Goal: Transaction & Acquisition: Subscribe to service/newsletter

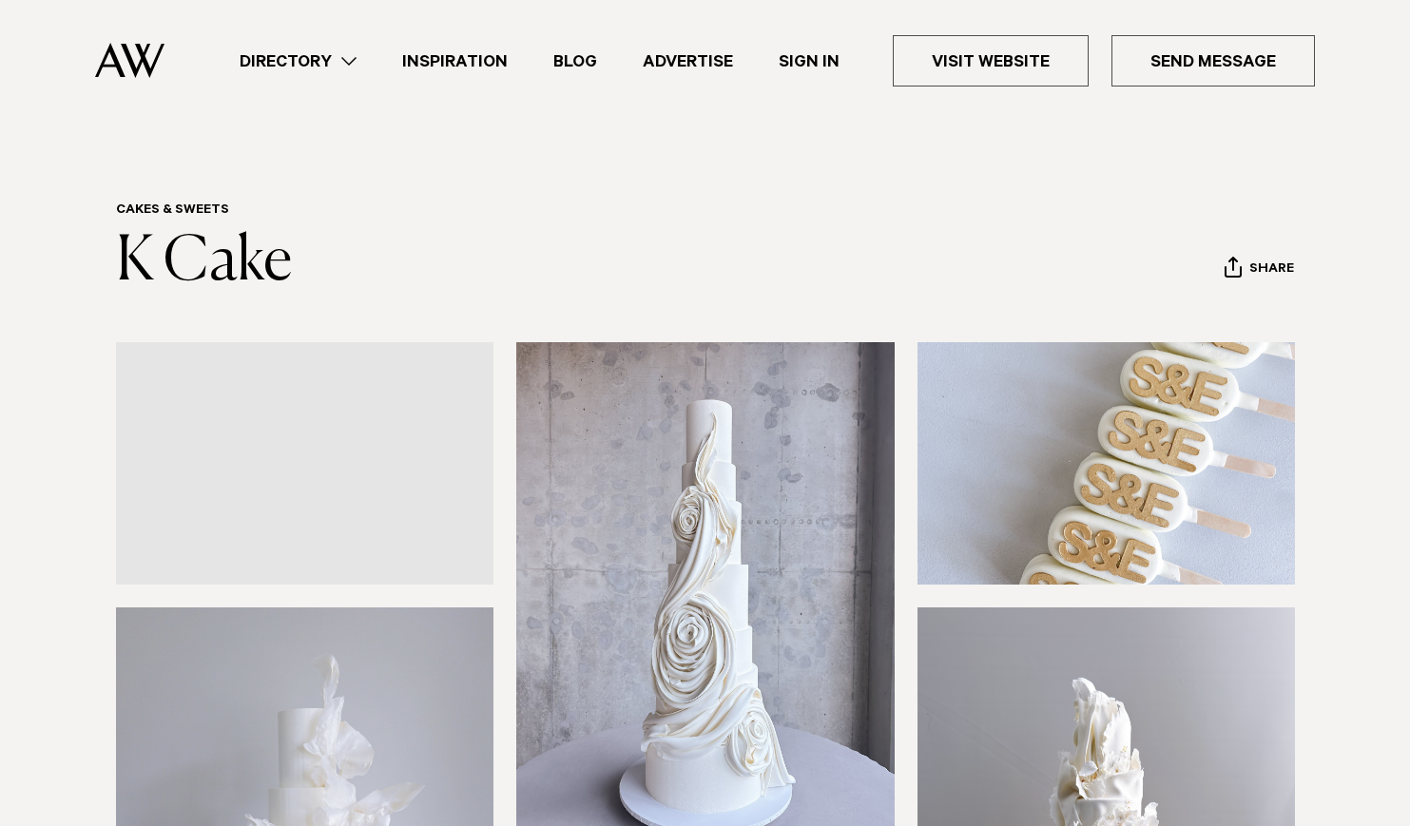
click at [342, 62] on link "Directory" at bounding box center [298, 61] width 163 height 26
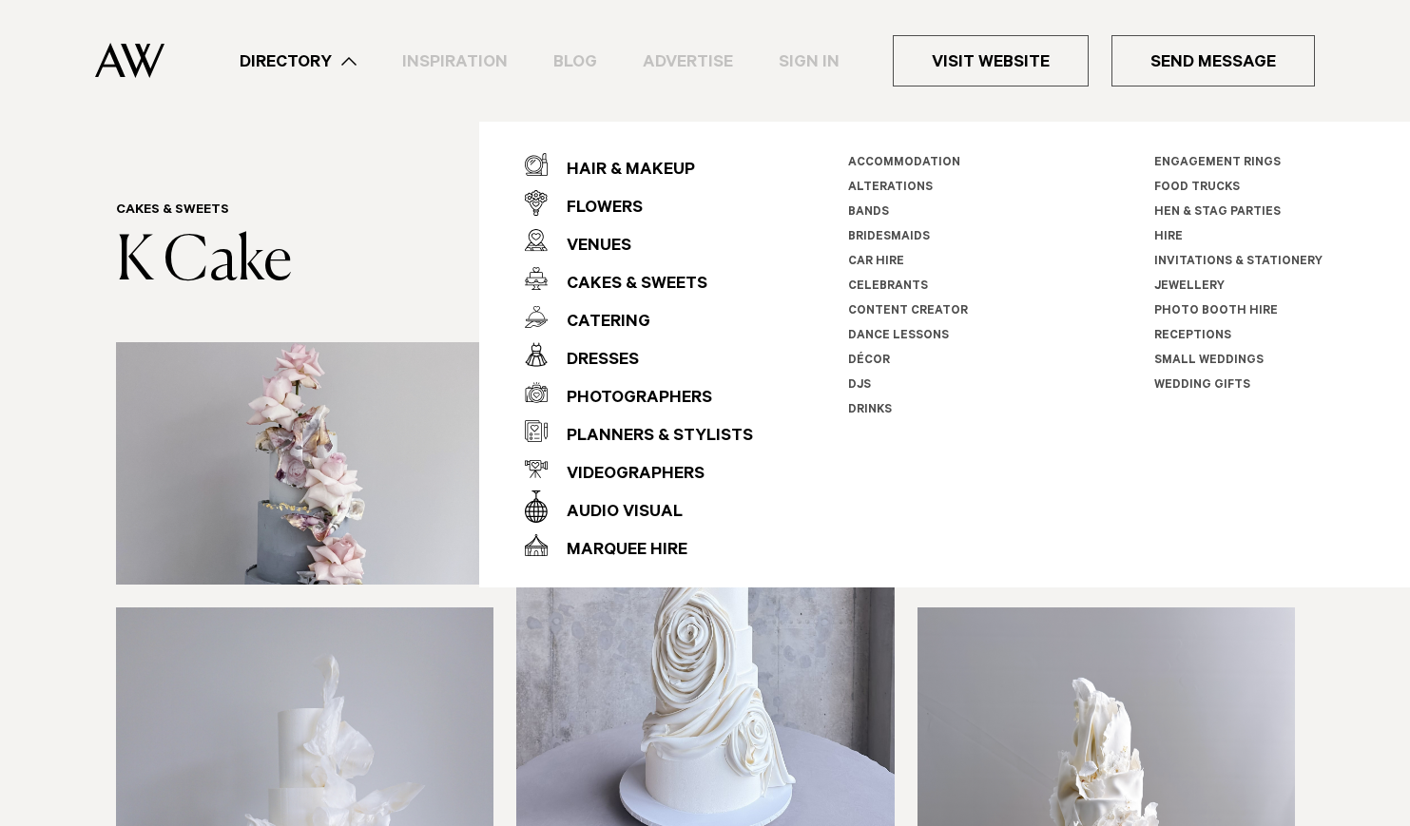
click at [863, 211] on link "Bands" at bounding box center [868, 212] width 41 height 13
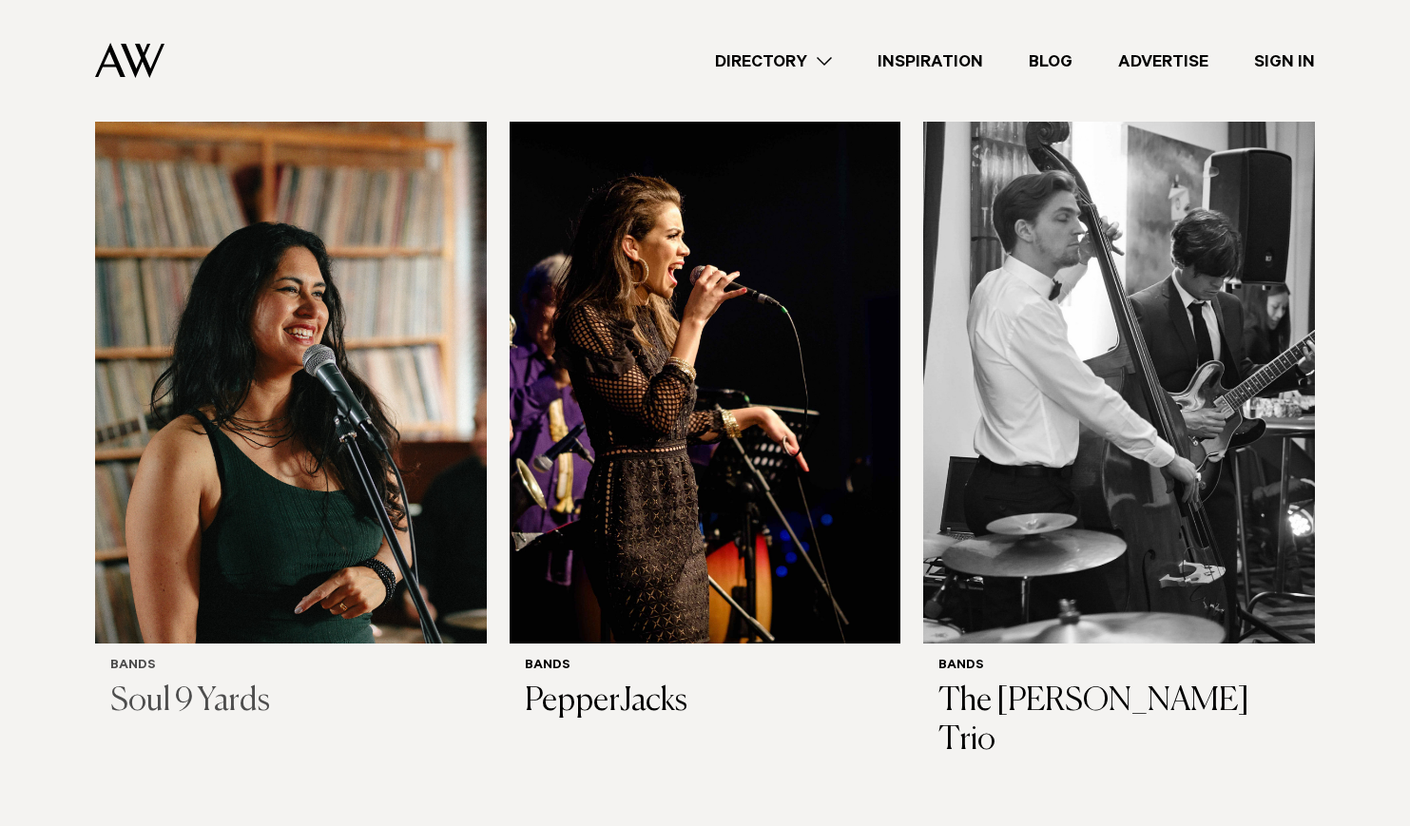
scroll to position [3243, 0]
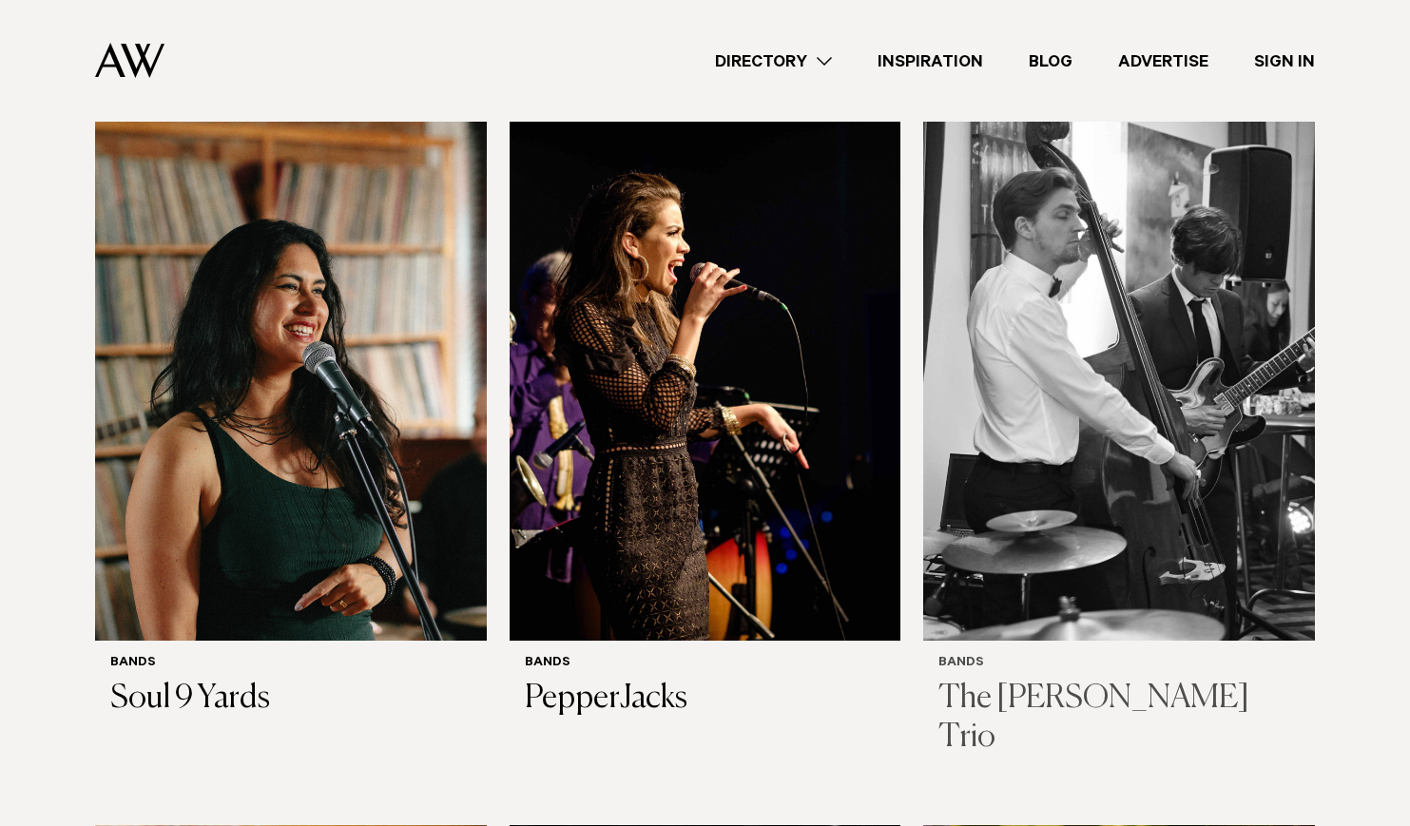
click at [1083, 363] on img at bounding box center [1119, 378] width 392 height 525
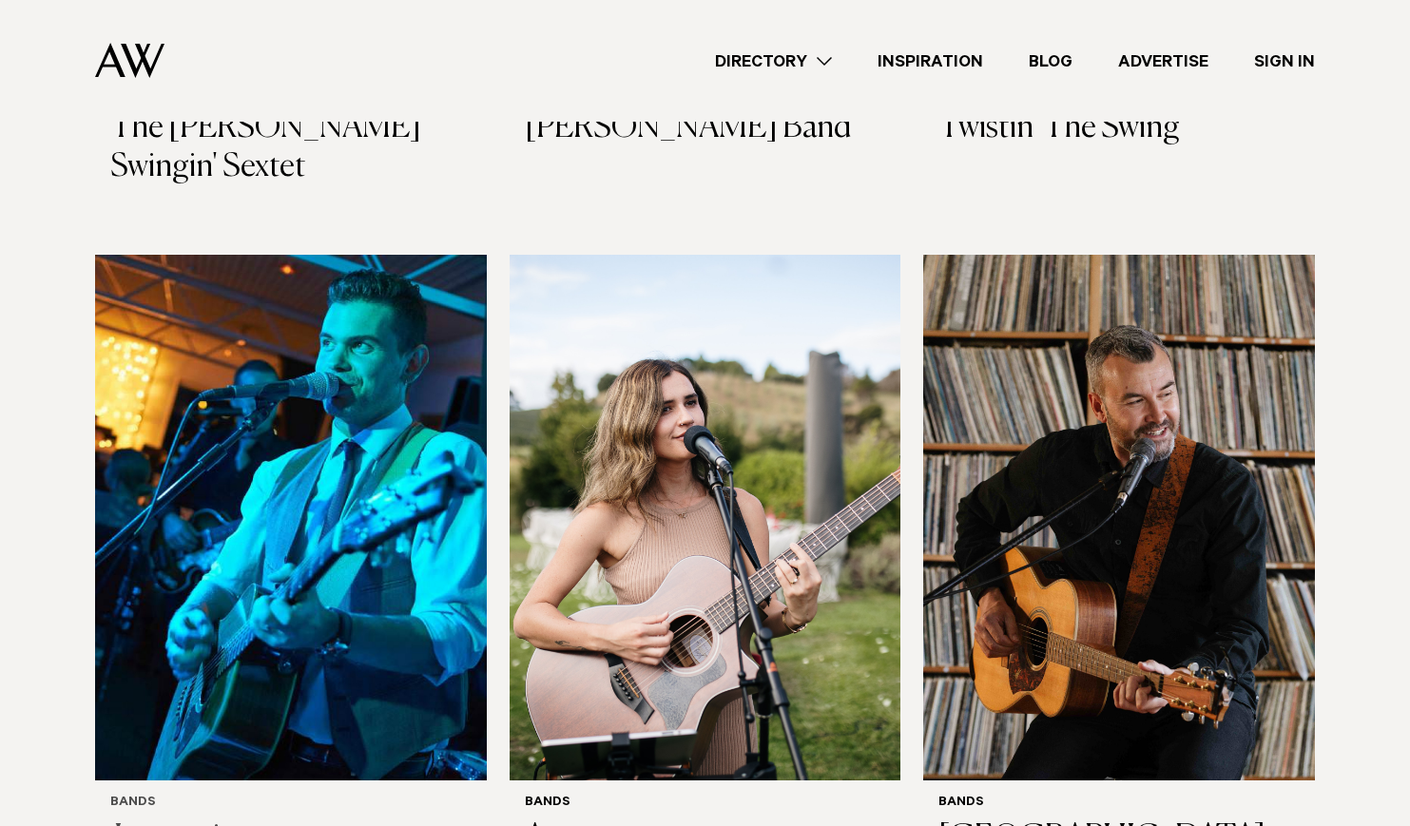
scroll to position [7207, 0]
click at [1154, 406] on img at bounding box center [1119, 518] width 392 height 525
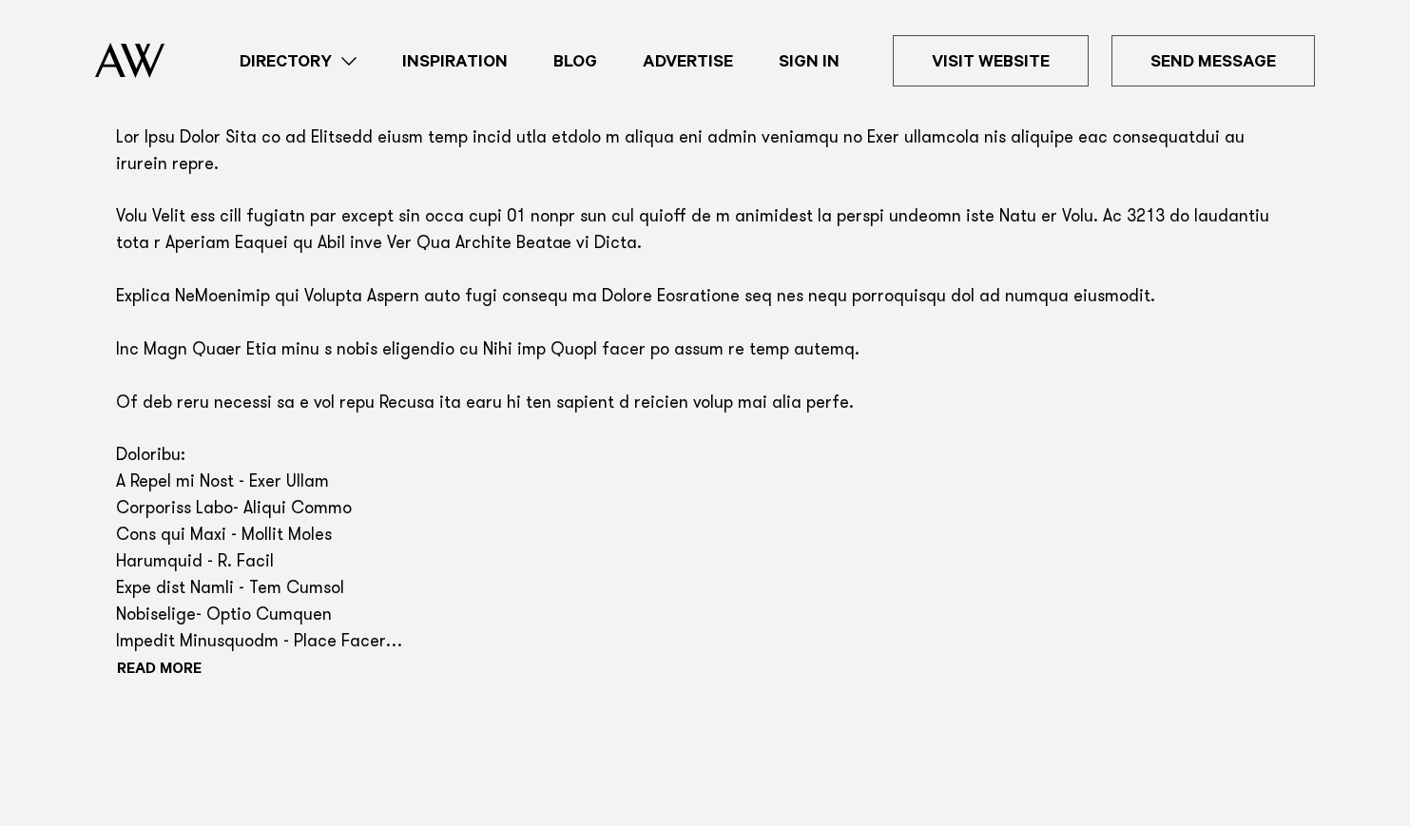
scroll to position [1284, 0]
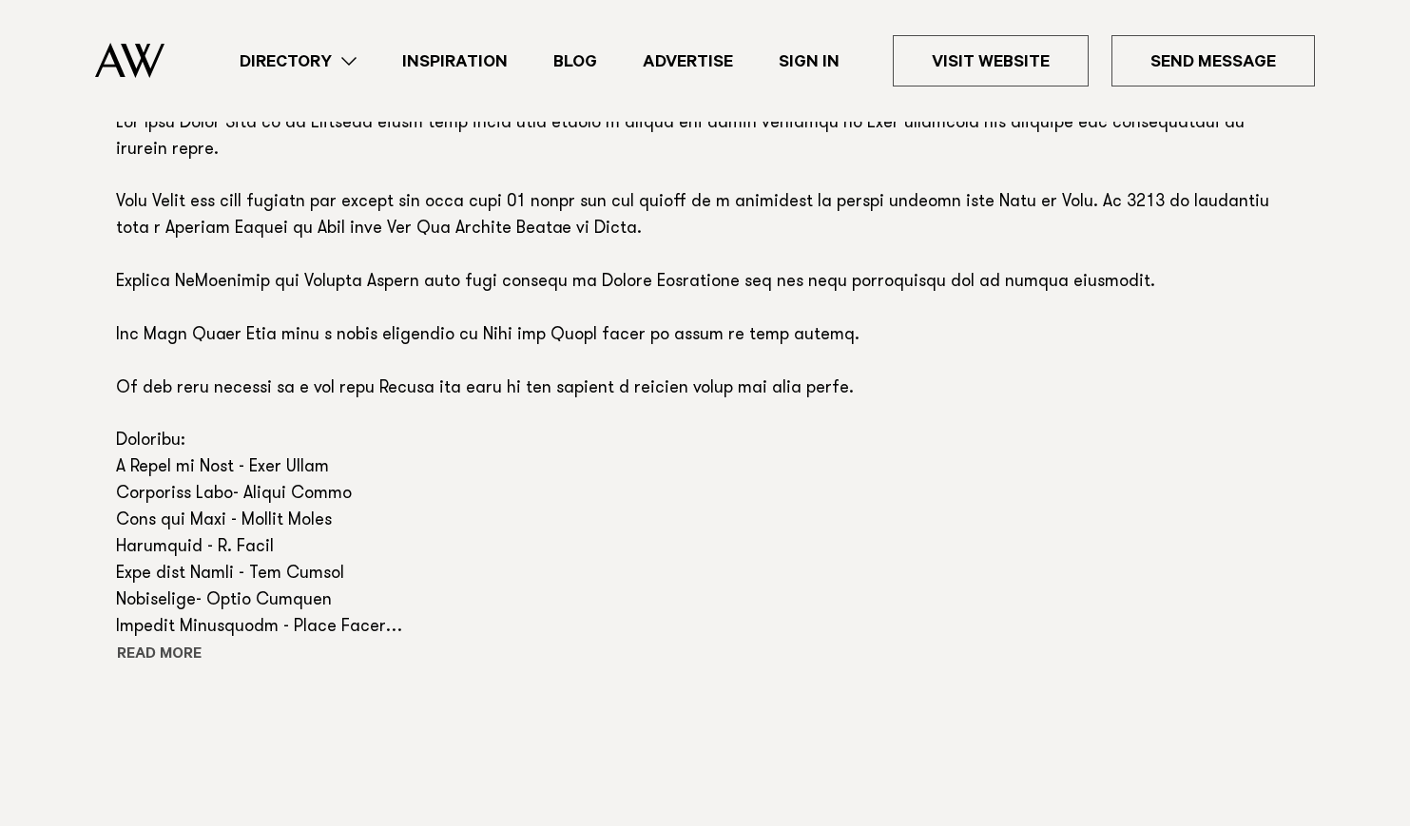
click at [174, 642] on button "Read more" at bounding box center [201, 656] width 171 height 29
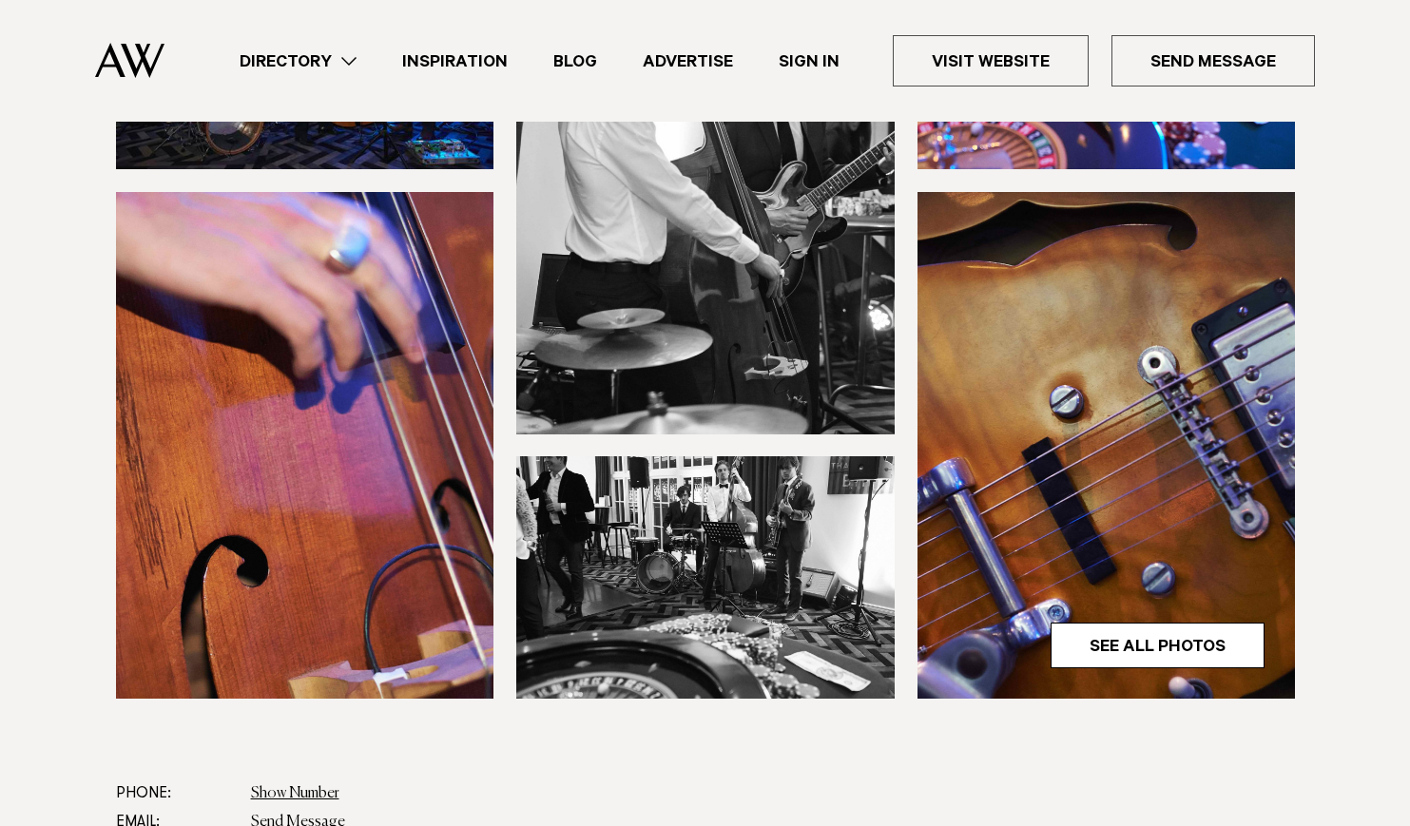
scroll to position [483, 0]
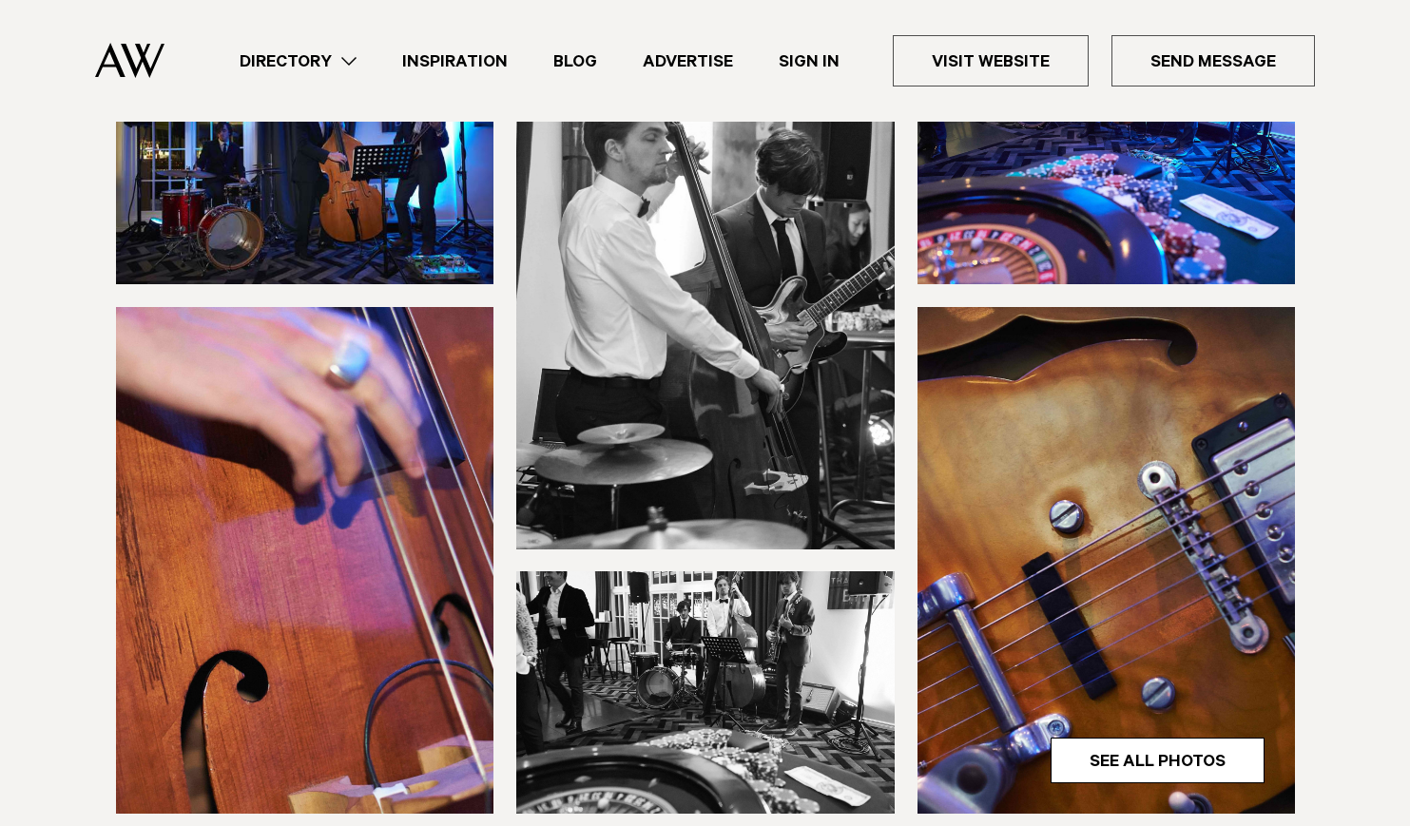
scroll to position [371, 0]
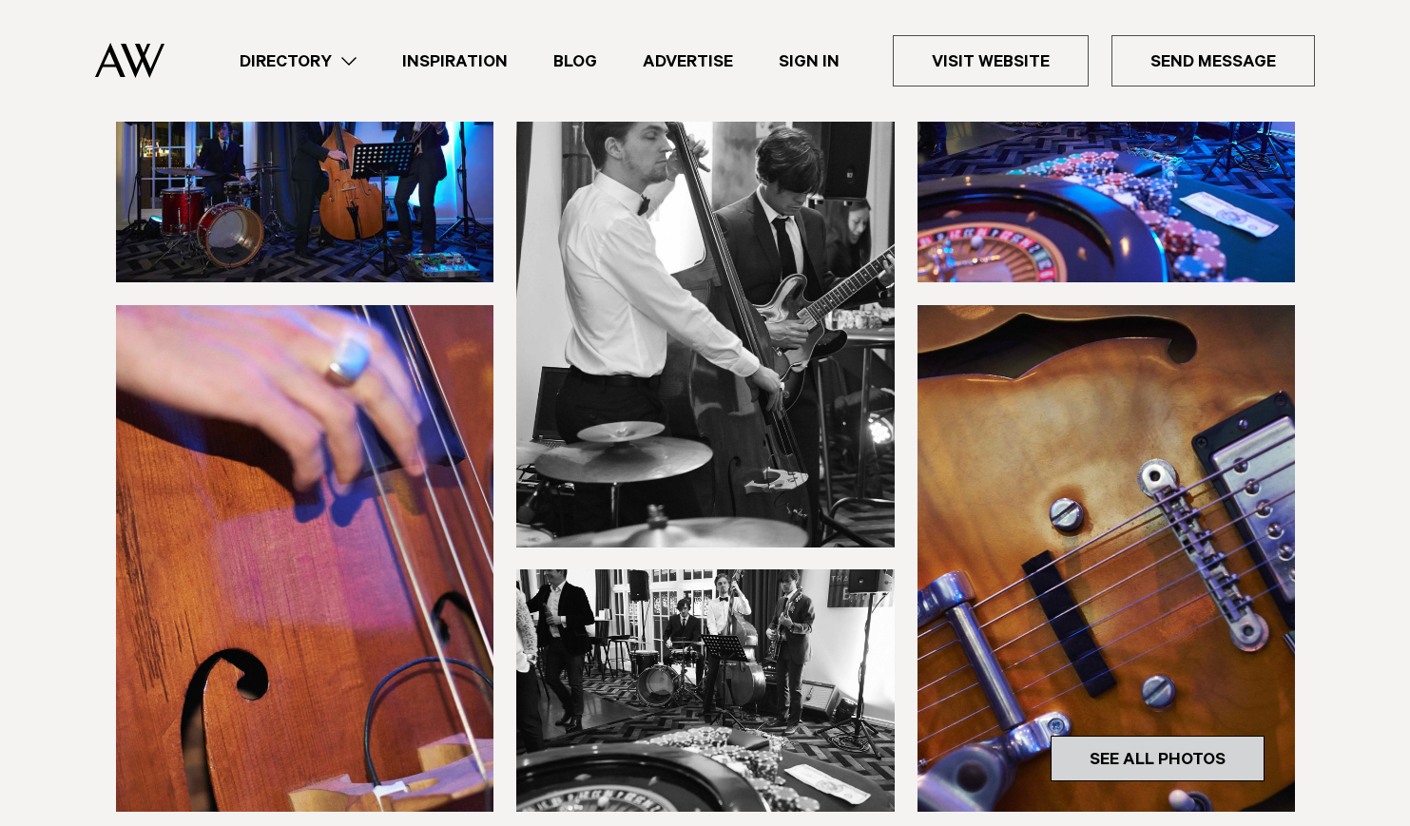
click at [1113, 736] on link "See All Photos" at bounding box center [1158, 759] width 214 height 46
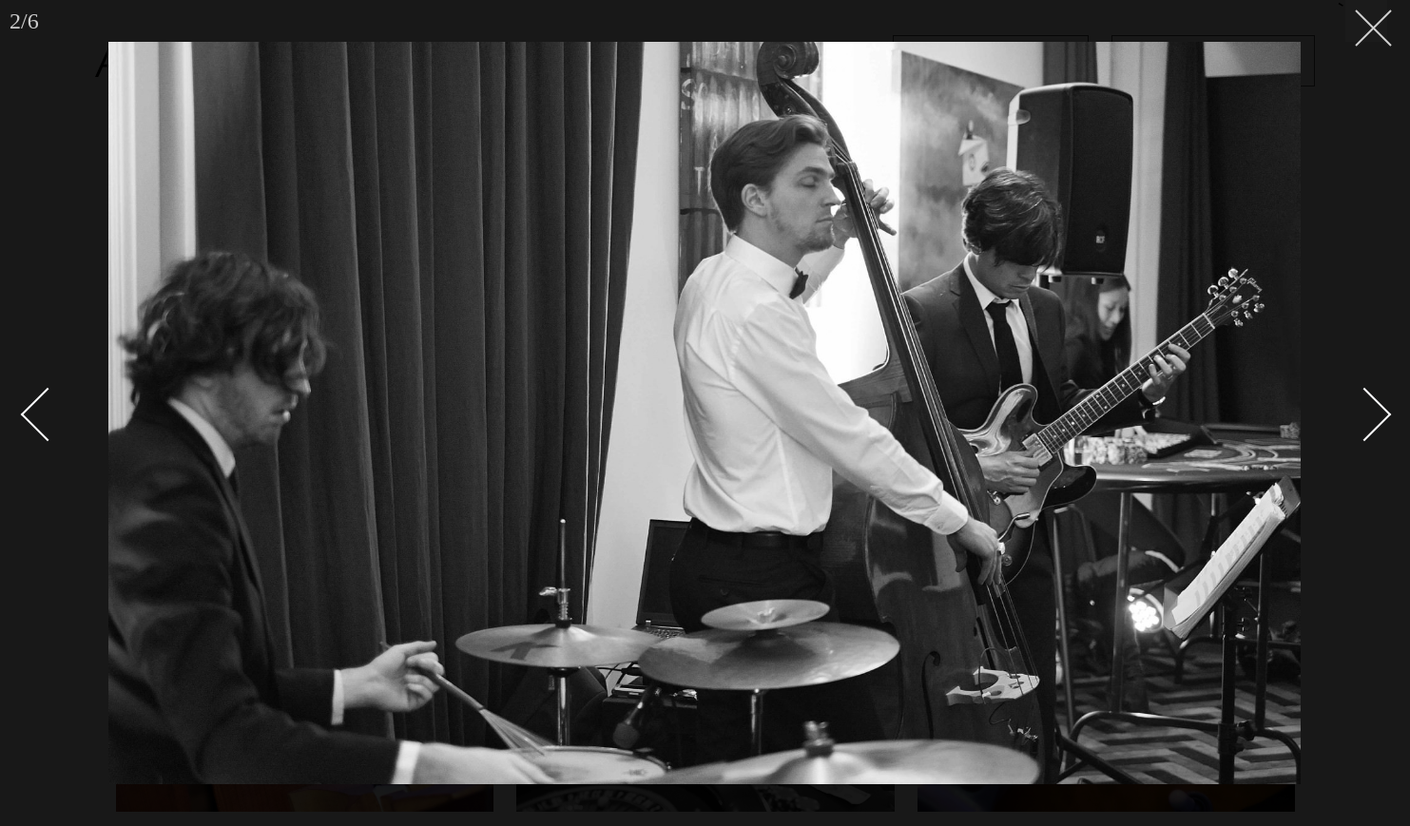
click at [1365, 25] on icon at bounding box center [1366, 21] width 23 height 23
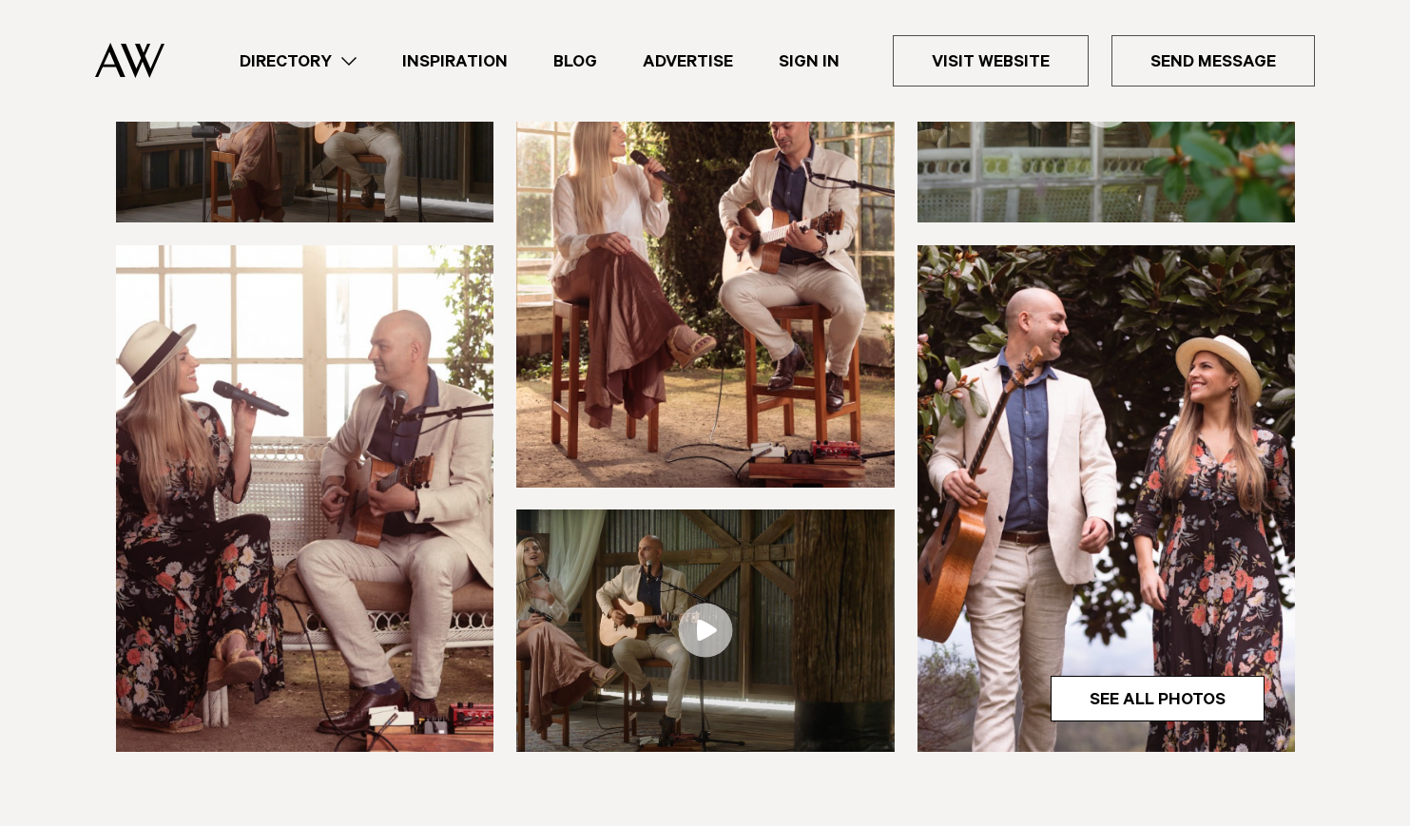
scroll to position [366, 0]
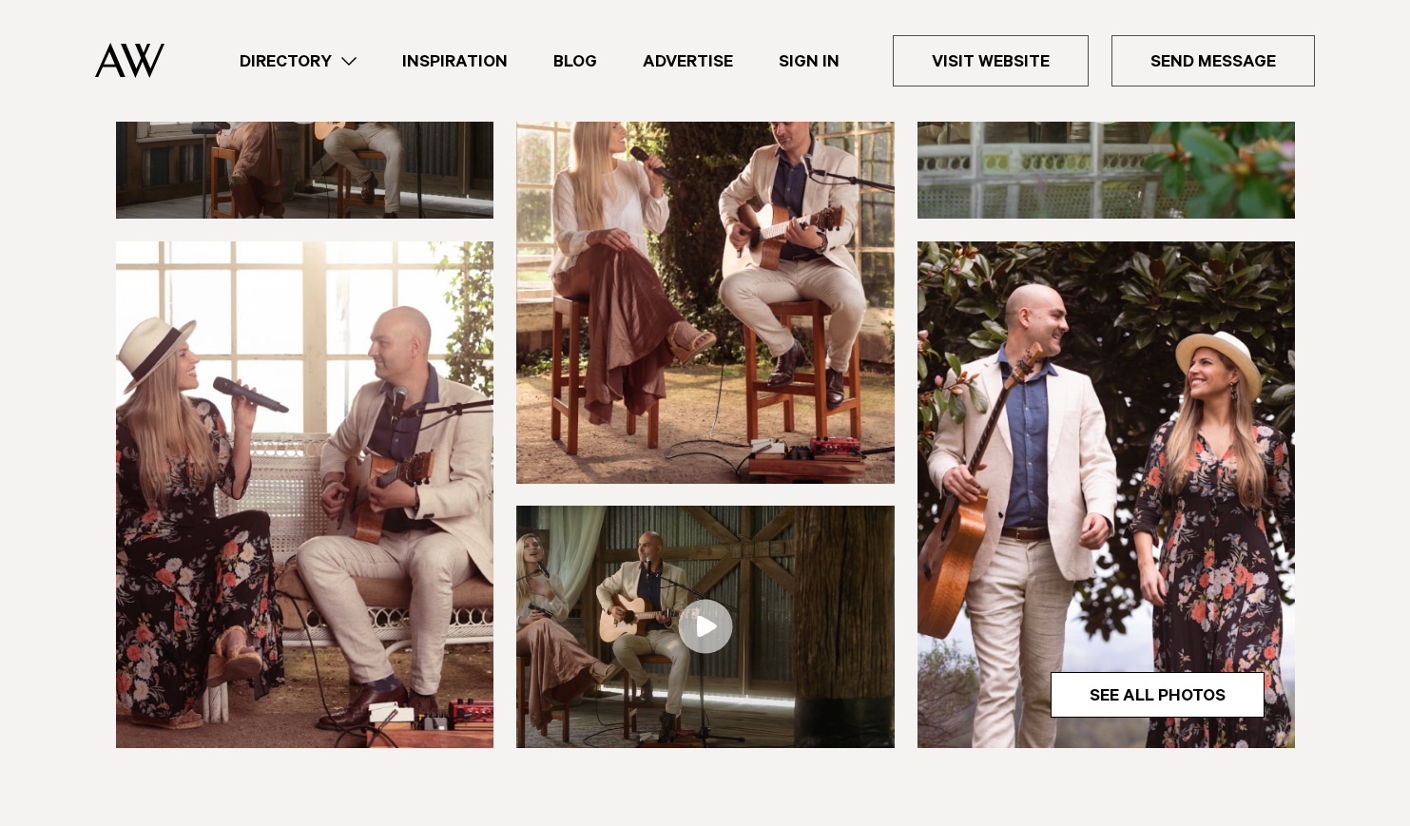
click at [687, 612] on link at bounding box center [705, 627] width 378 height 242
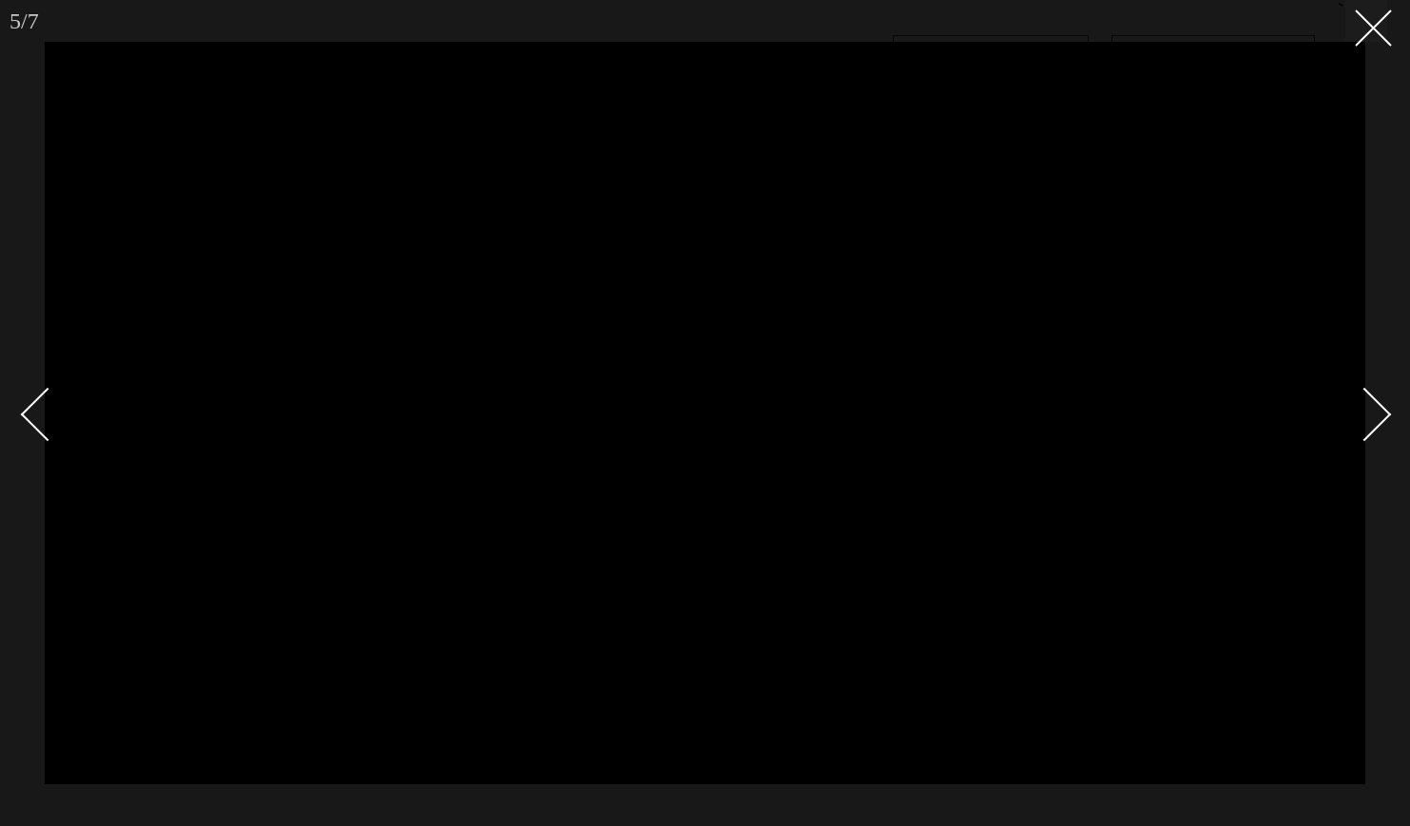
click at [1368, 47] on div at bounding box center [705, 413] width 1410 height 826
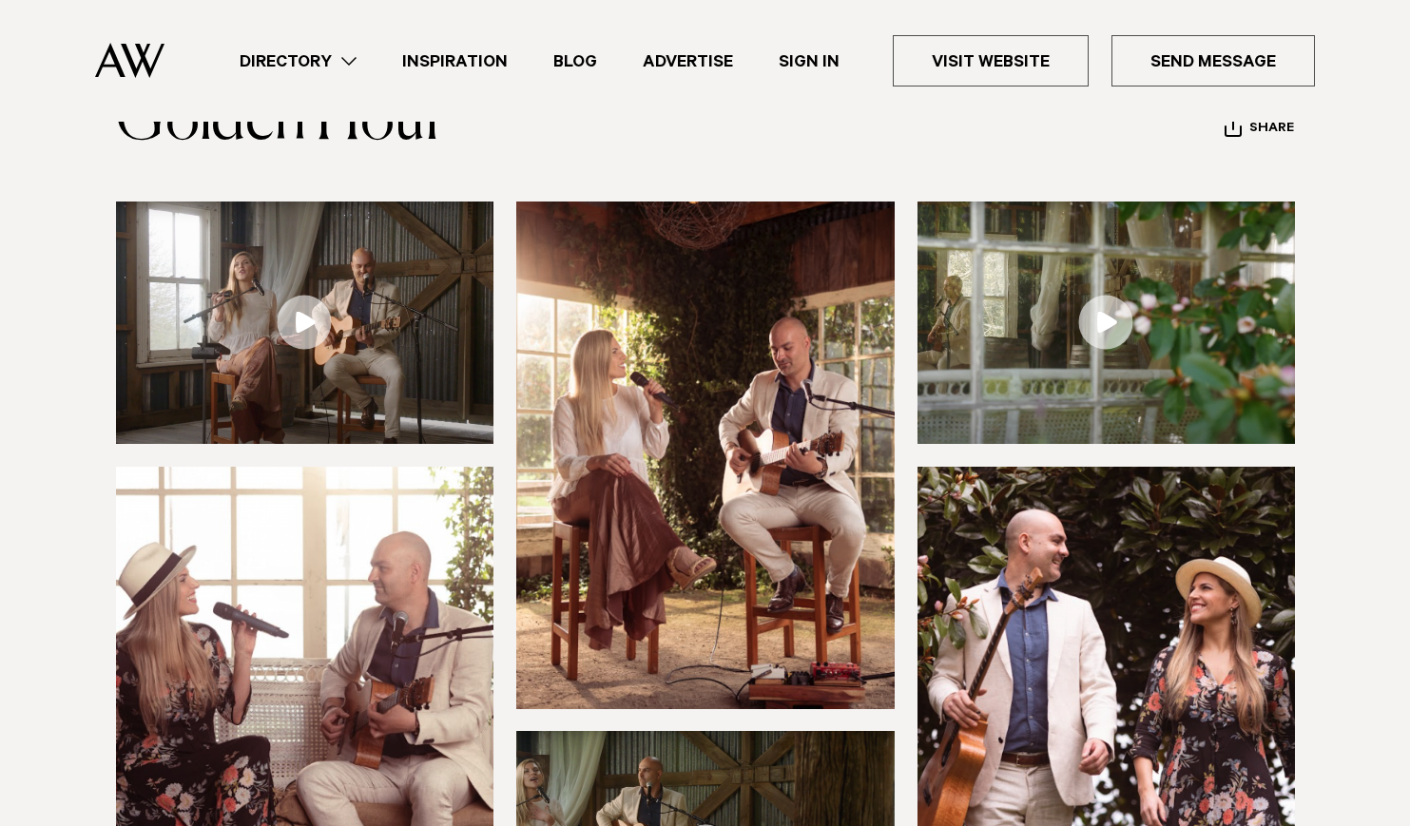
scroll to position [137, 0]
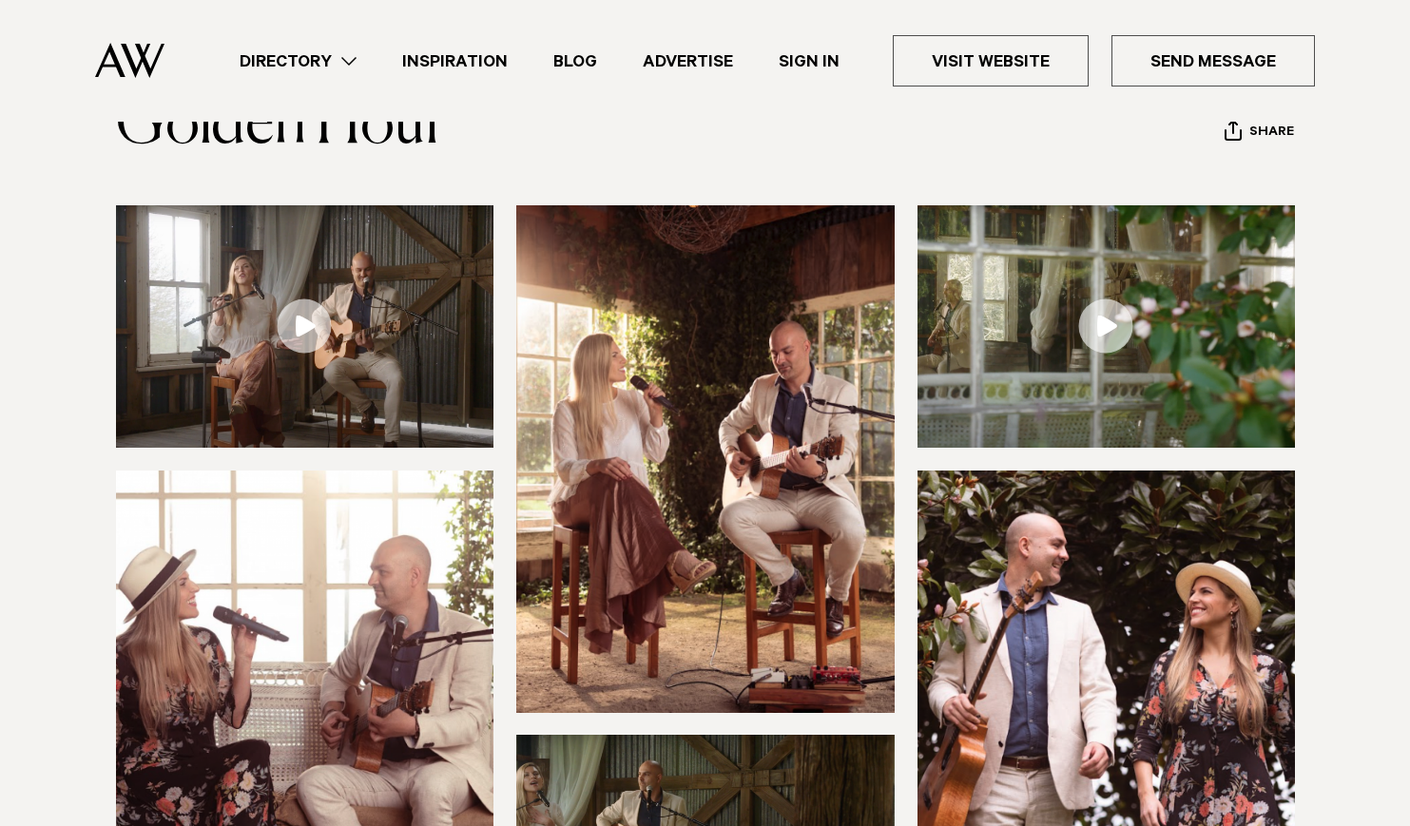
click at [1113, 331] on link at bounding box center [1107, 326] width 378 height 242
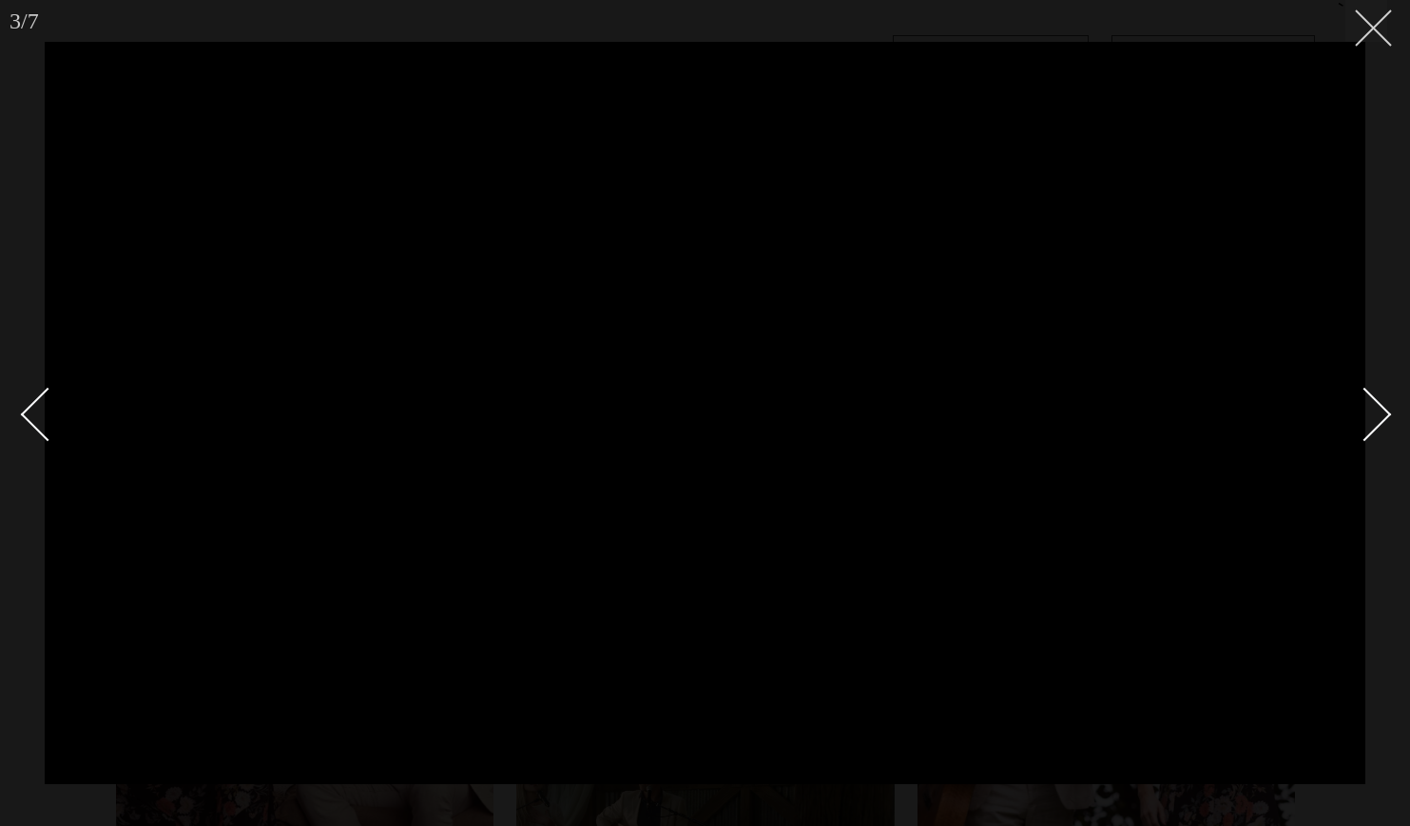
click at [1376, 37] on button at bounding box center [1367, 21] width 42 height 42
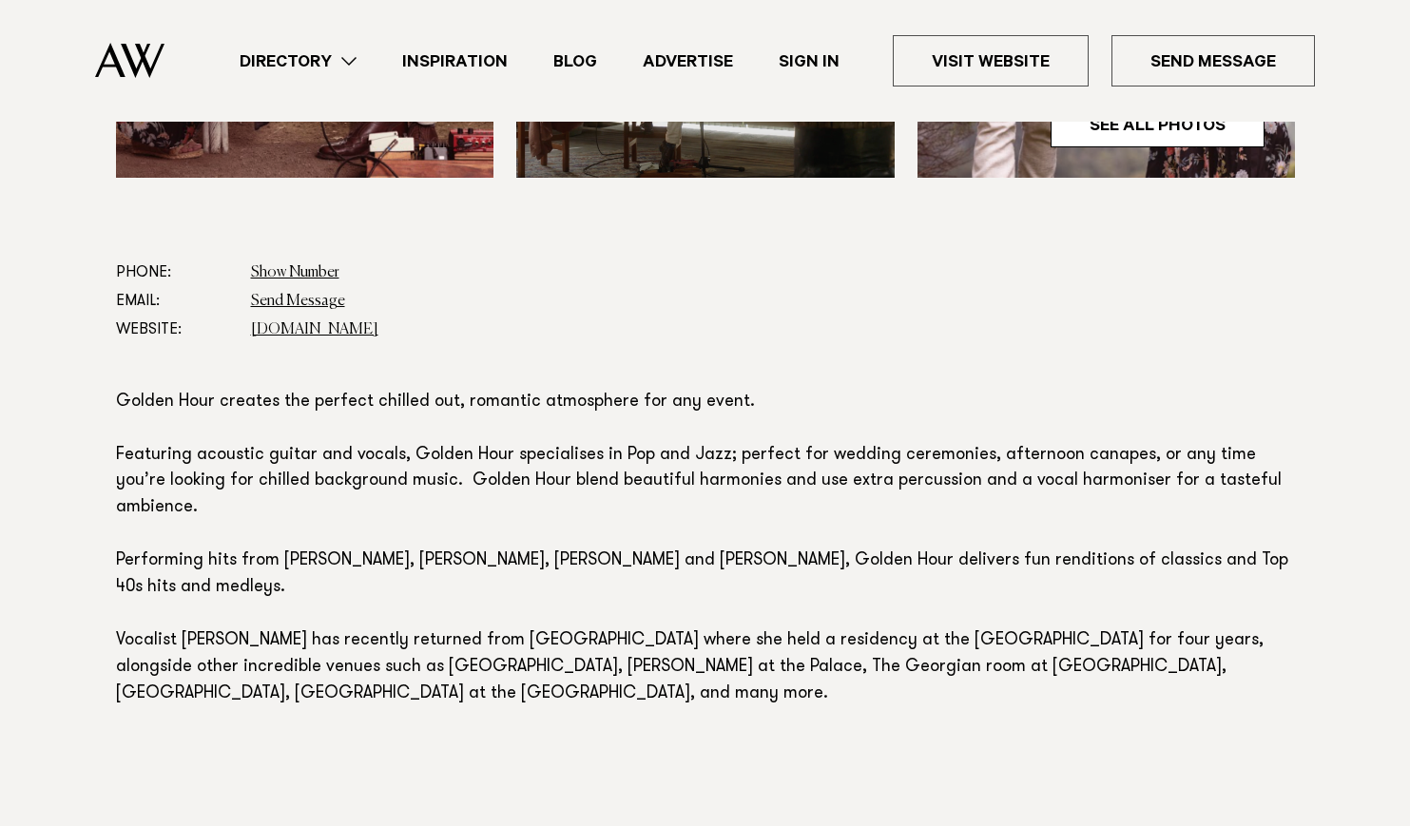
scroll to position [942, 0]
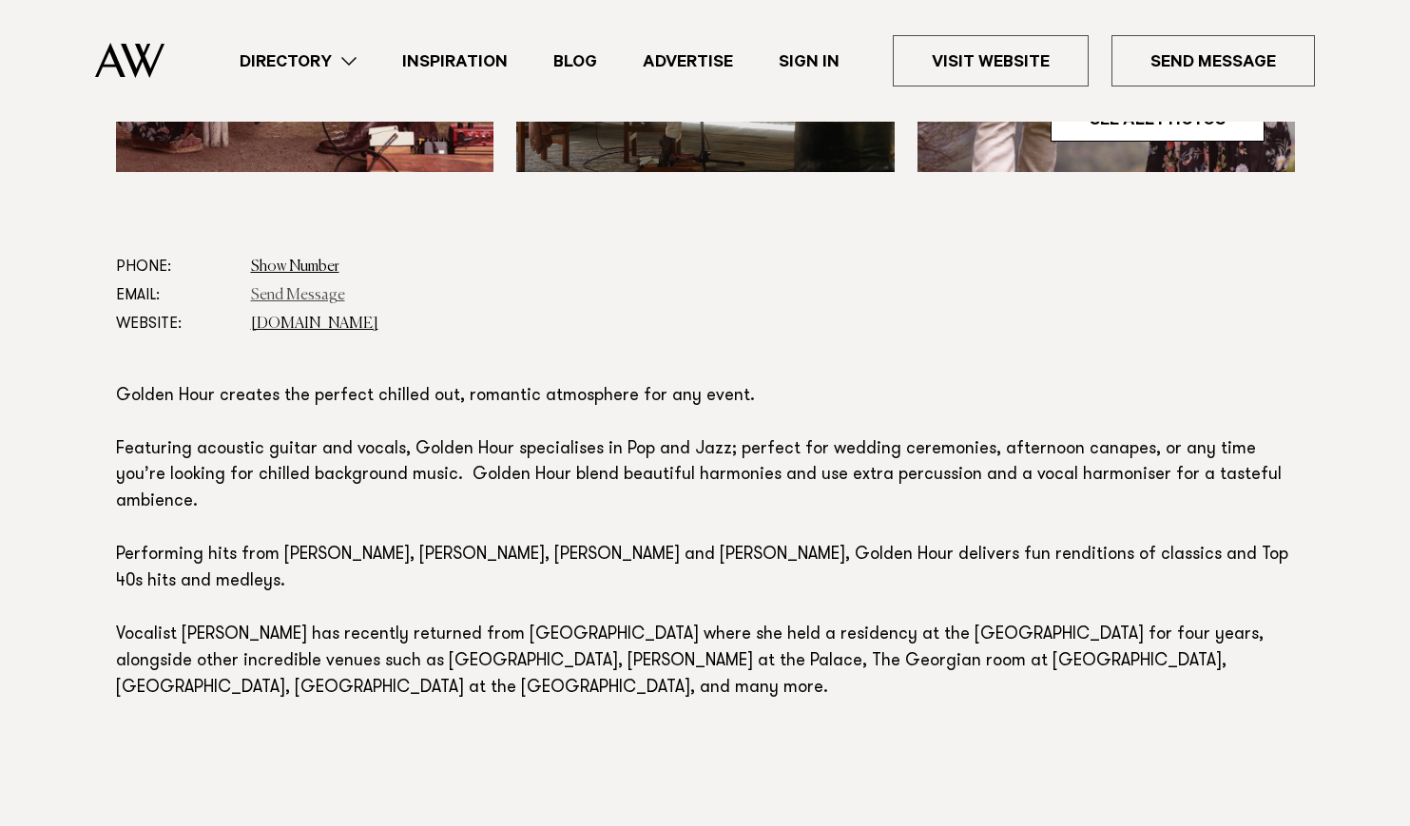
click at [311, 293] on link "Send Message" at bounding box center [298, 295] width 94 height 15
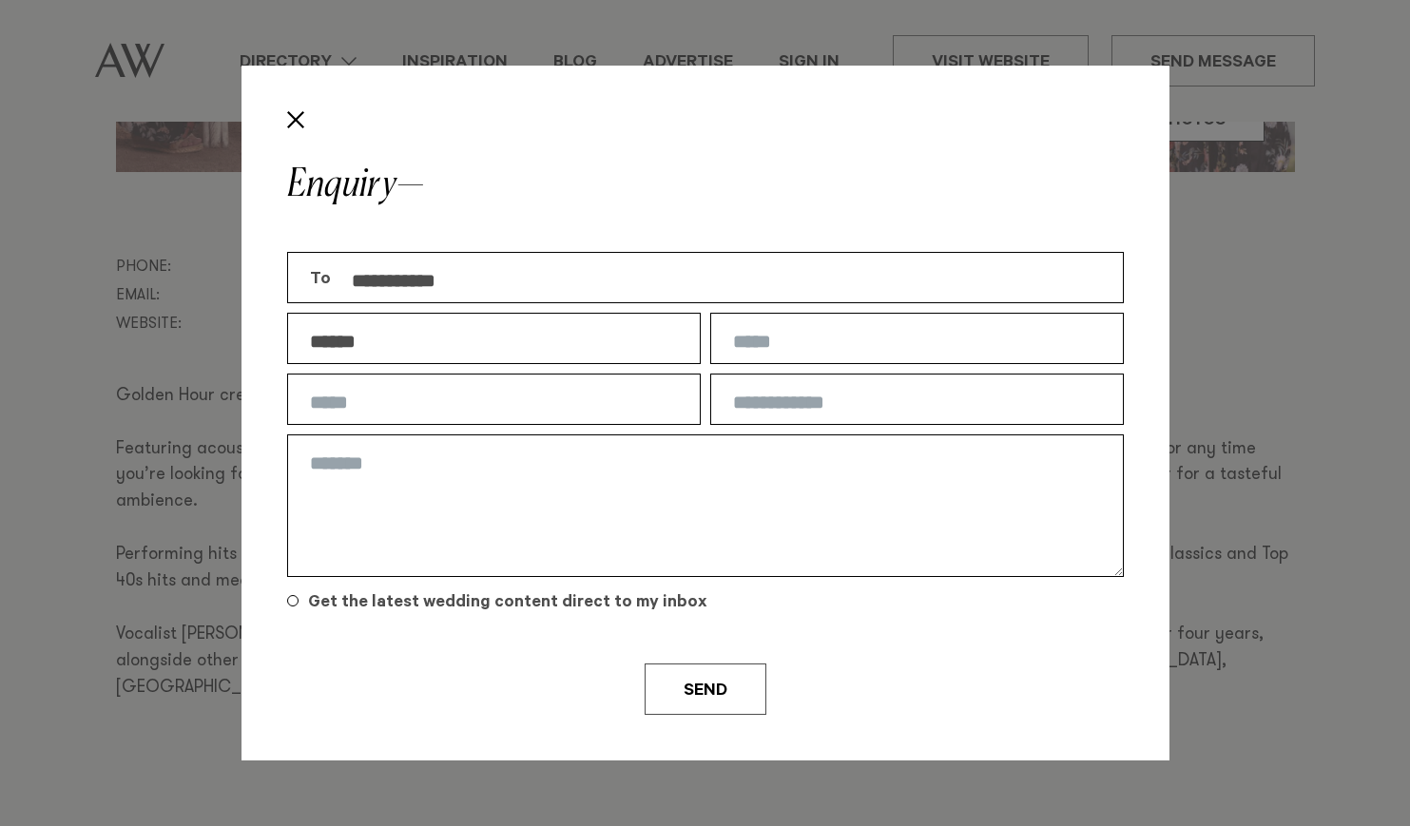
type input "******"
type input "**********"
click at [908, 411] on input "text" at bounding box center [917, 399] width 414 height 51
type input "**********"
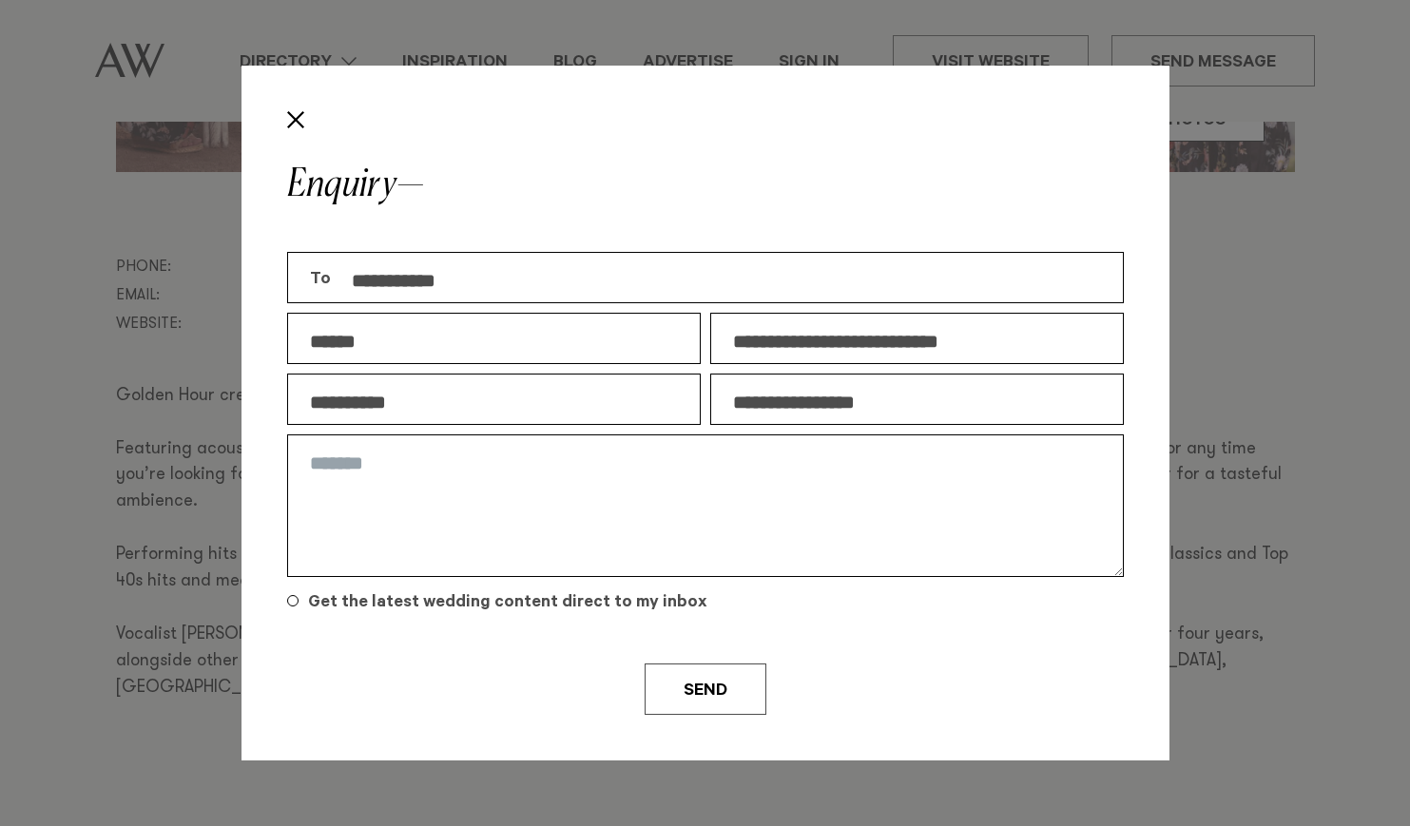
click at [779, 495] on textarea at bounding box center [705, 506] width 837 height 143
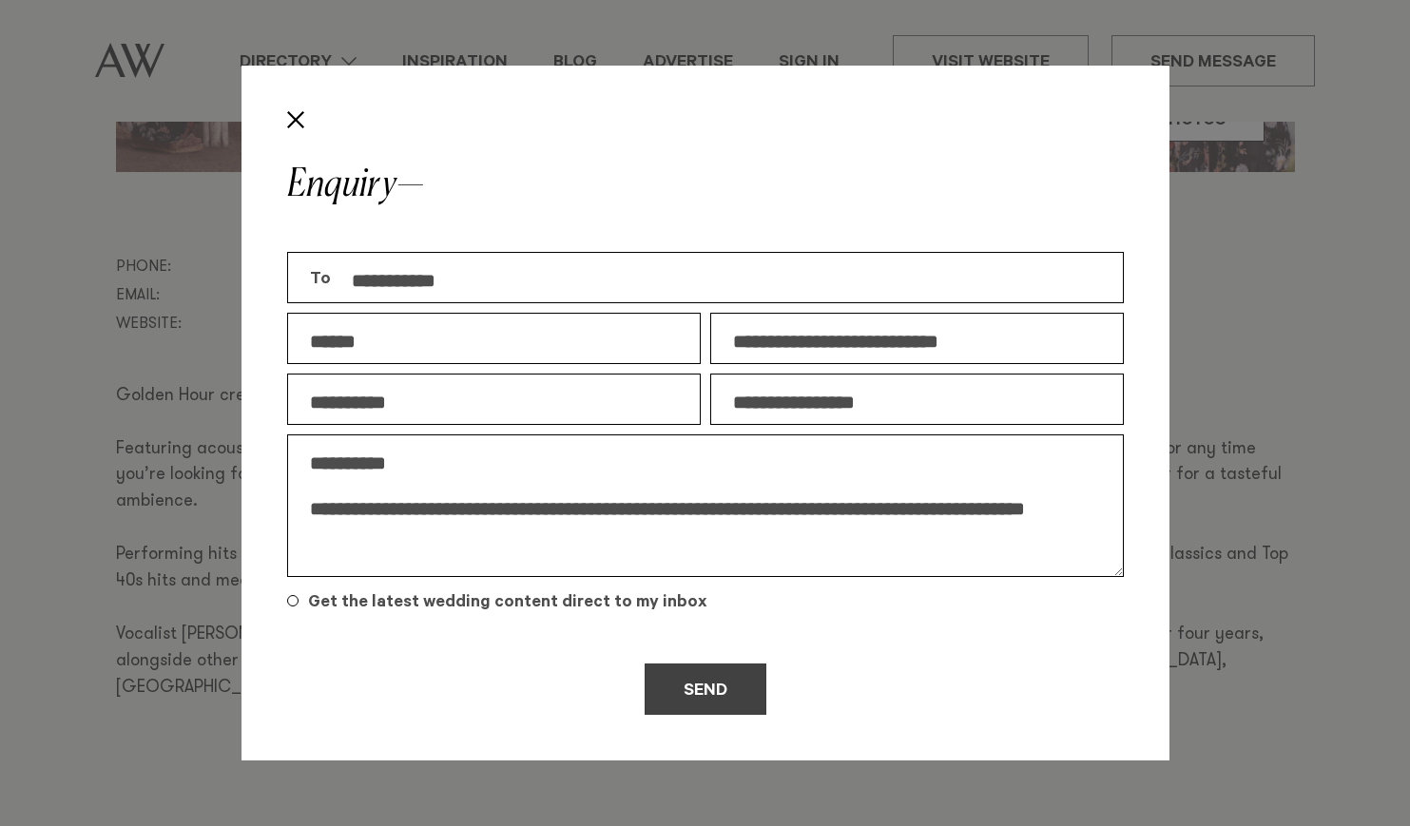
type textarea "**********"
click at [721, 700] on button "Send" at bounding box center [706, 689] width 122 height 51
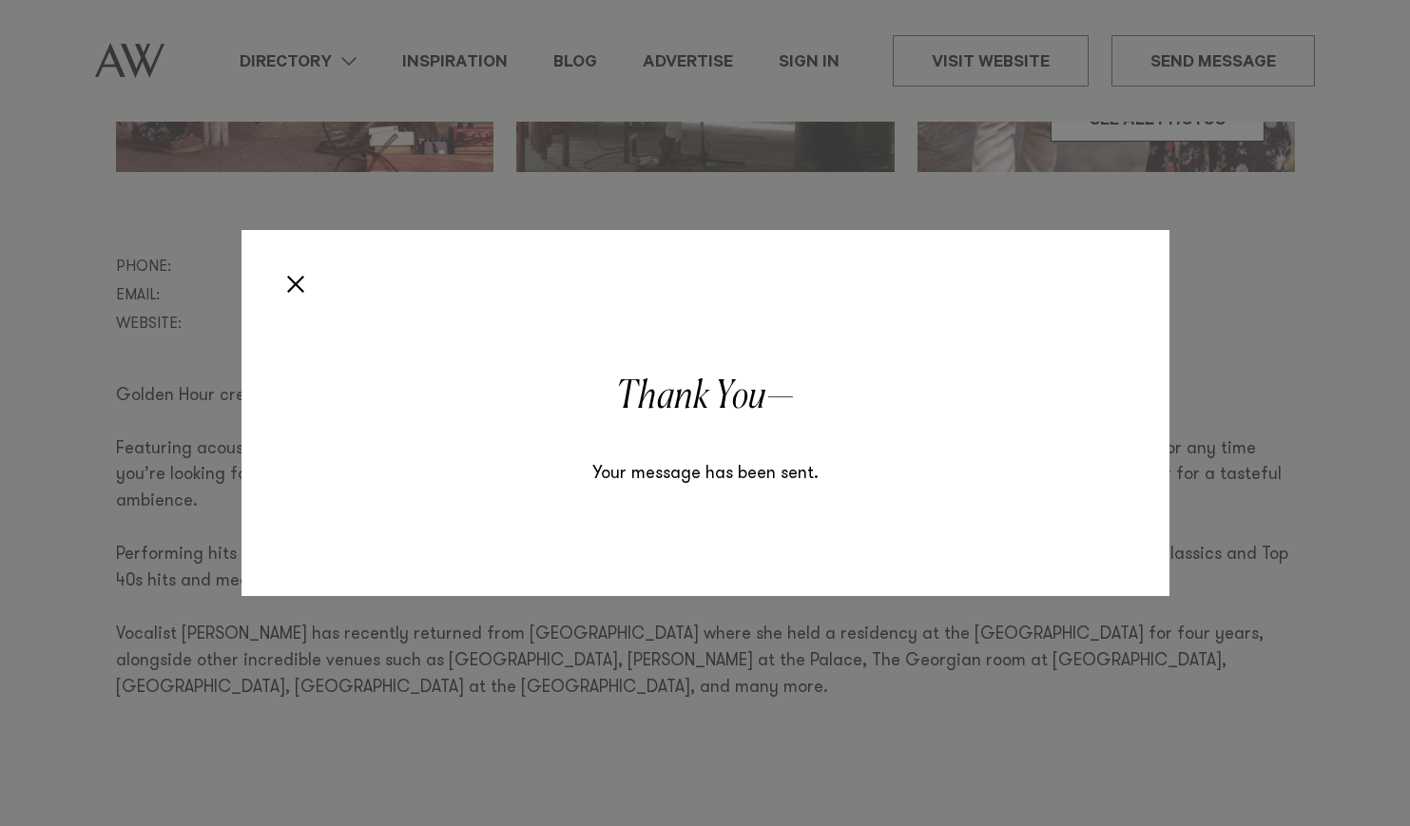
click at [295, 285] on button "Close" at bounding box center [296, 284] width 32 height 32
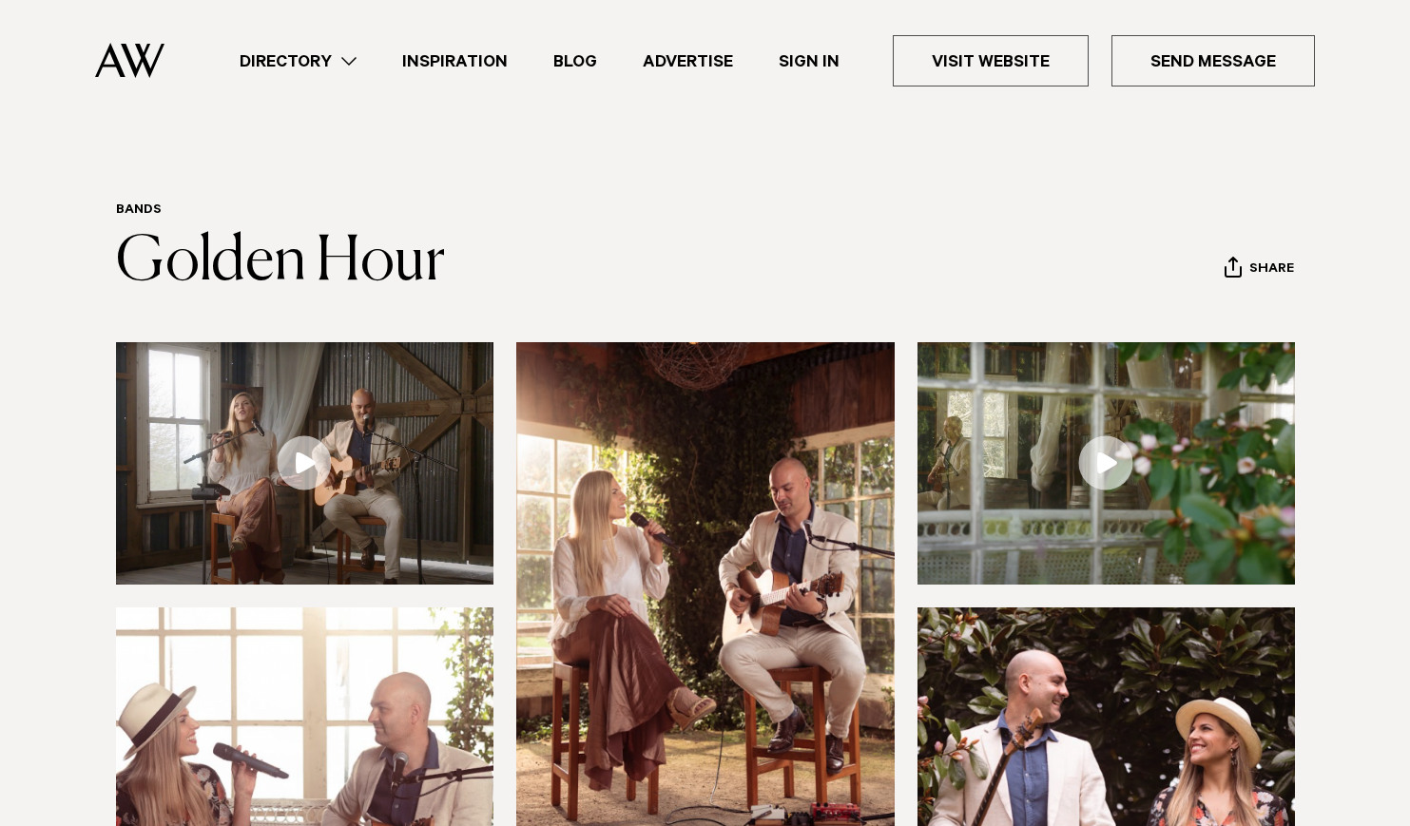
scroll to position [0, 0]
click at [338, 54] on link "Directory" at bounding box center [298, 61] width 163 height 26
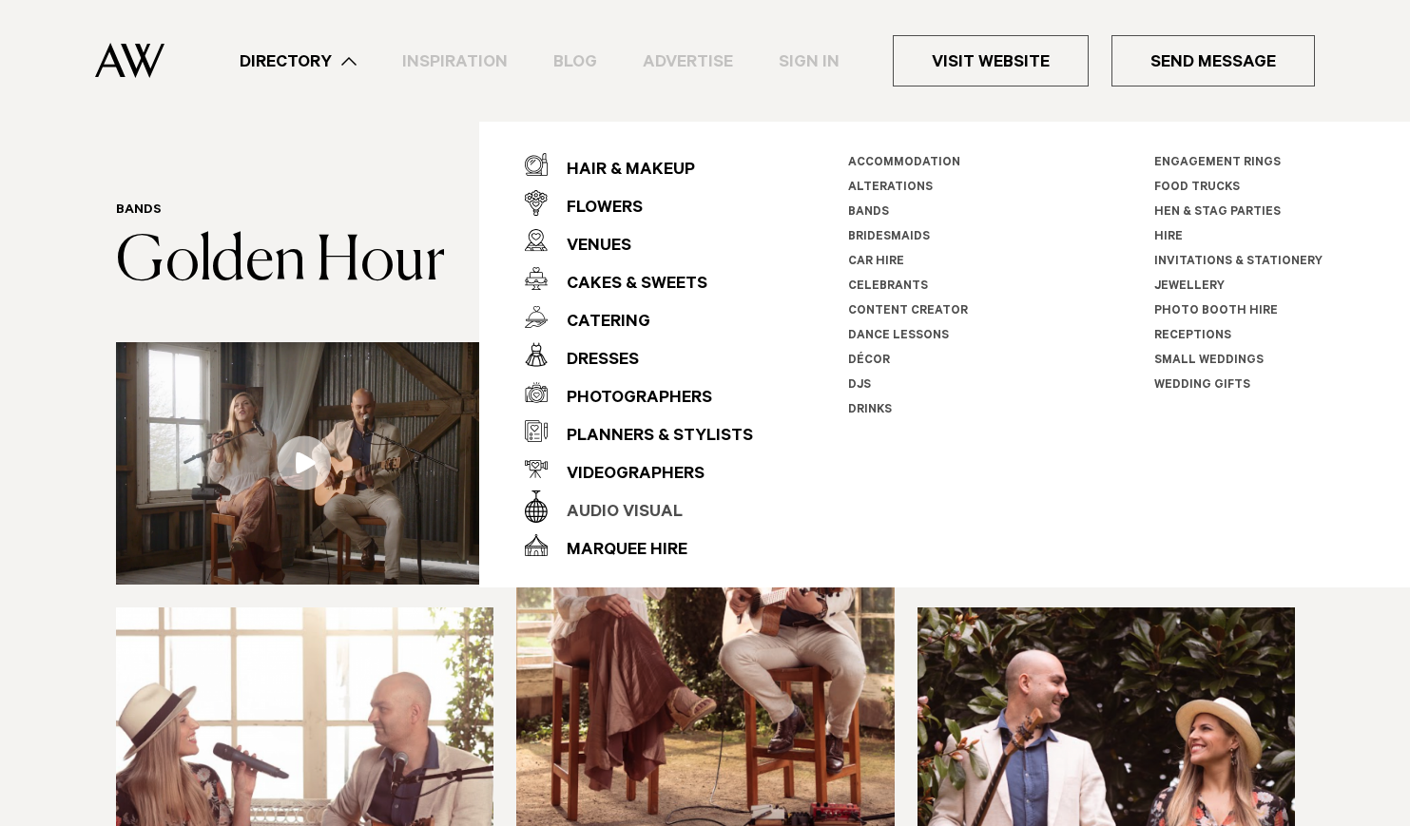
click at [640, 510] on div "Audio Visual" at bounding box center [615, 513] width 135 height 38
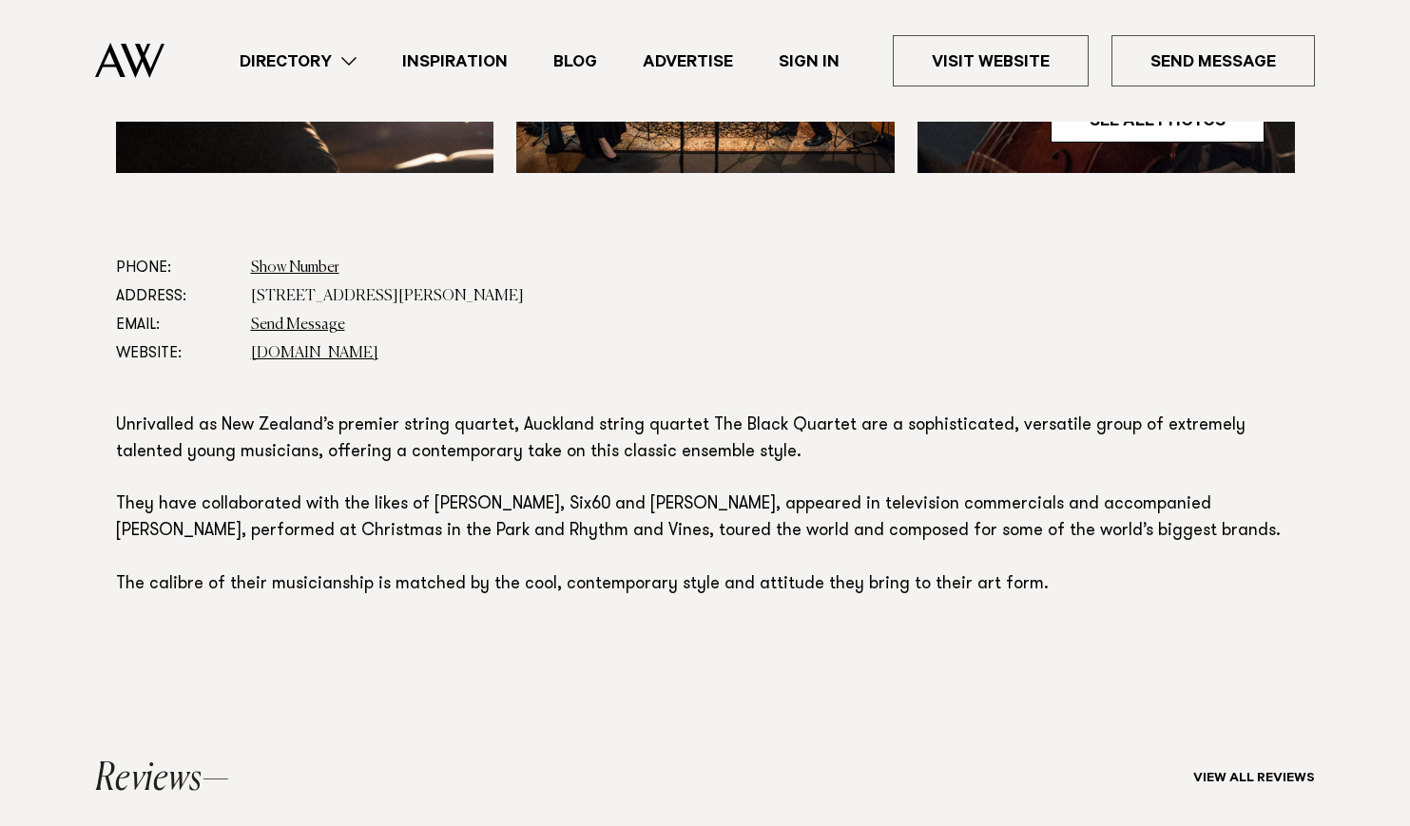
scroll to position [1000, 0]
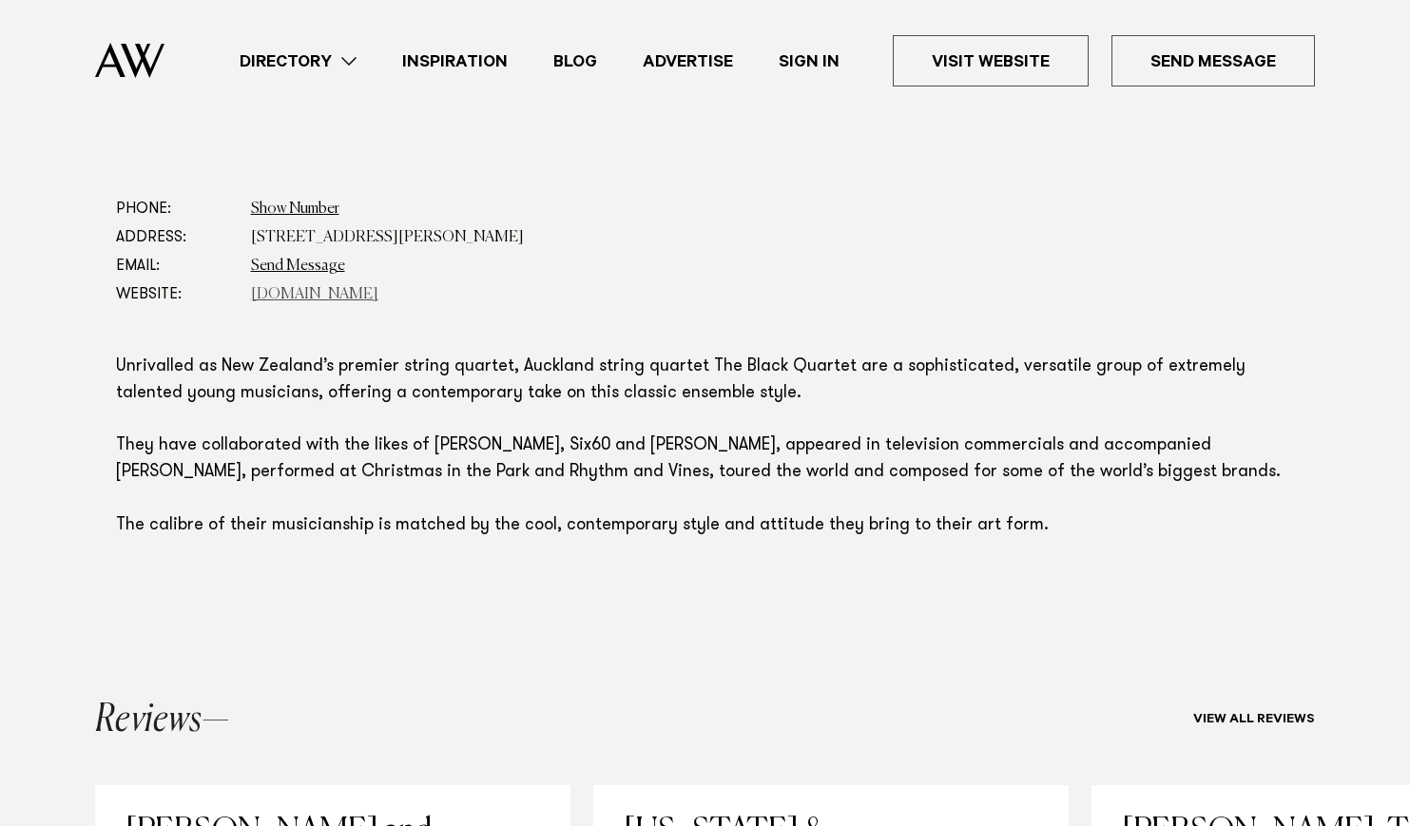
click at [378, 291] on link "www.theblackquartet.co.nz" at bounding box center [314, 294] width 127 height 15
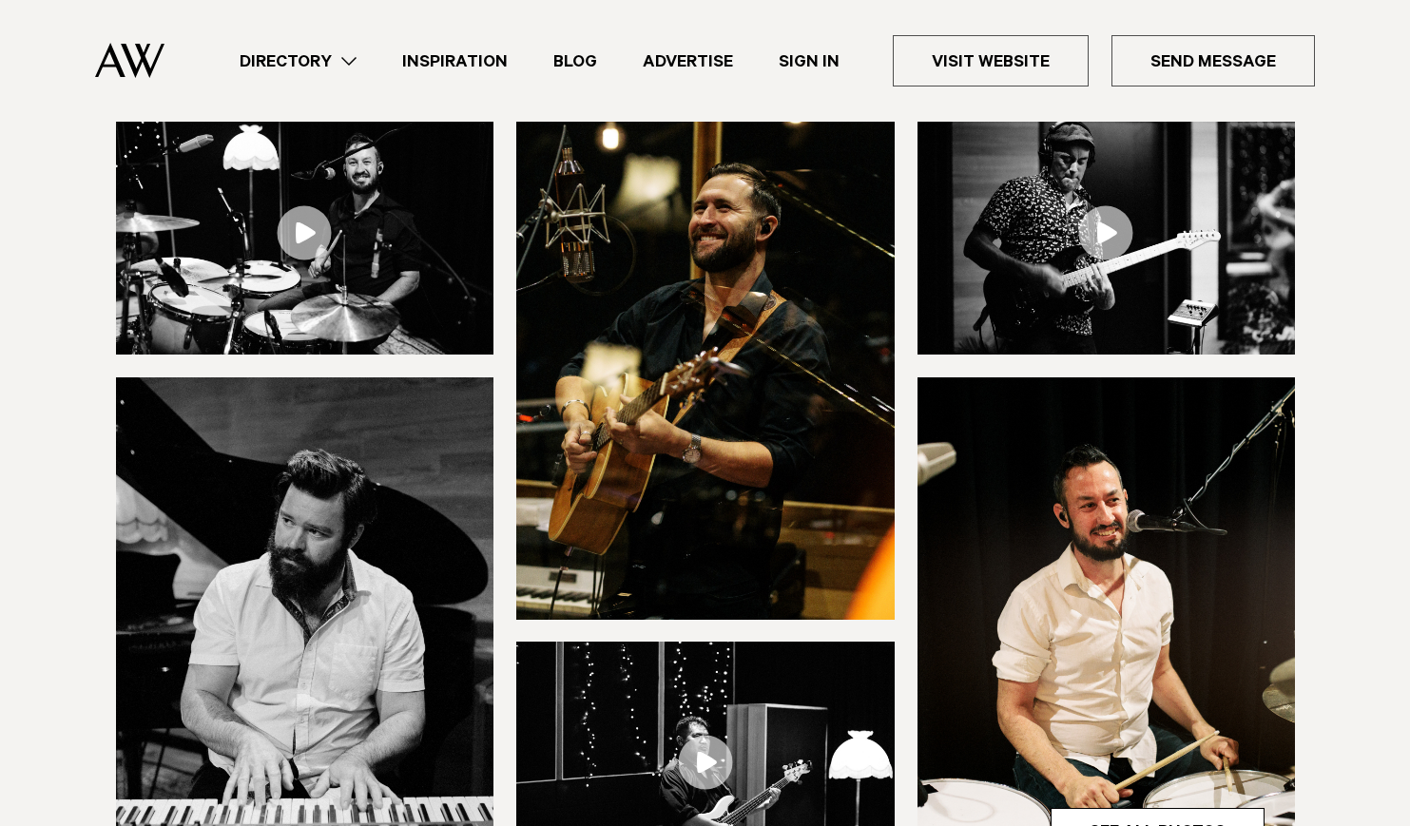
scroll to position [210, 0]
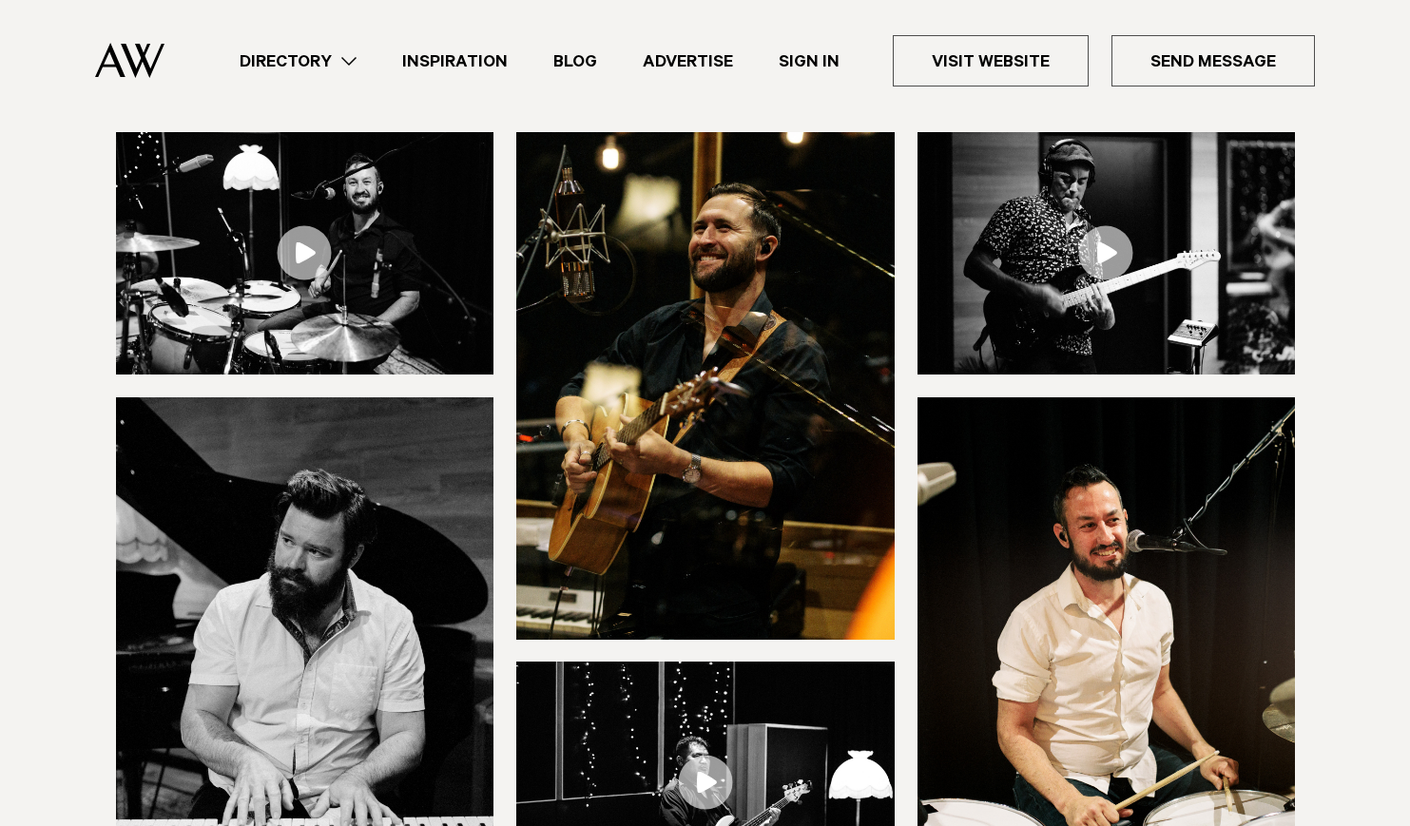
click at [1104, 251] on link at bounding box center [1107, 253] width 378 height 242
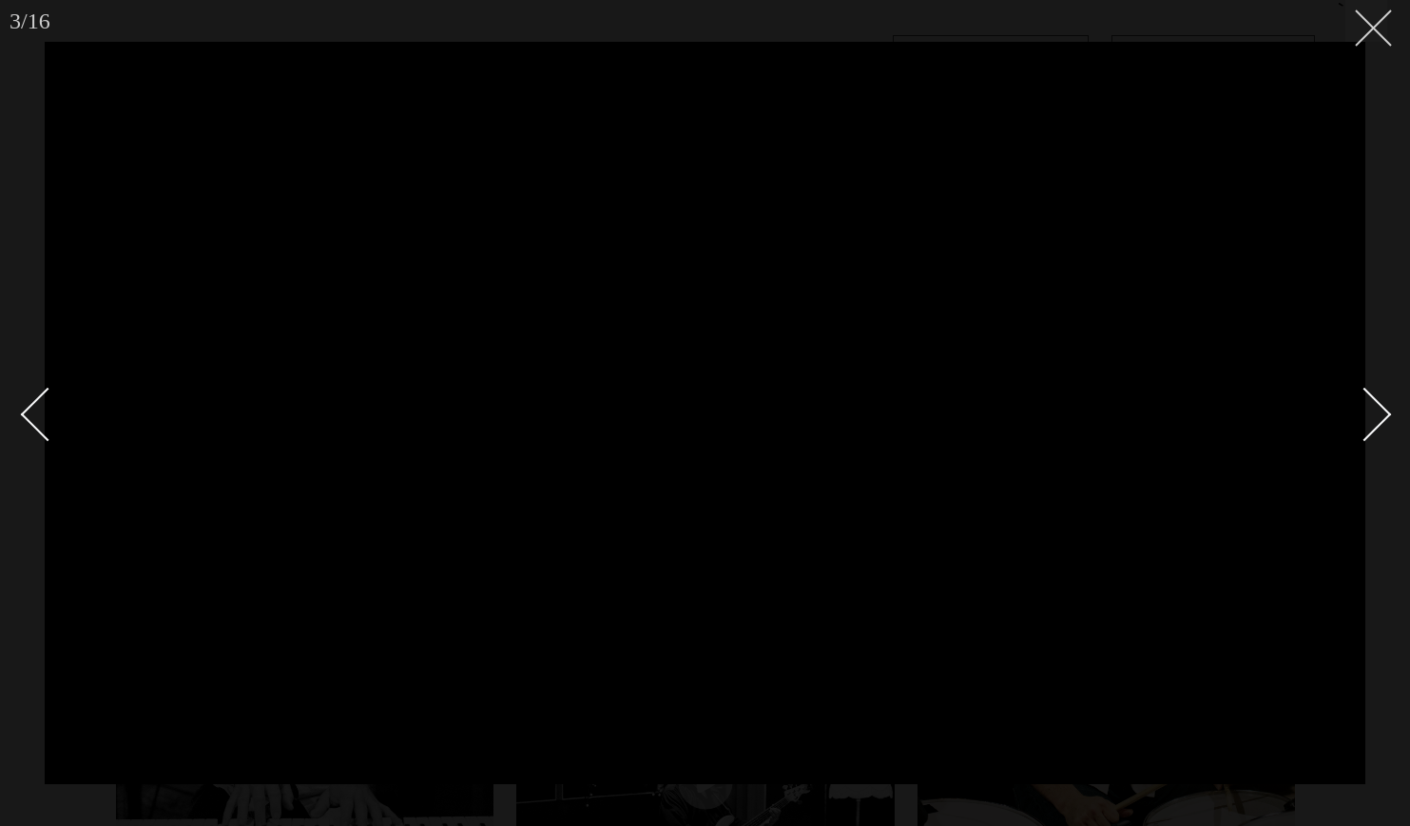
click at [1378, 34] on button at bounding box center [1367, 21] width 42 height 42
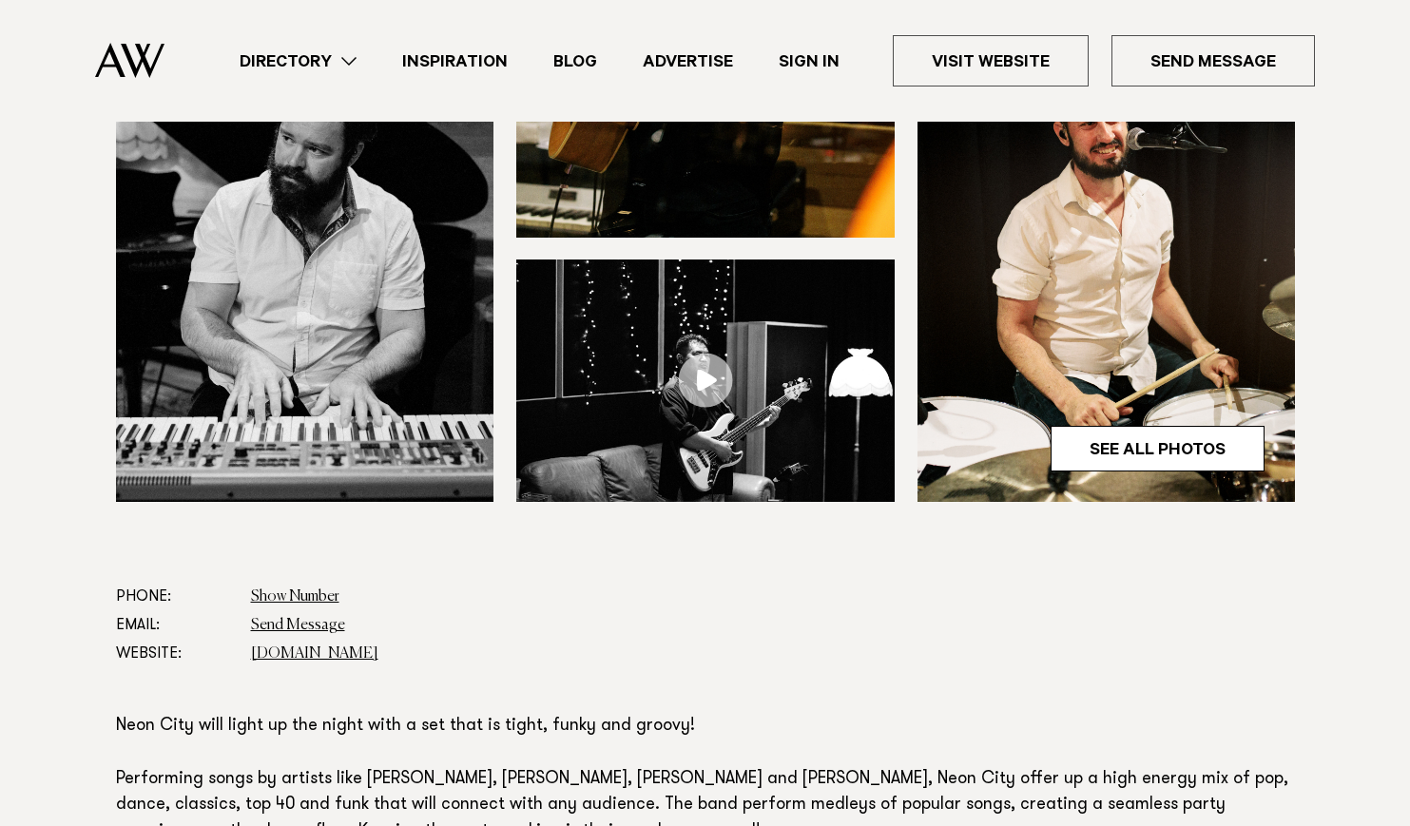
scroll to position [614, 0]
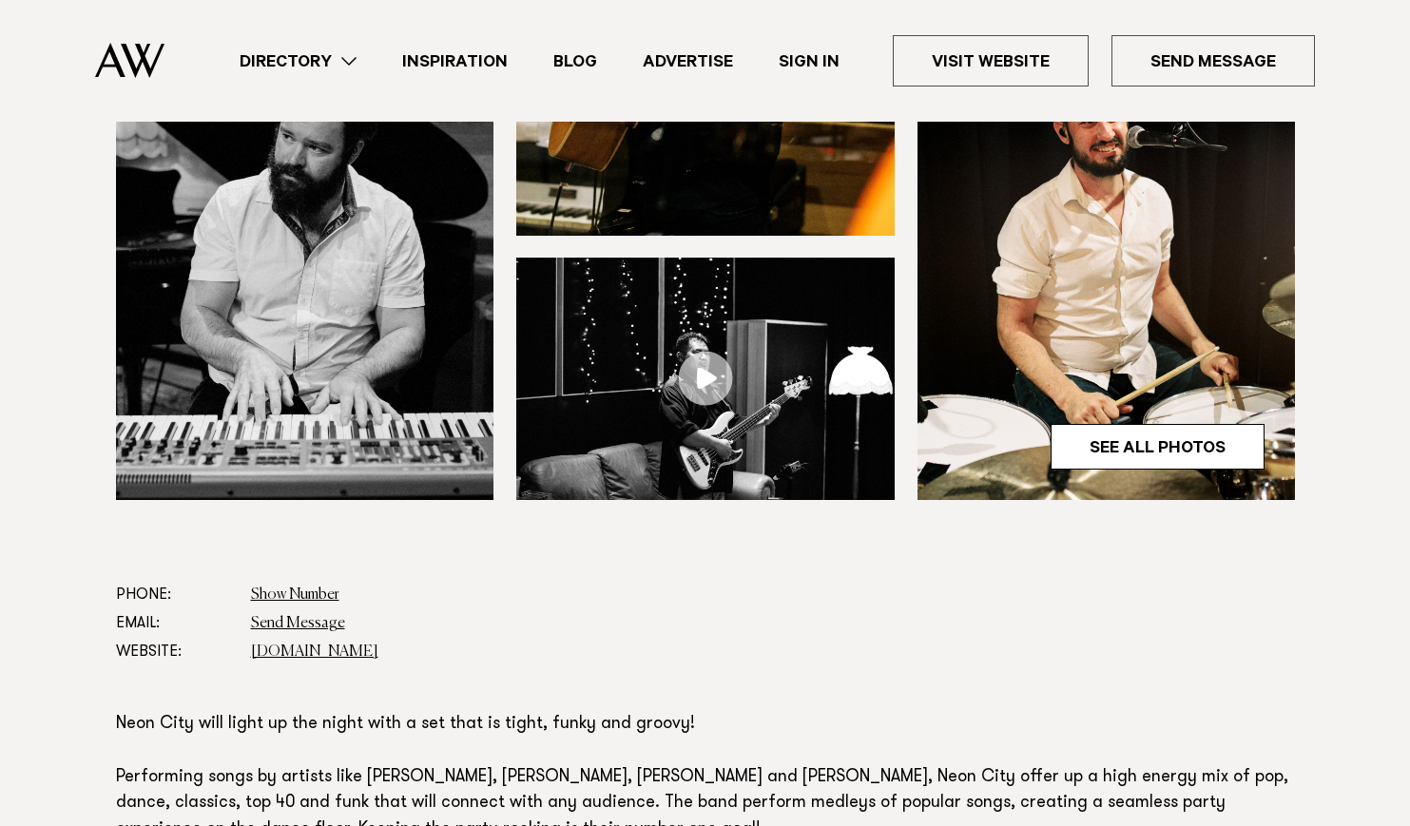
click at [702, 368] on link at bounding box center [705, 379] width 378 height 242
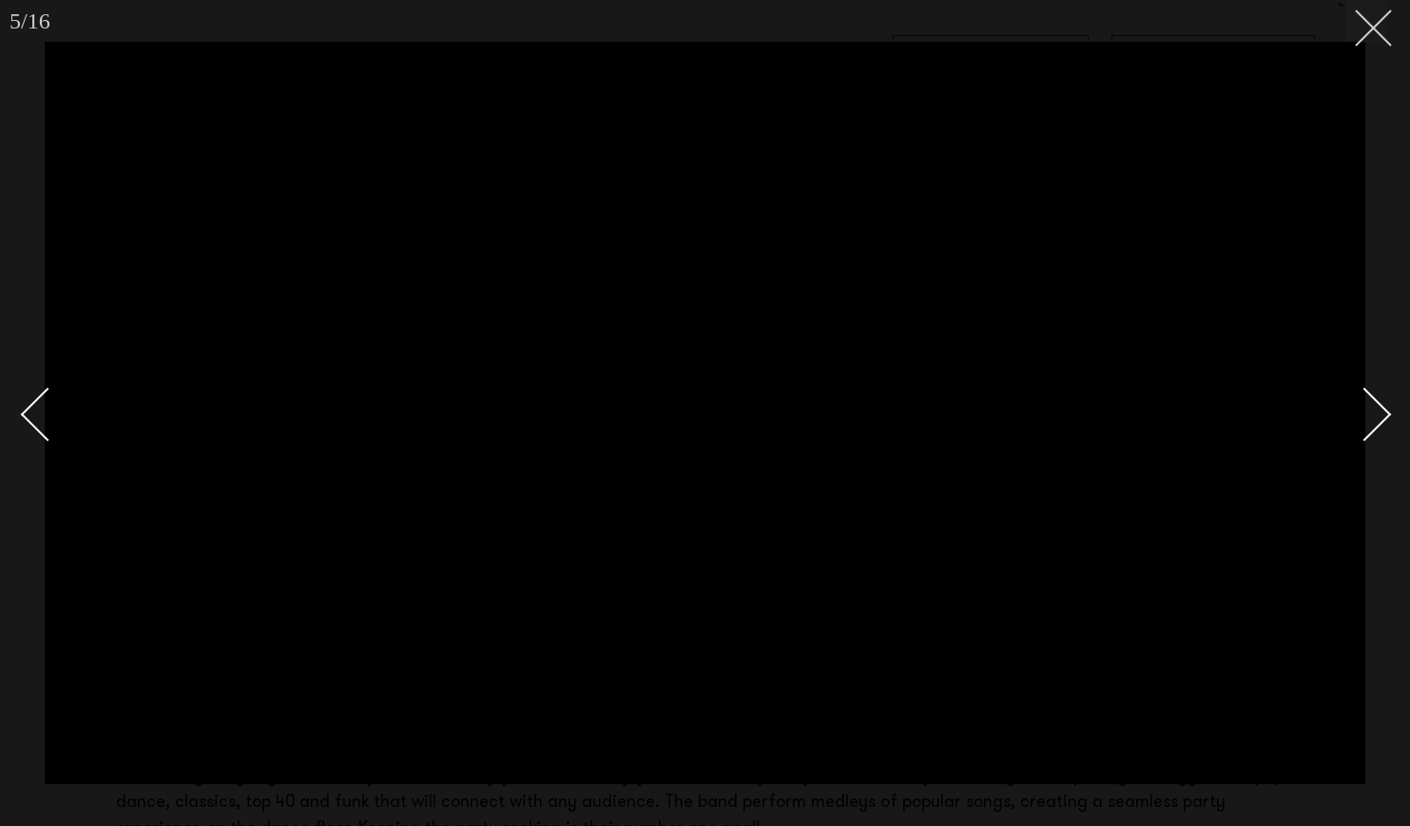
click at [1374, 39] on button at bounding box center [1367, 21] width 42 height 42
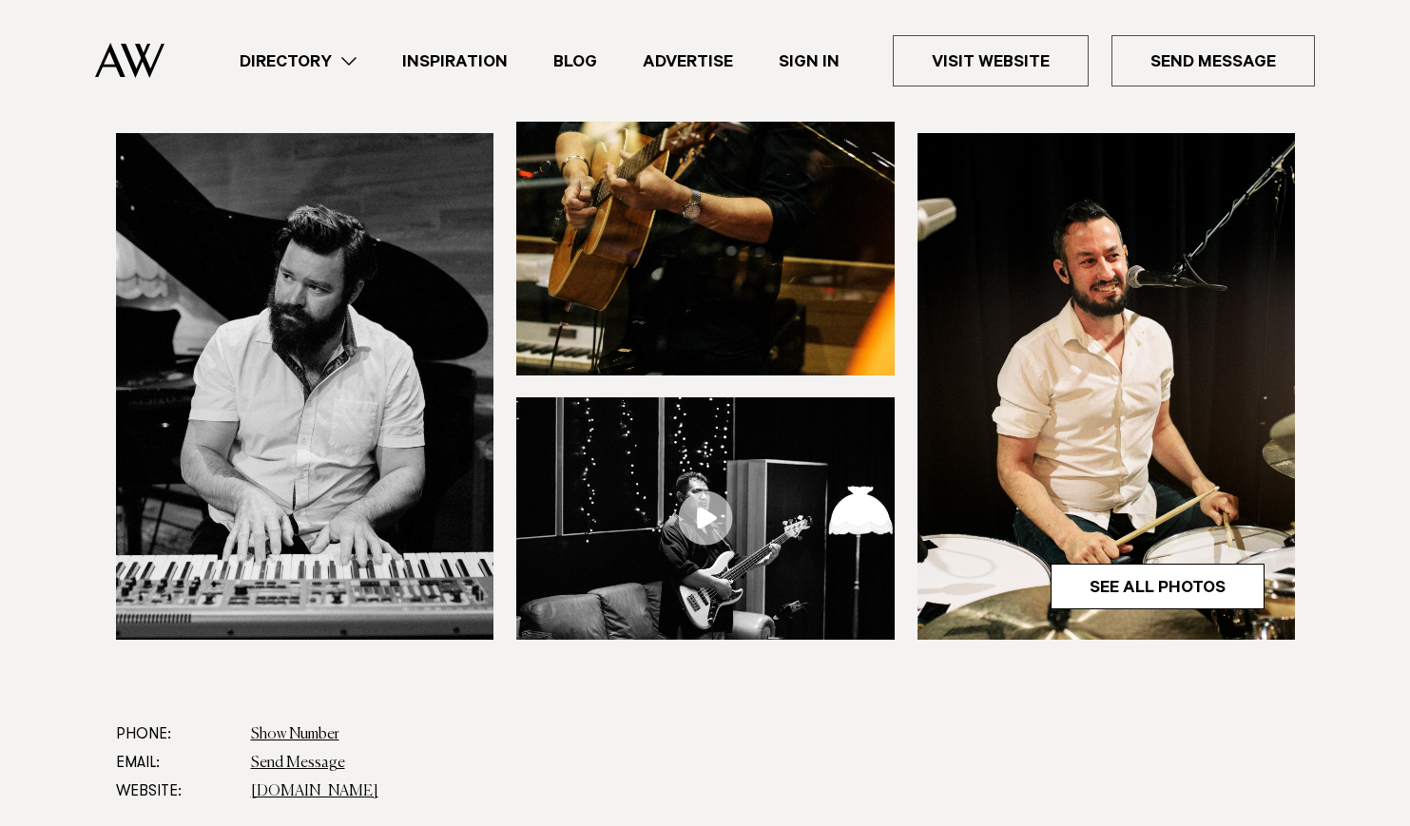
scroll to position [449, 0]
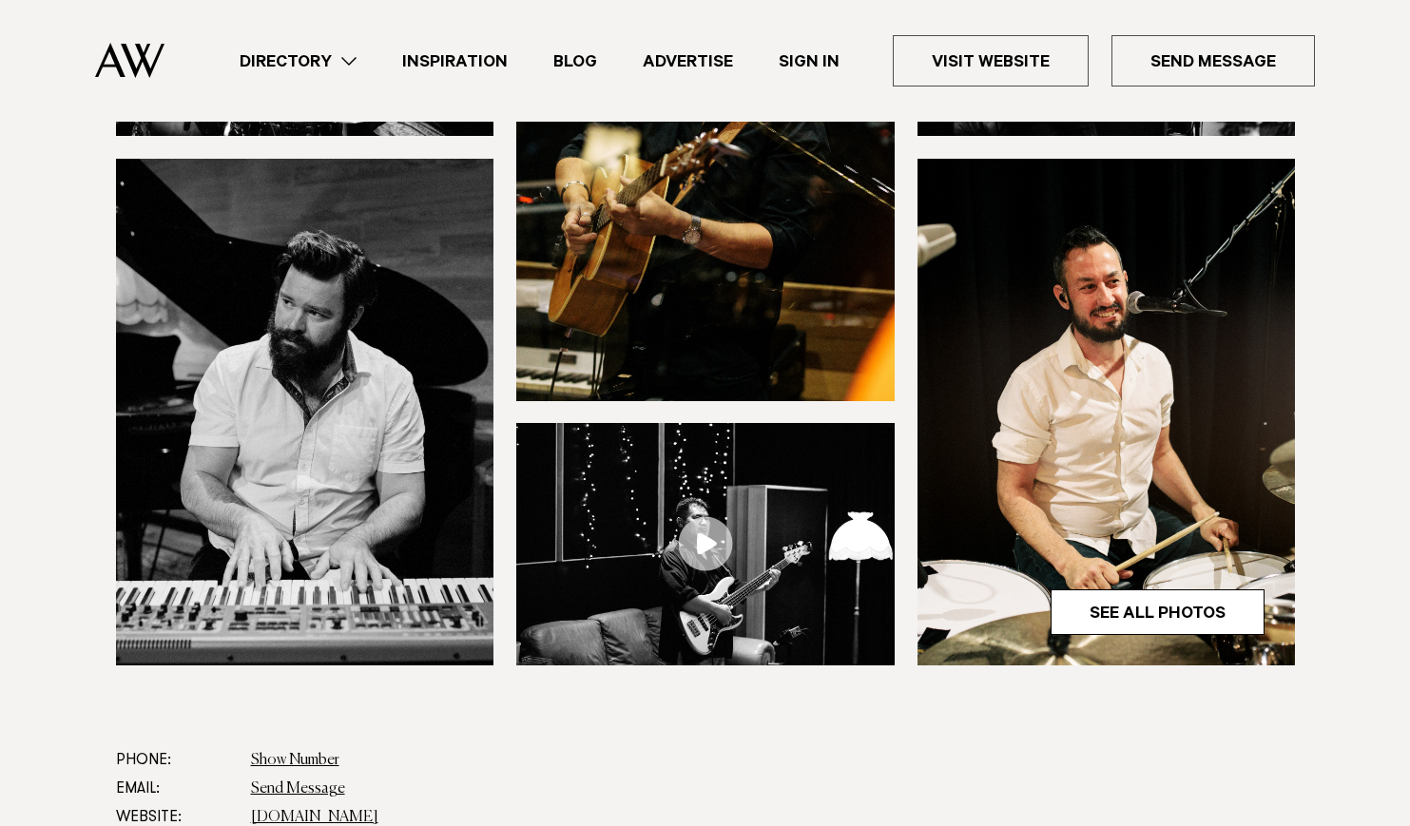
click at [711, 536] on link at bounding box center [705, 544] width 378 height 242
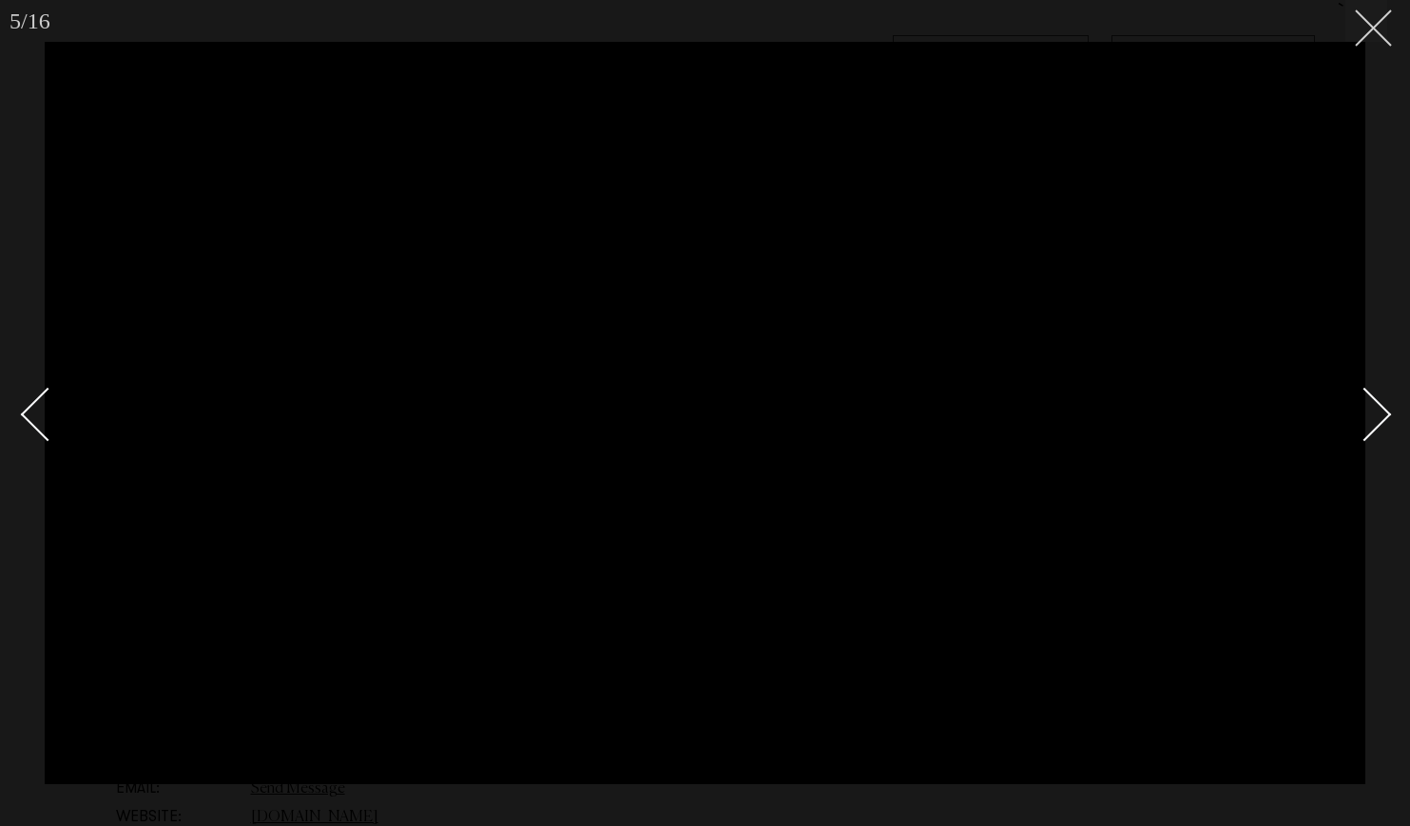
click at [1380, 20] on button at bounding box center [1367, 21] width 42 height 42
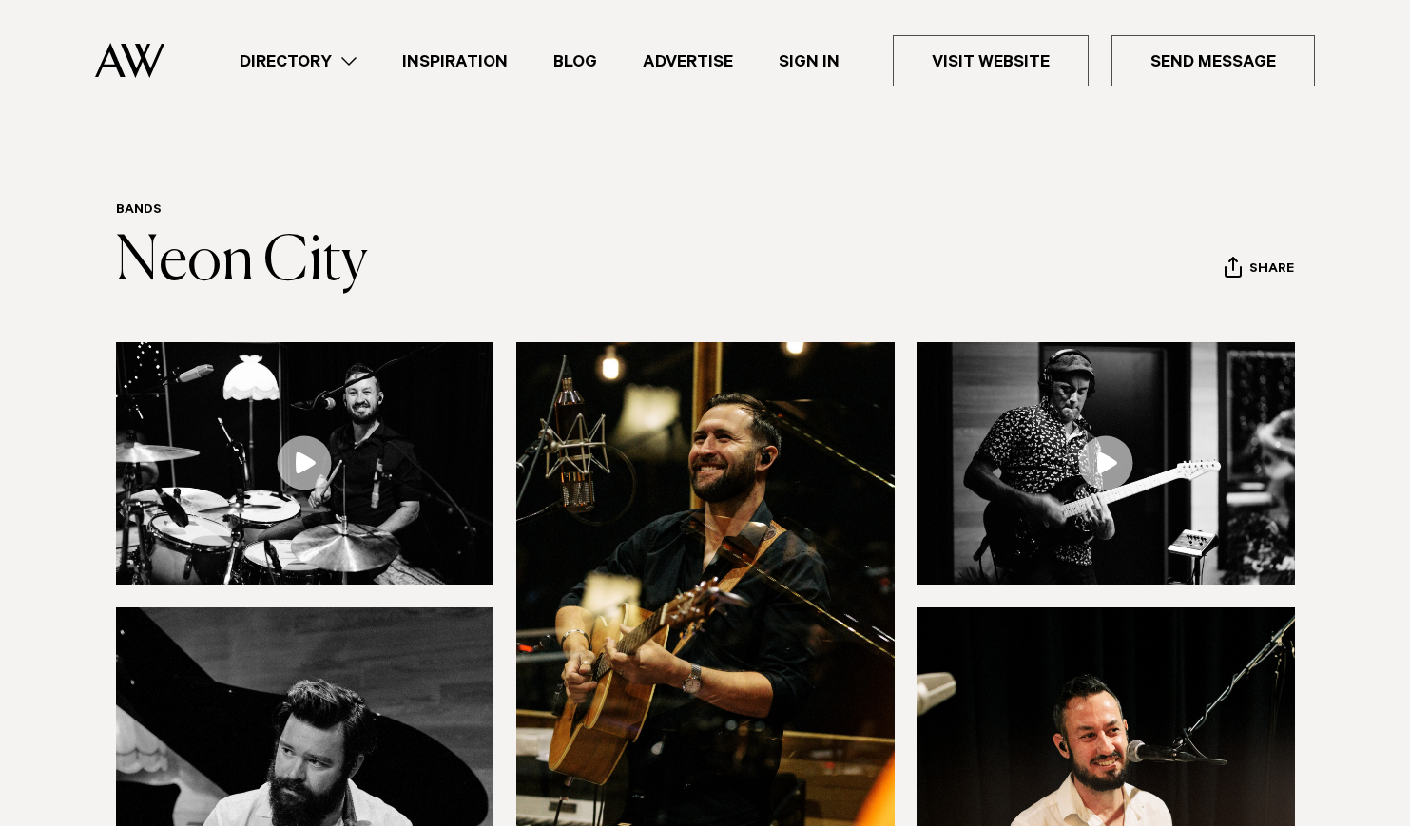
click at [1104, 460] on link at bounding box center [1107, 463] width 378 height 242
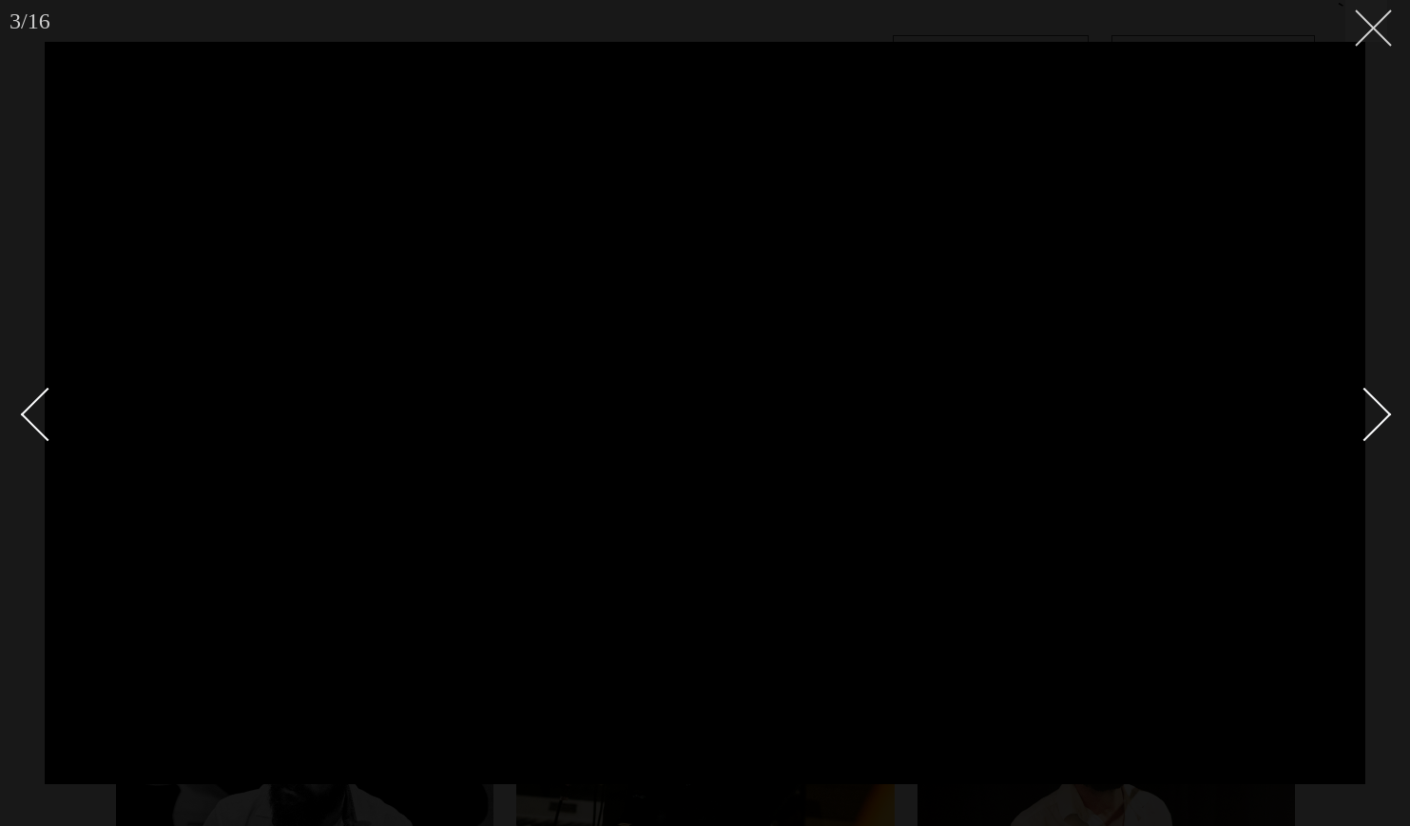
click at [1376, 40] on button at bounding box center [1367, 21] width 42 height 42
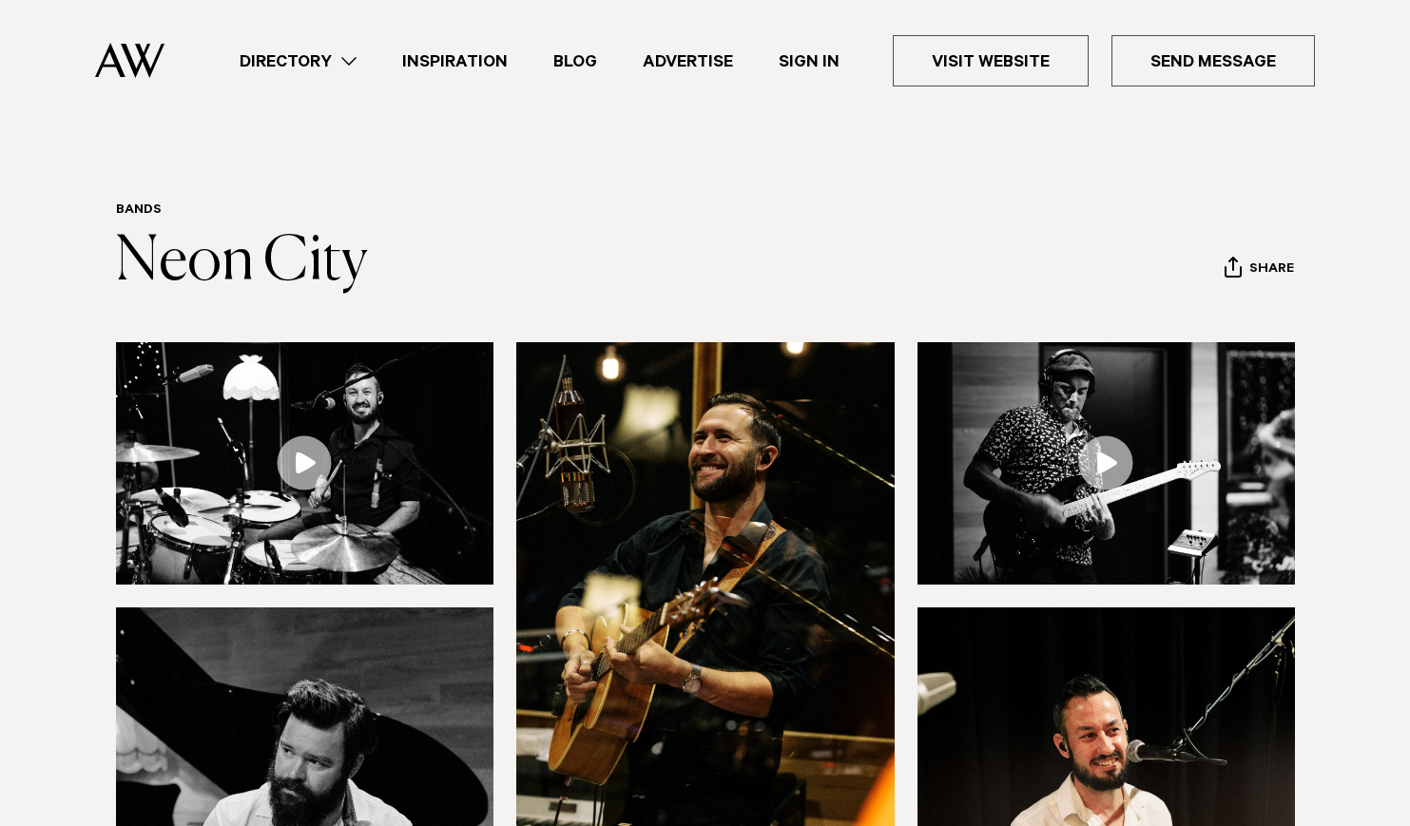
click at [434, 522] on img at bounding box center [305, 463] width 378 height 242
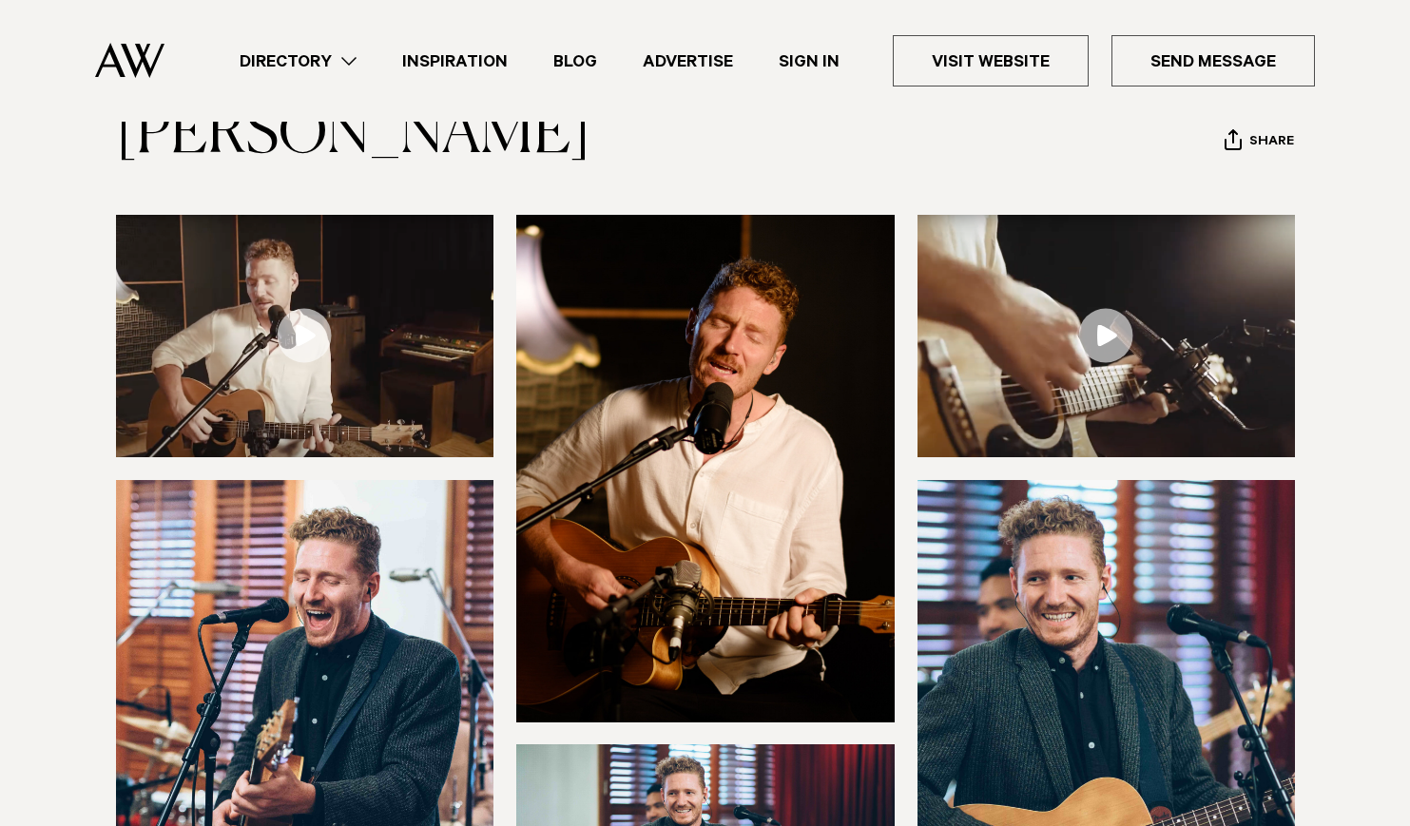
scroll to position [159, 0]
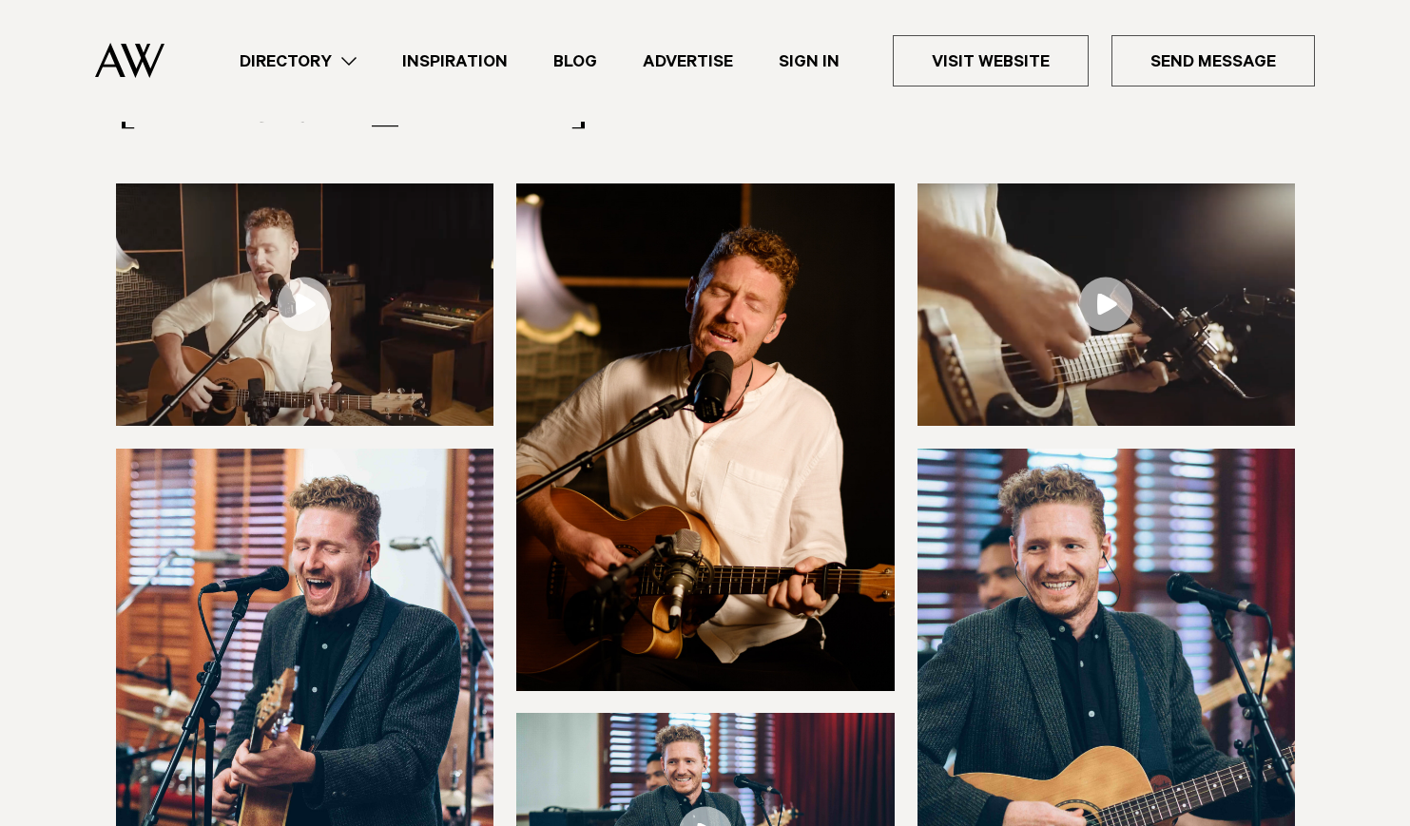
click at [300, 303] on link at bounding box center [305, 305] width 378 height 242
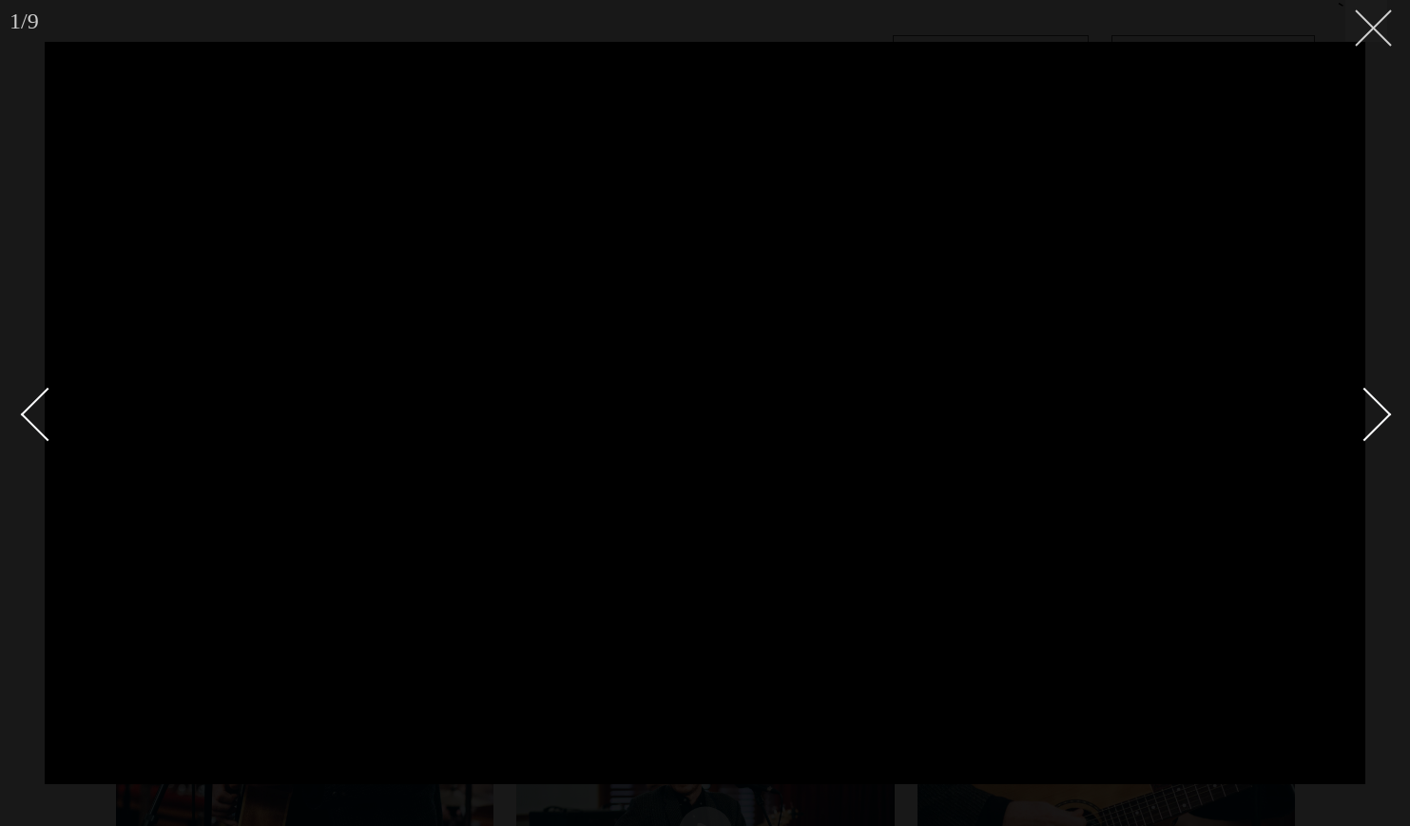
click at [1373, 34] on button at bounding box center [1367, 21] width 42 height 42
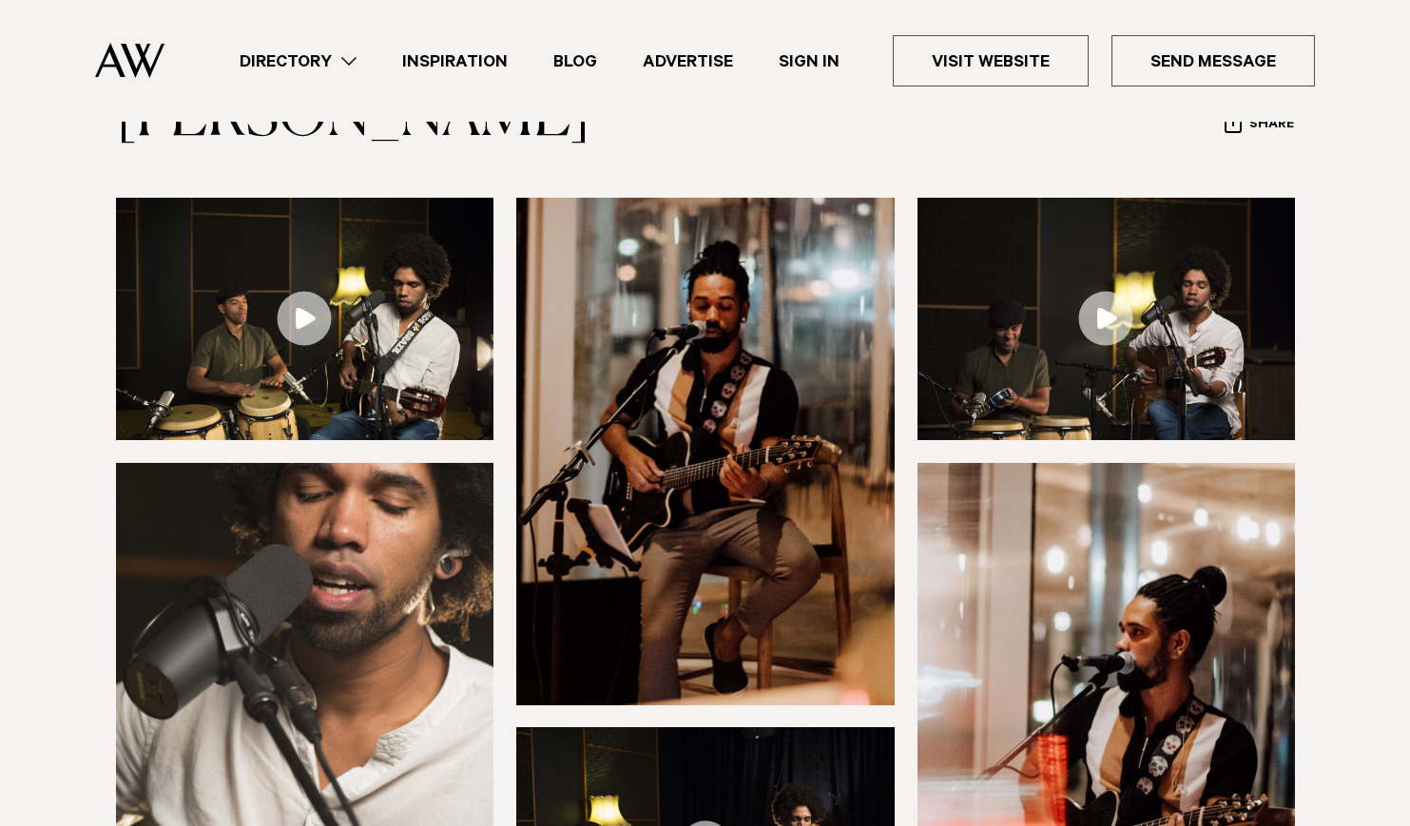
scroll to position [179, 0]
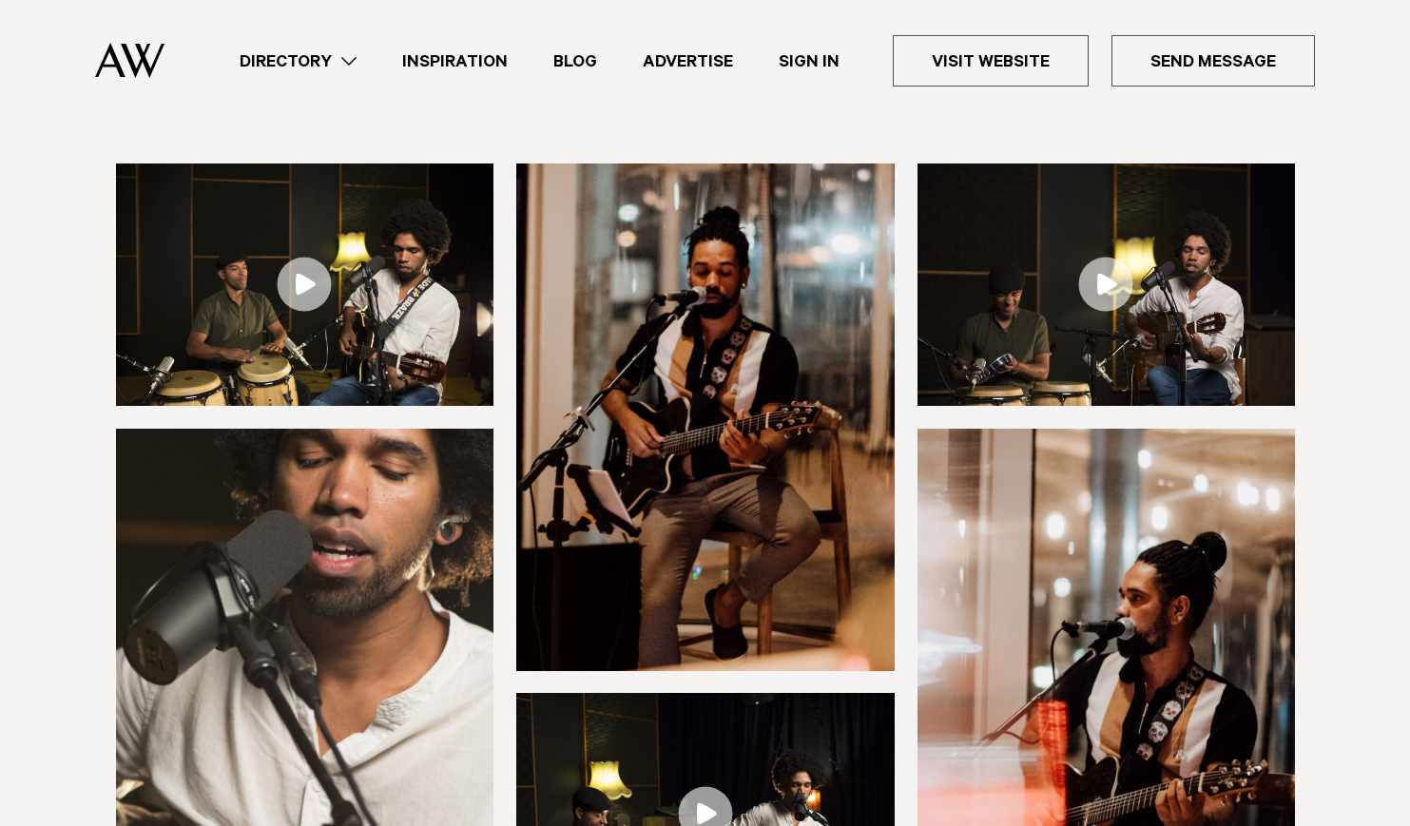
click at [291, 282] on link at bounding box center [305, 285] width 378 height 242
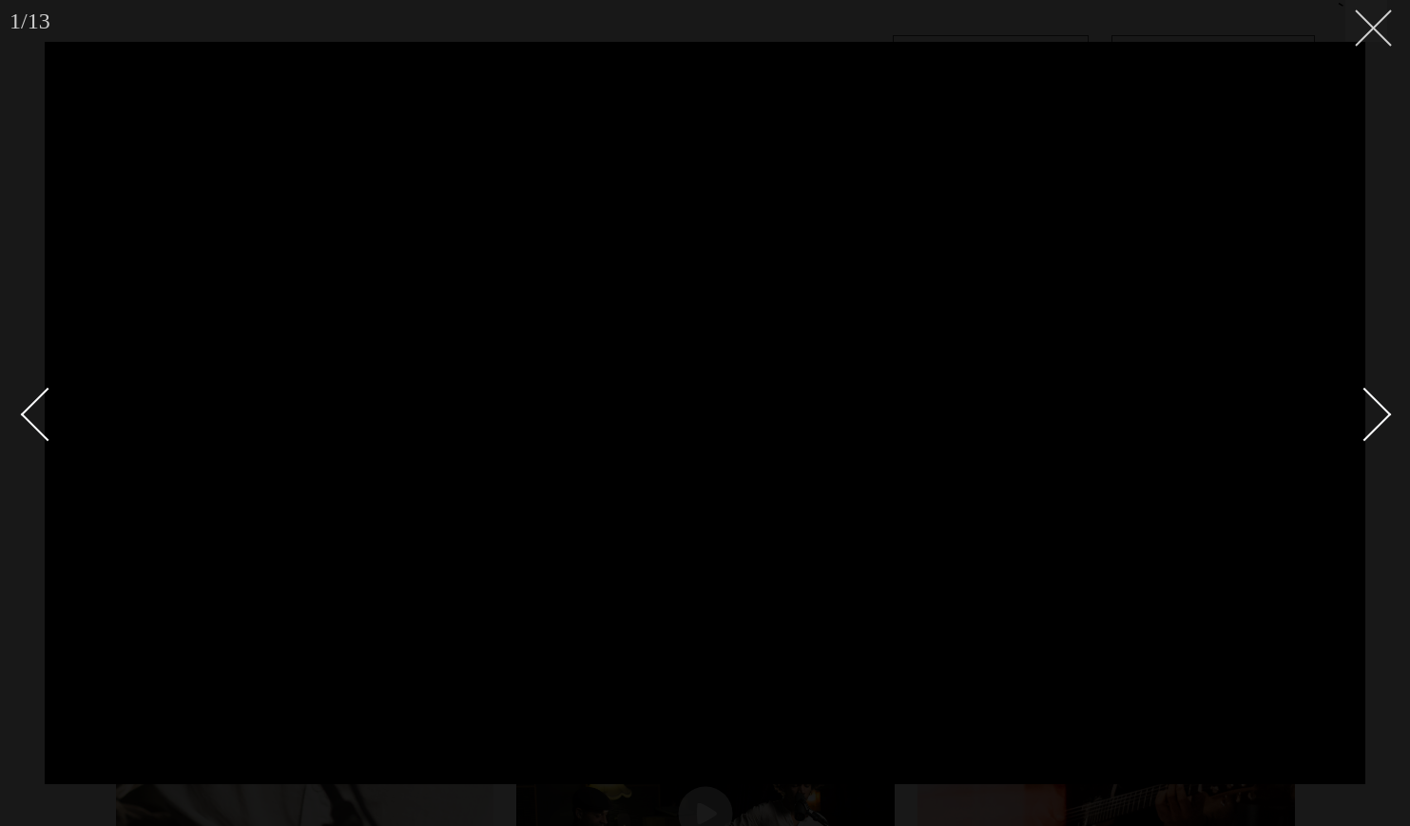
click at [1374, 29] on icon at bounding box center [1366, 21] width 23 height 23
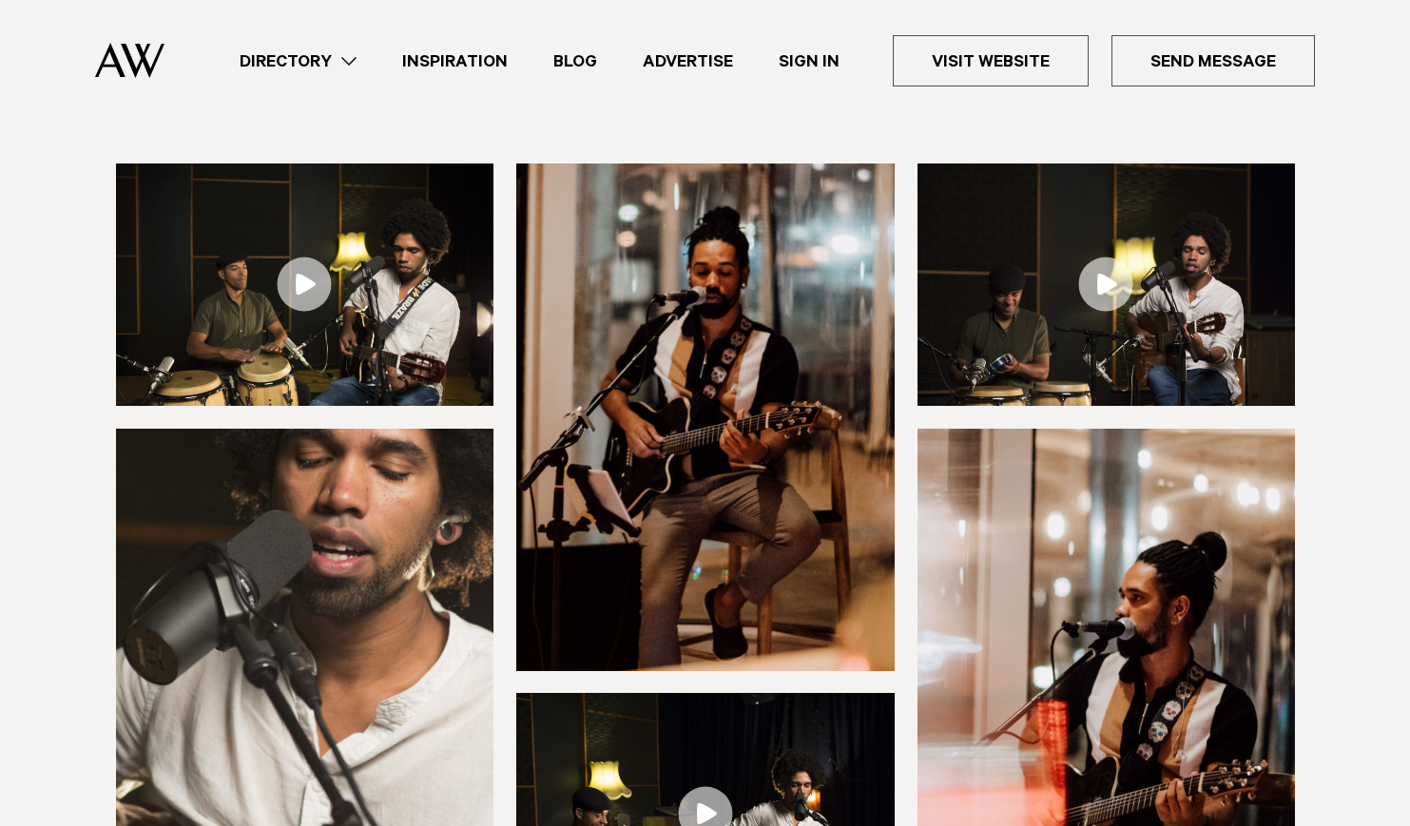
click at [1090, 279] on link at bounding box center [1107, 285] width 378 height 242
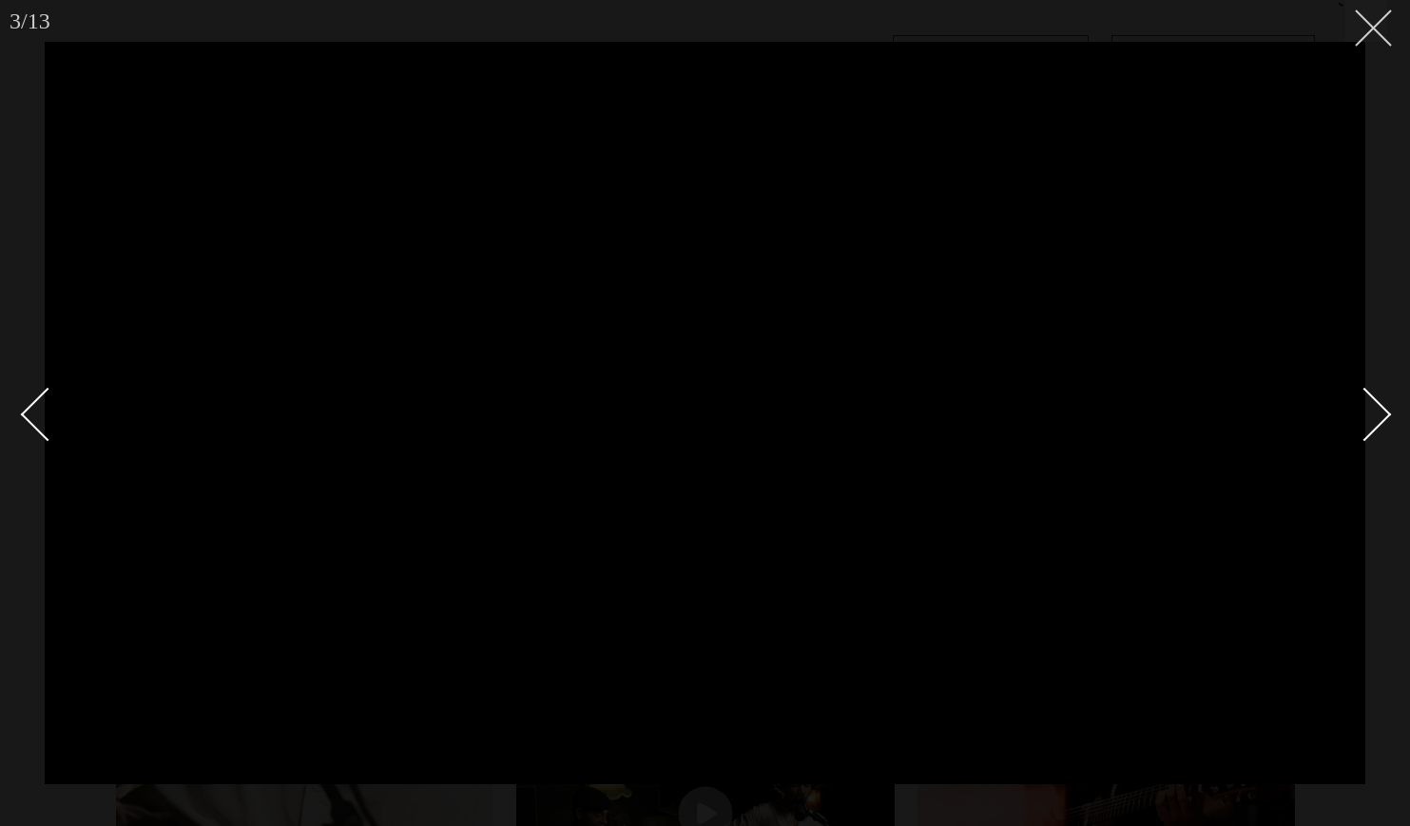
click at [1375, 29] on line at bounding box center [1373, 27] width 35 height 35
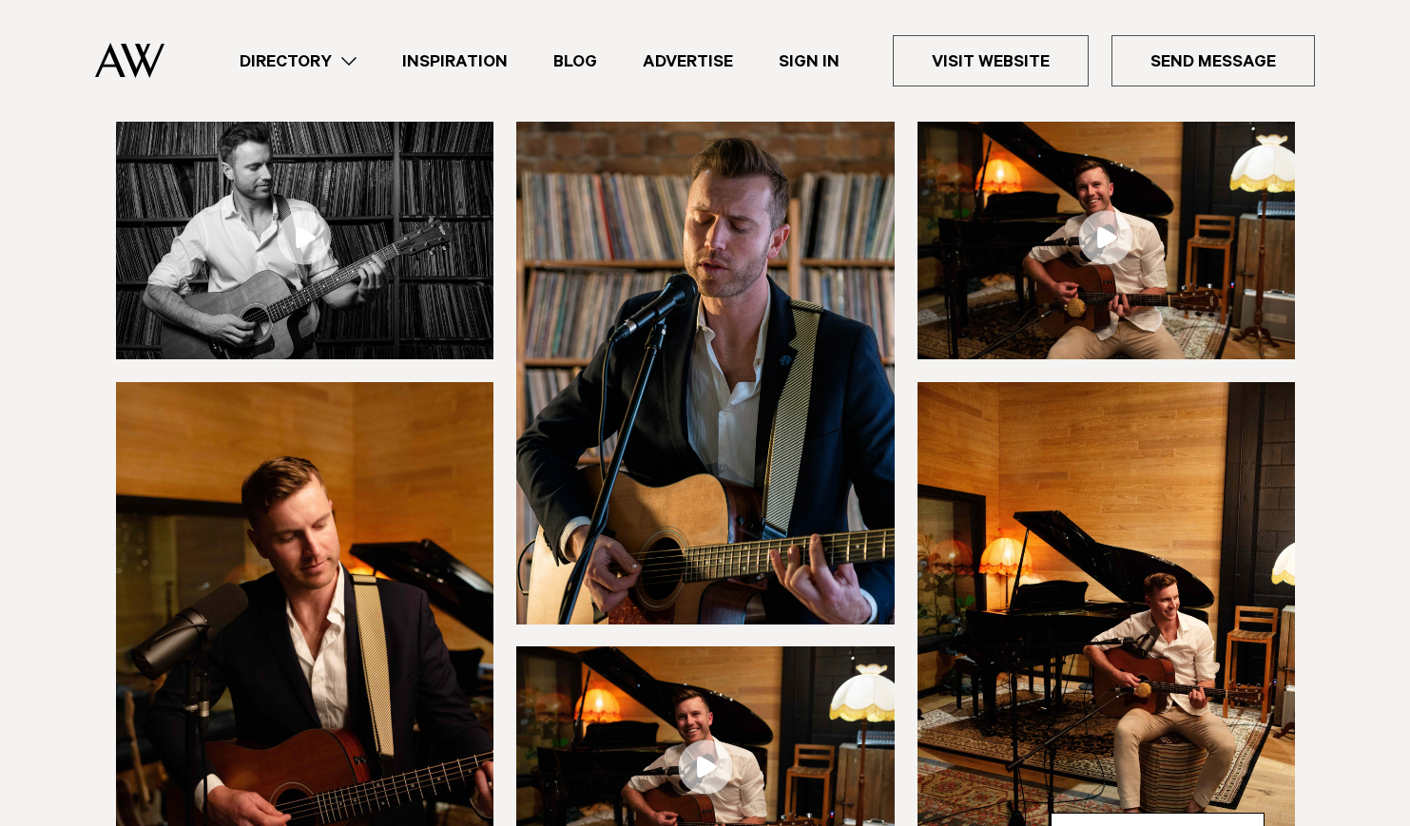
scroll to position [224, 0]
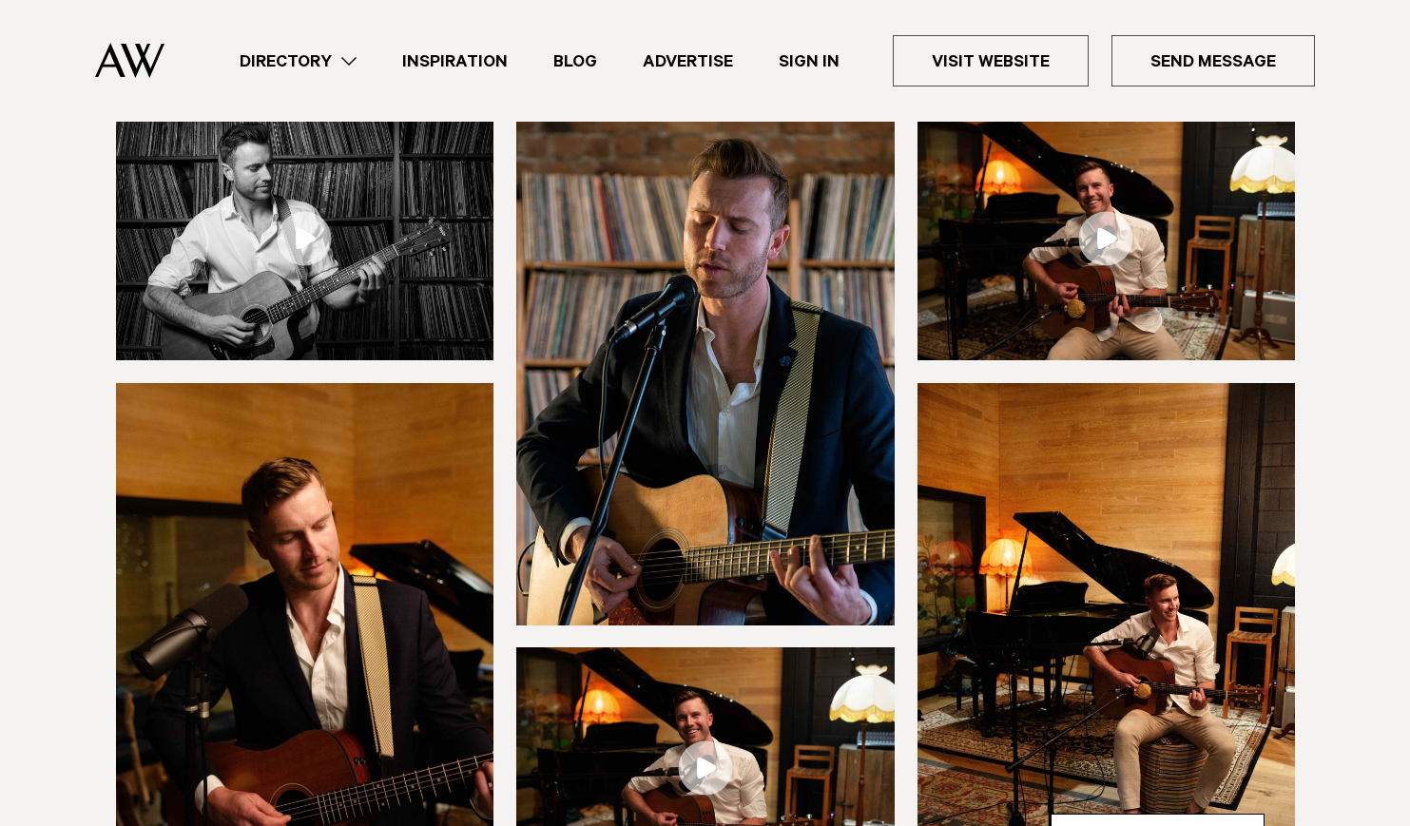
click at [1112, 235] on link at bounding box center [1107, 239] width 378 height 242
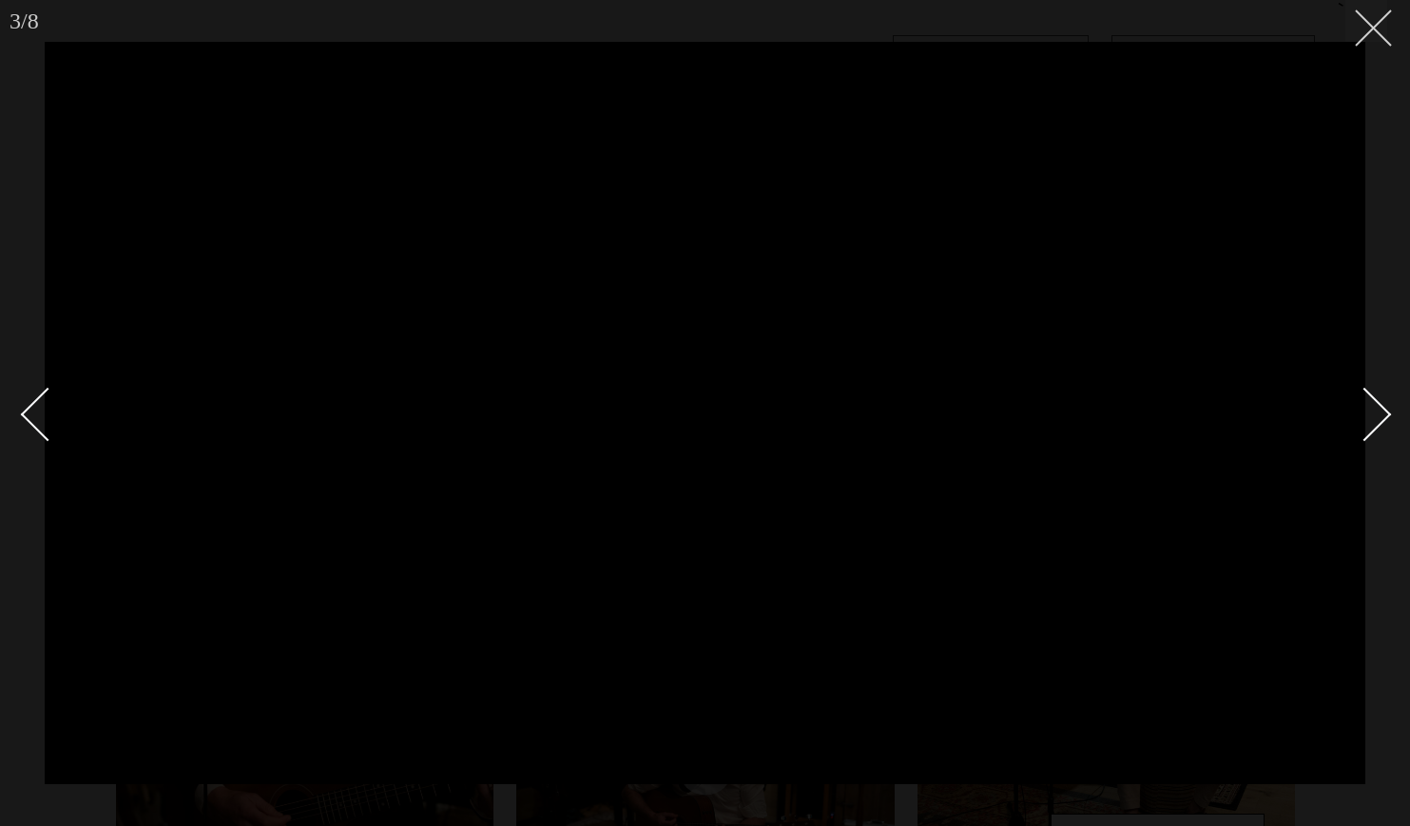
click at [1382, 36] on line at bounding box center [1373, 27] width 35 height 35
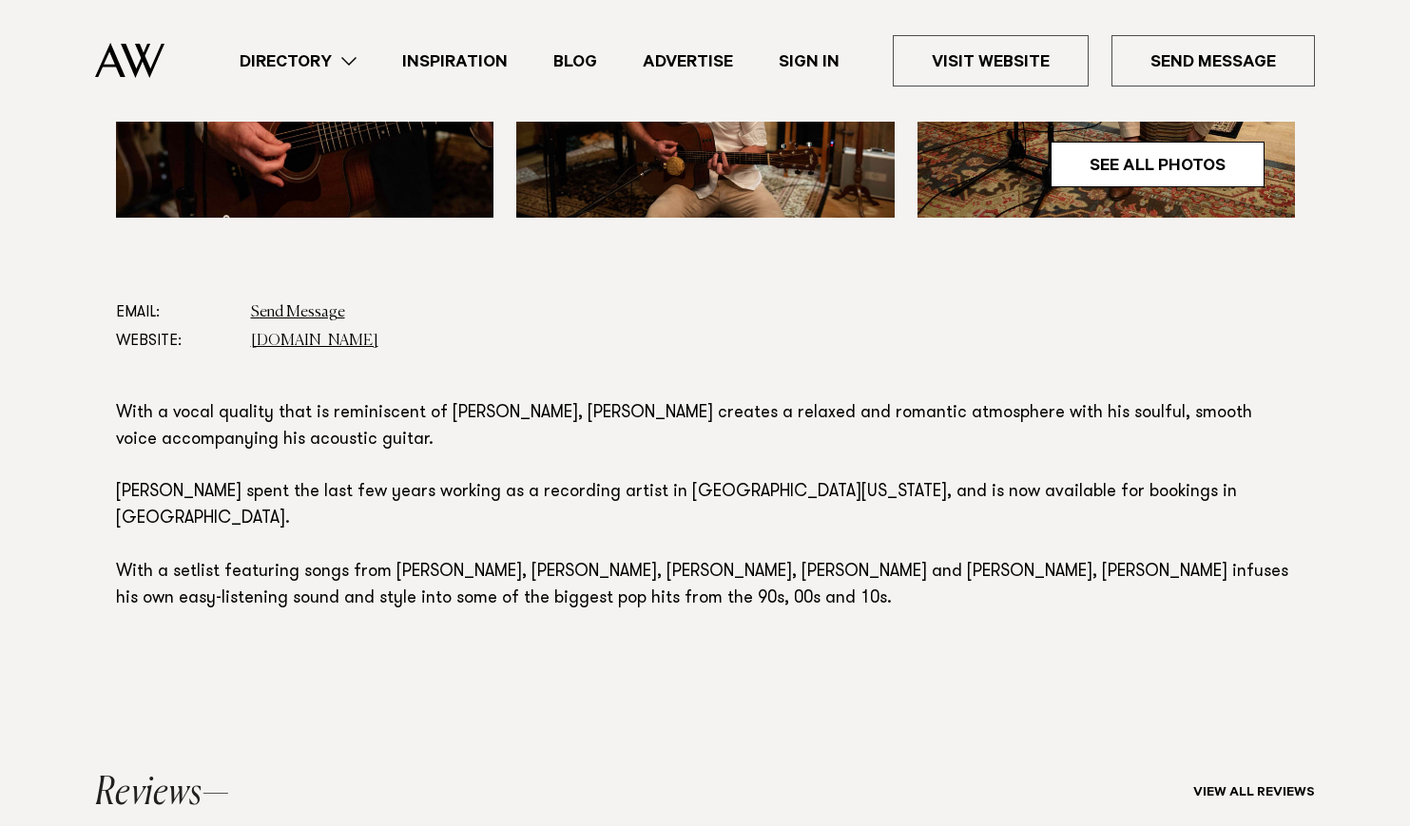
scroll to position [881, 0]
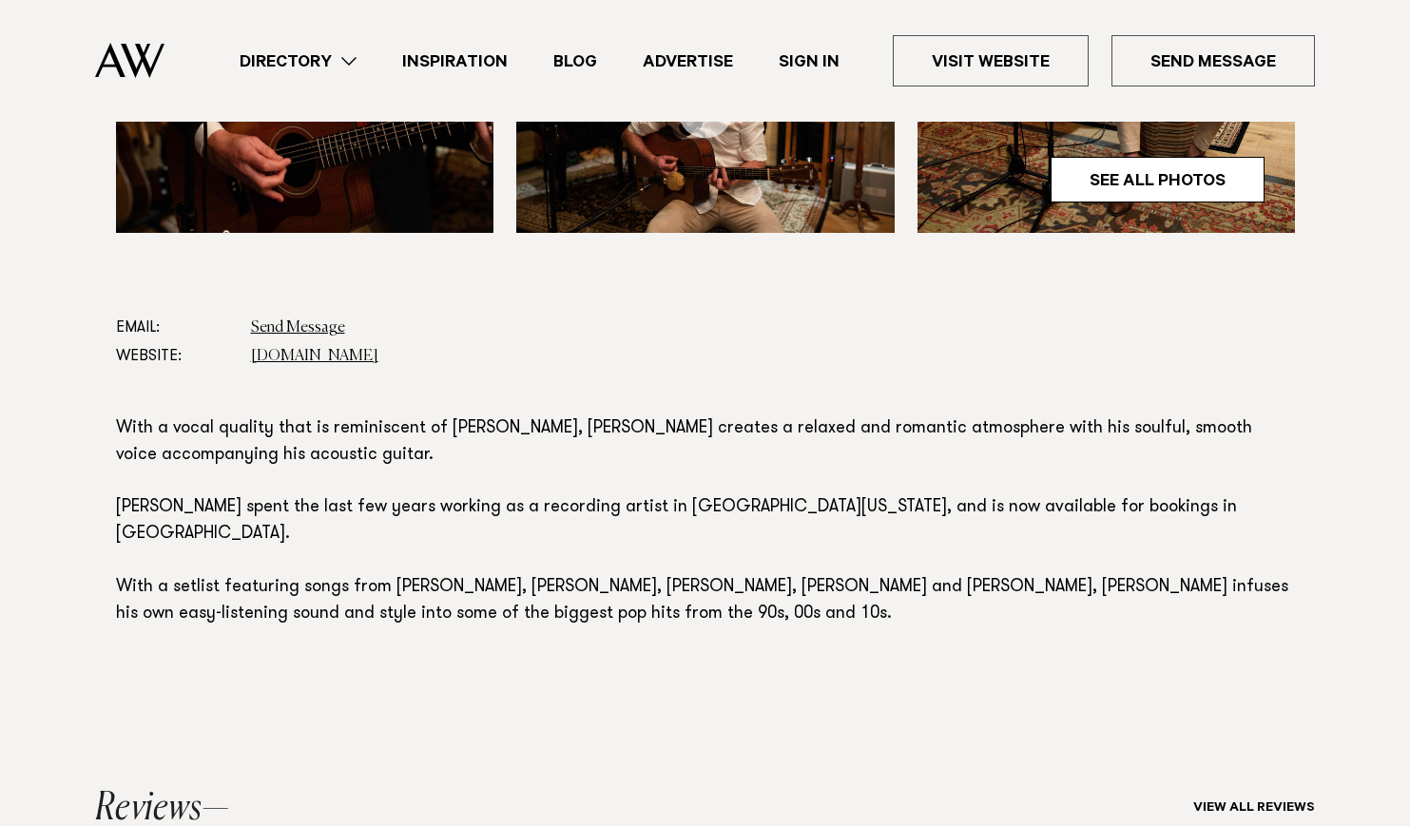
click at [281, 63] on link "Directory" at bounding box center [298, 61] width 163 height 26
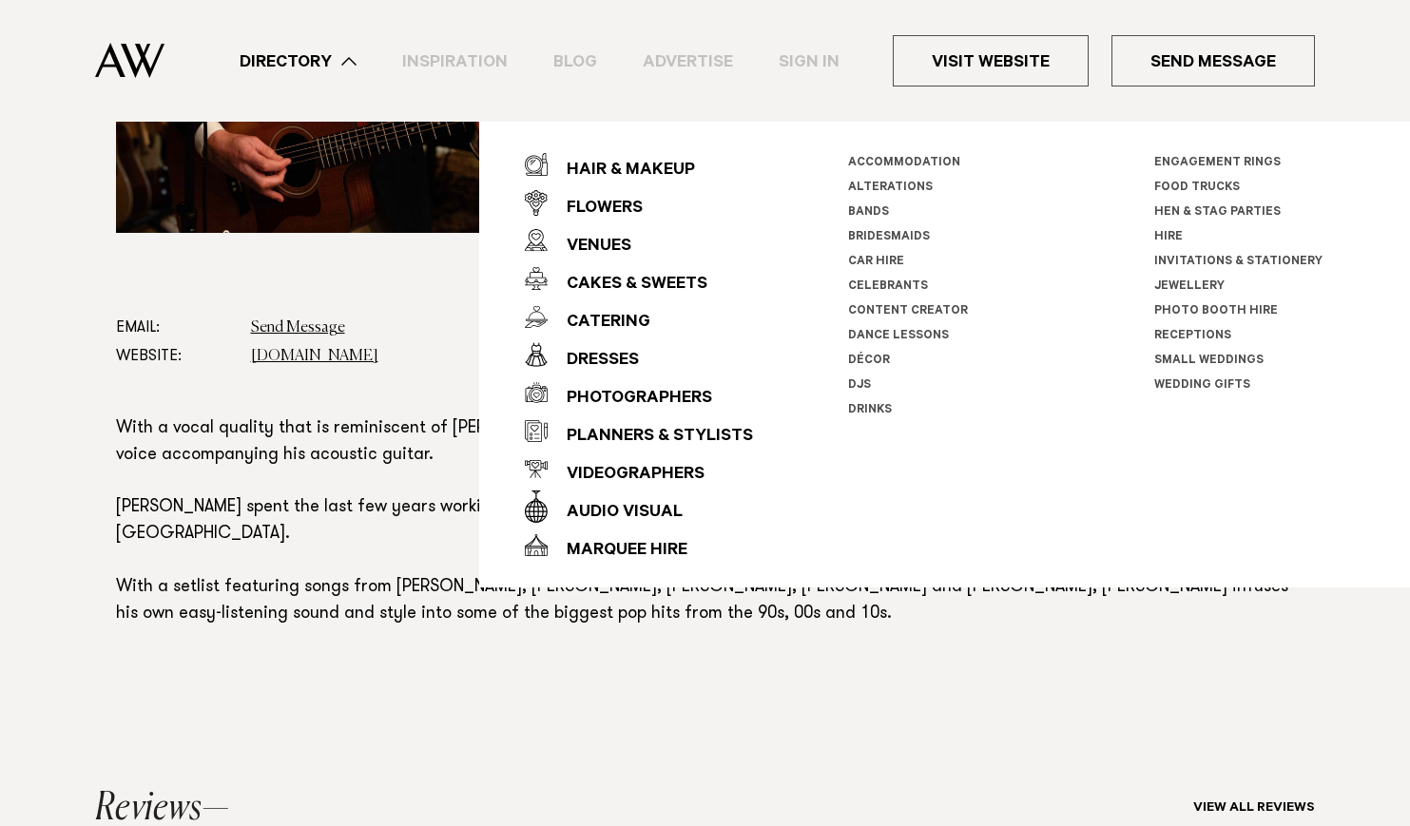
scroll to position [808, 0]
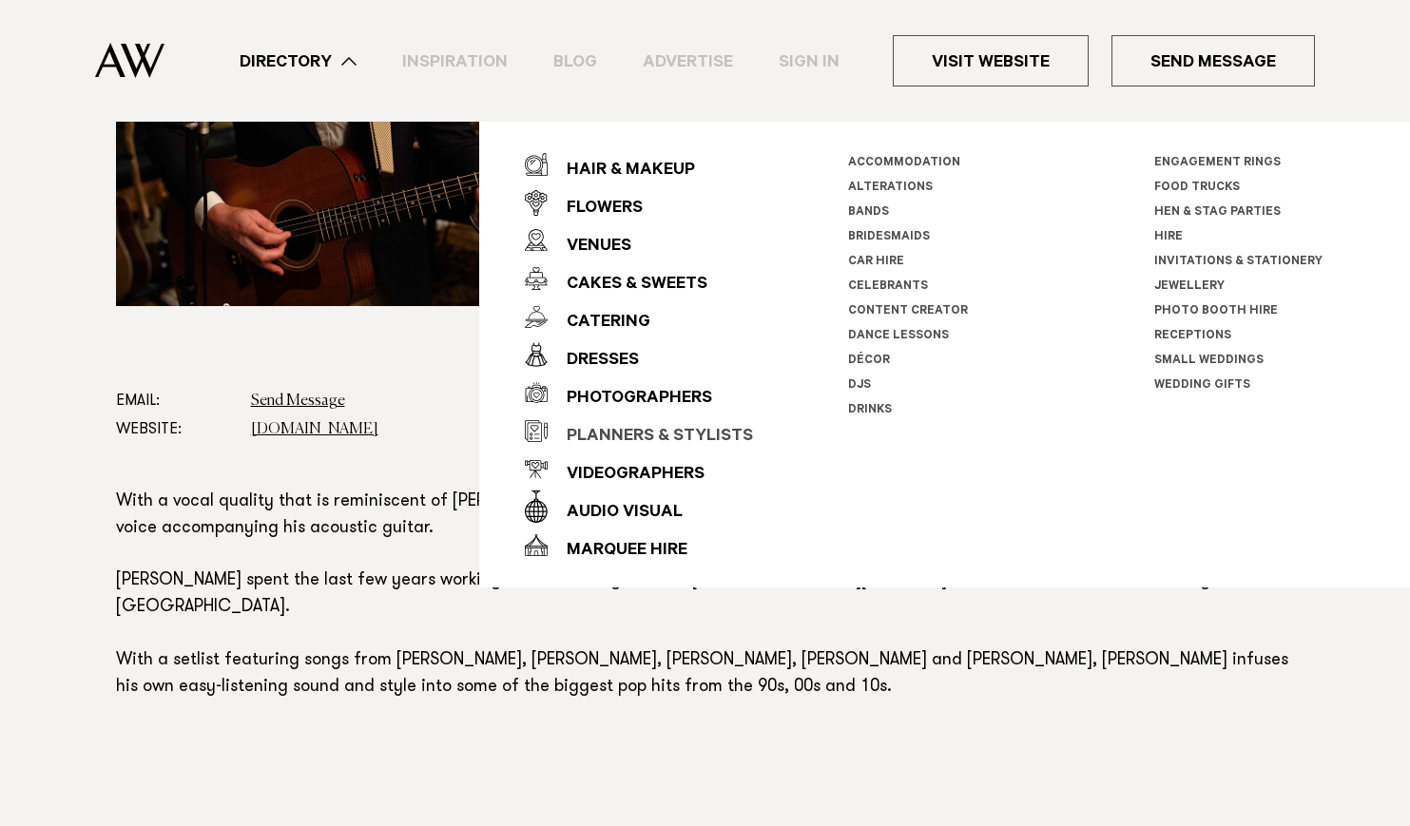
click at [693, 441] on div "Planners & Stylists" at bounding box center [650, 437] width 205 height 38
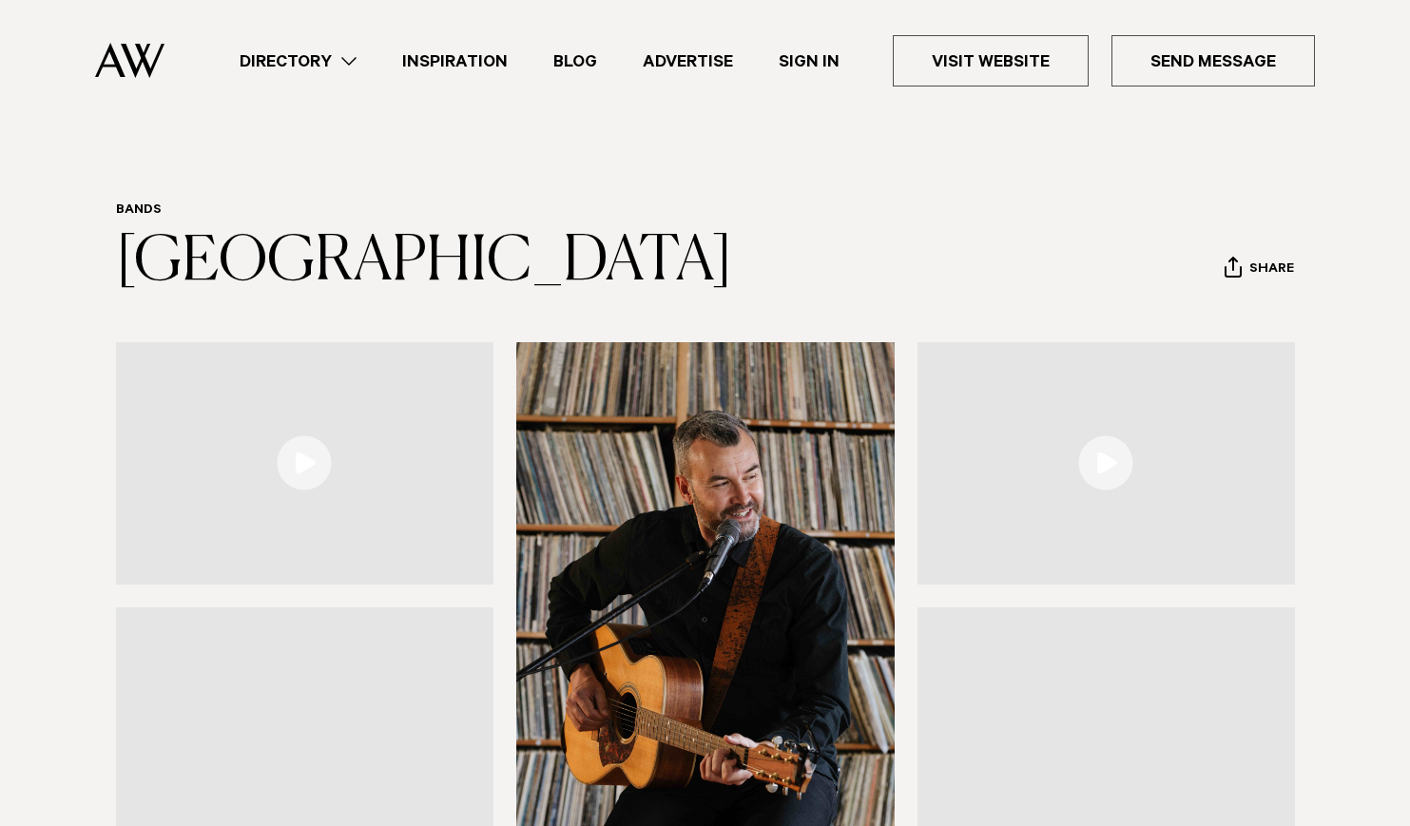
scroll to position [194, 0]
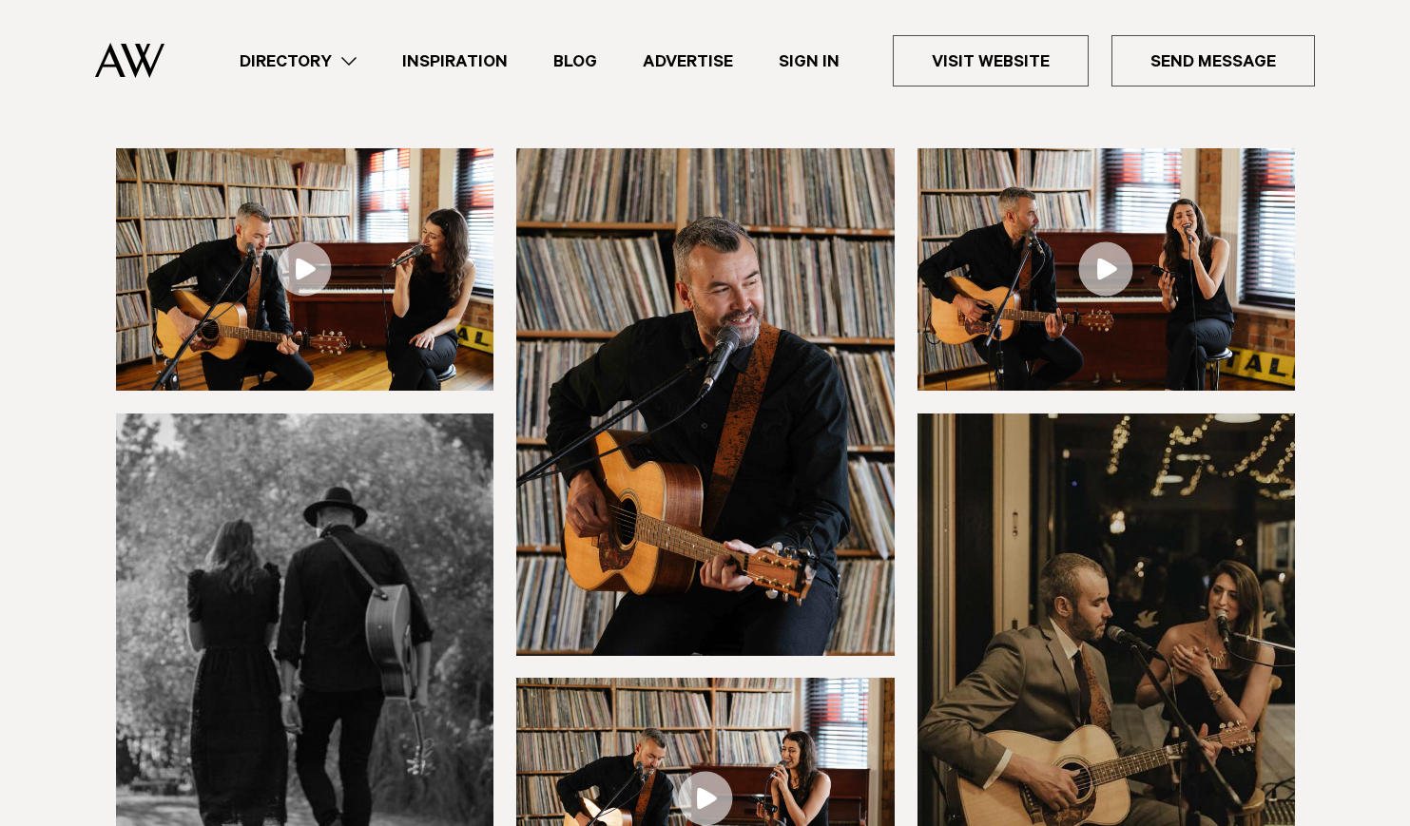
click at [310, 255] on link at bounding box center [305, 269] width 378 height 242
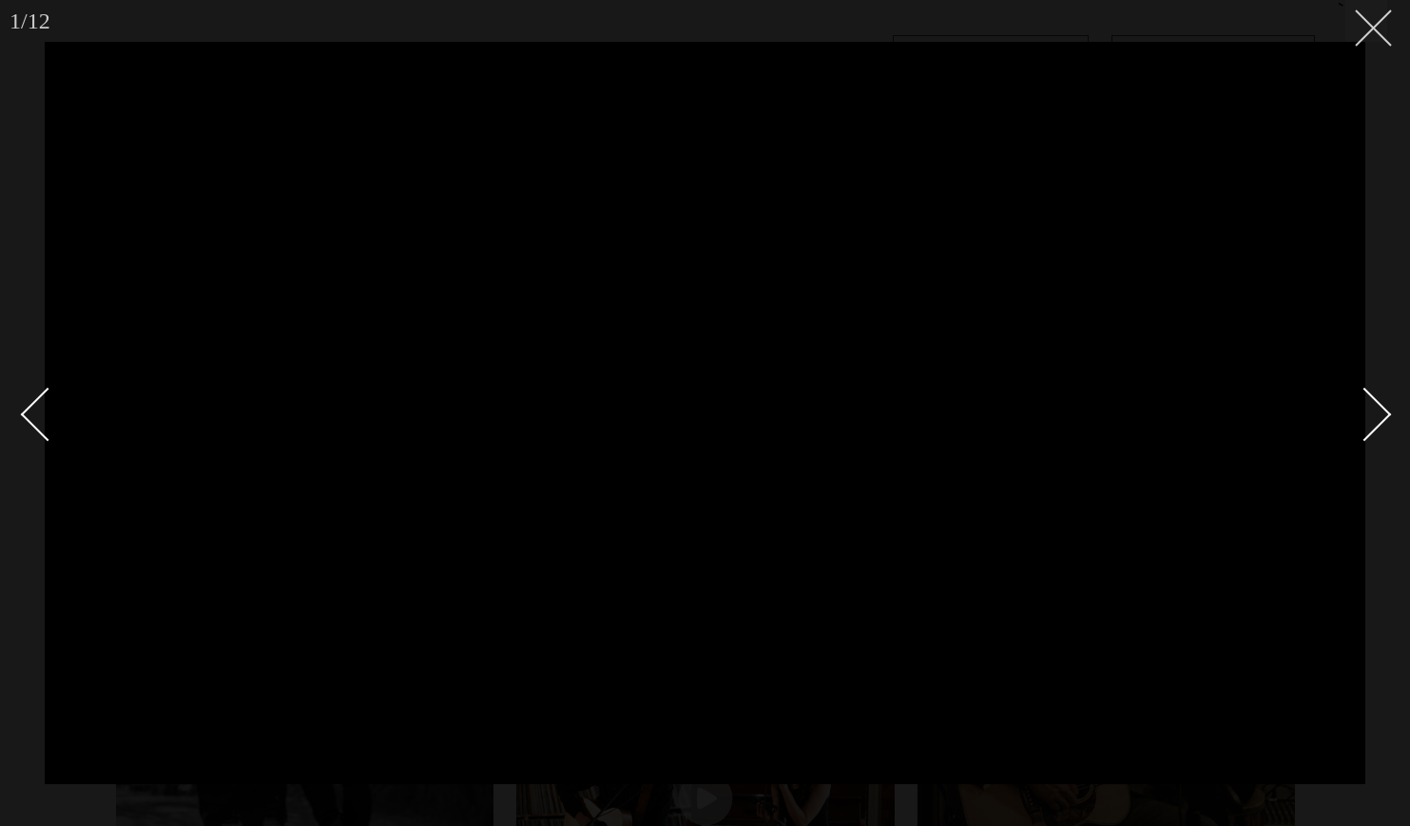
click at [1365, 34] on button at bounding box center [1367, 21] width 42 height 42
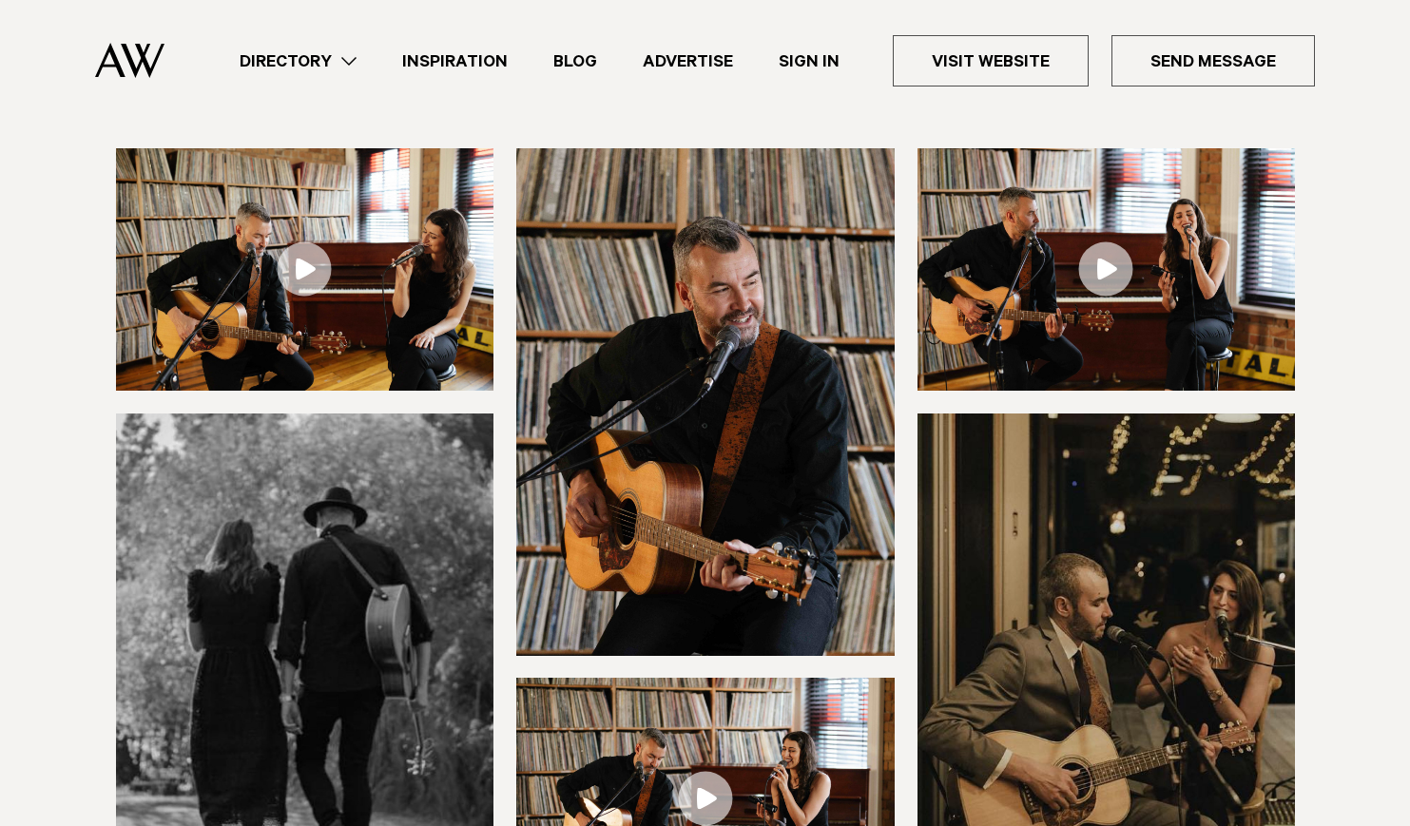
click at [1191, 200] on img at bounding box center [1107, 269] width 378 height 242
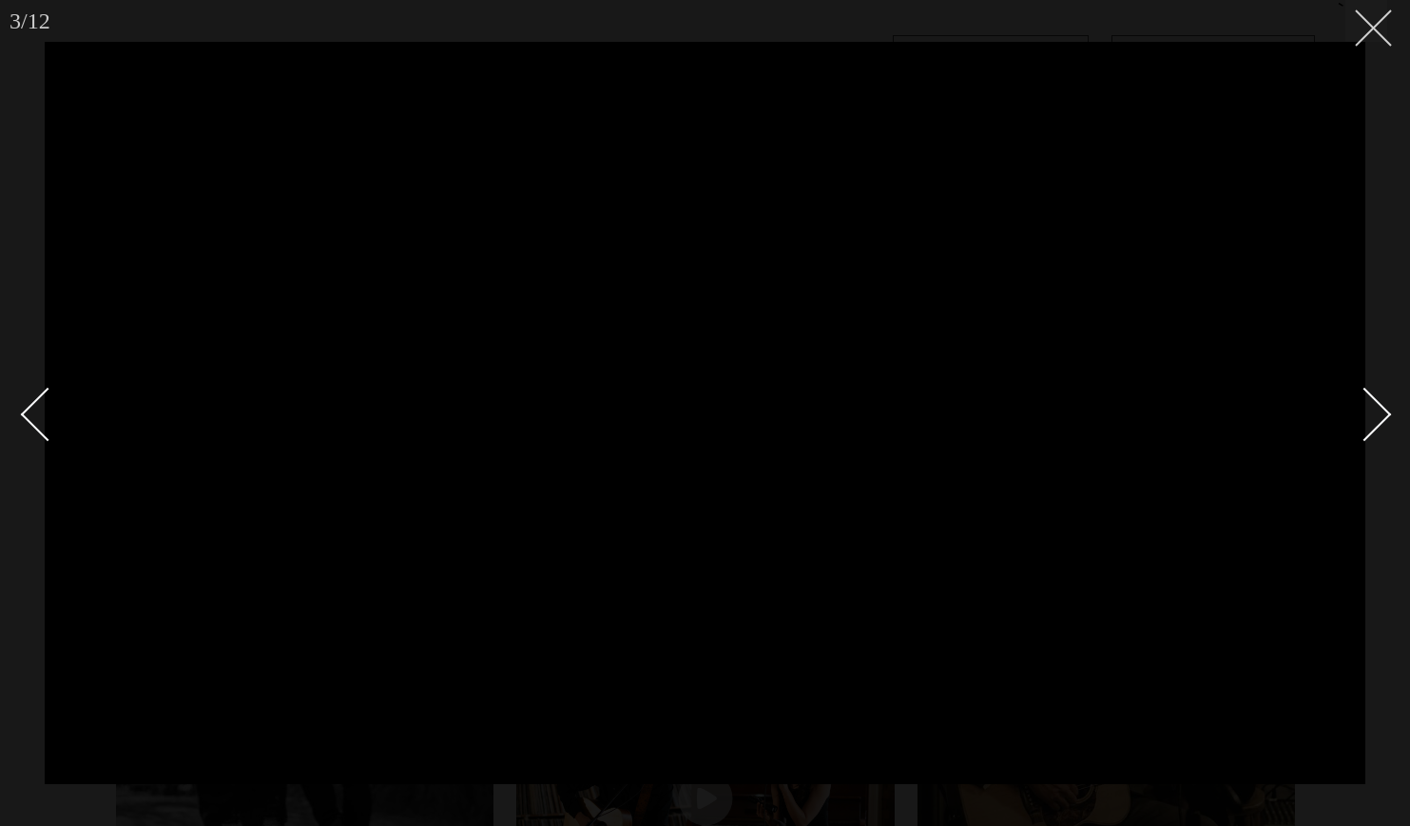
click at [1368, 33] on line at bounding box center [1373, 27] width 35 height 35
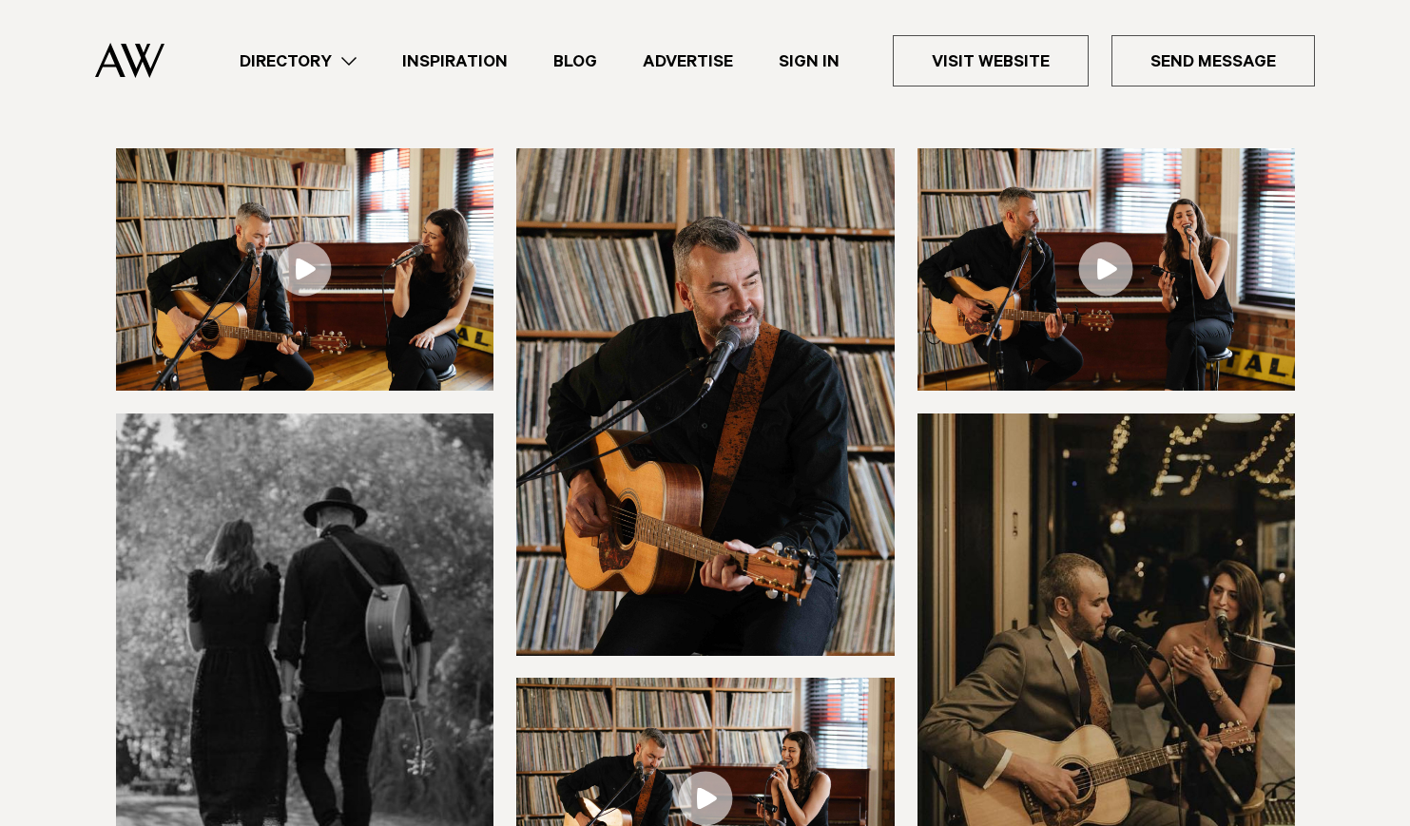
click at [299, 63] on link "Directory" at bounding box center [298, 61] width 163 height 26
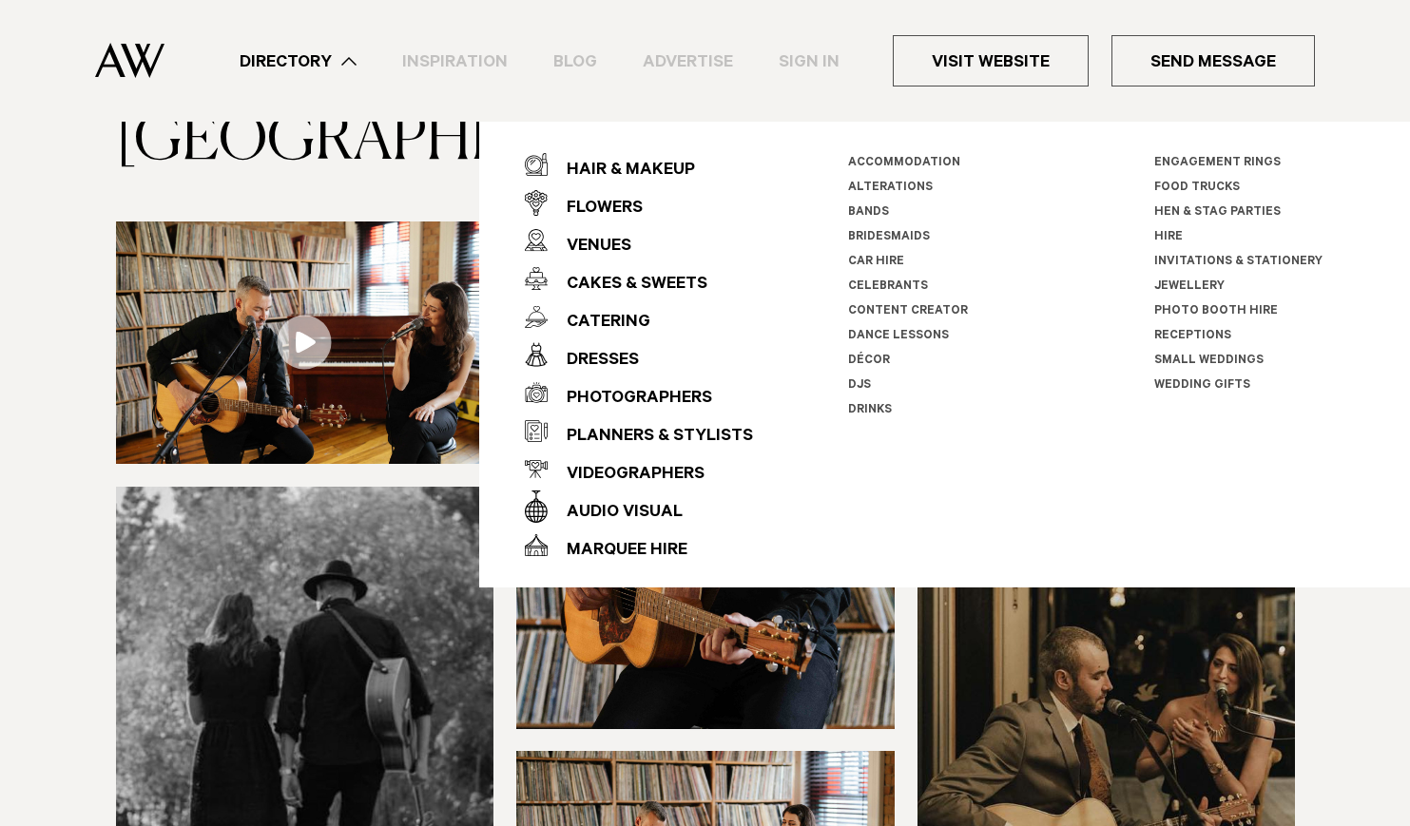
click at [876, 210] on link "Bands" at bounding box center [868, 212] width 41 height 13
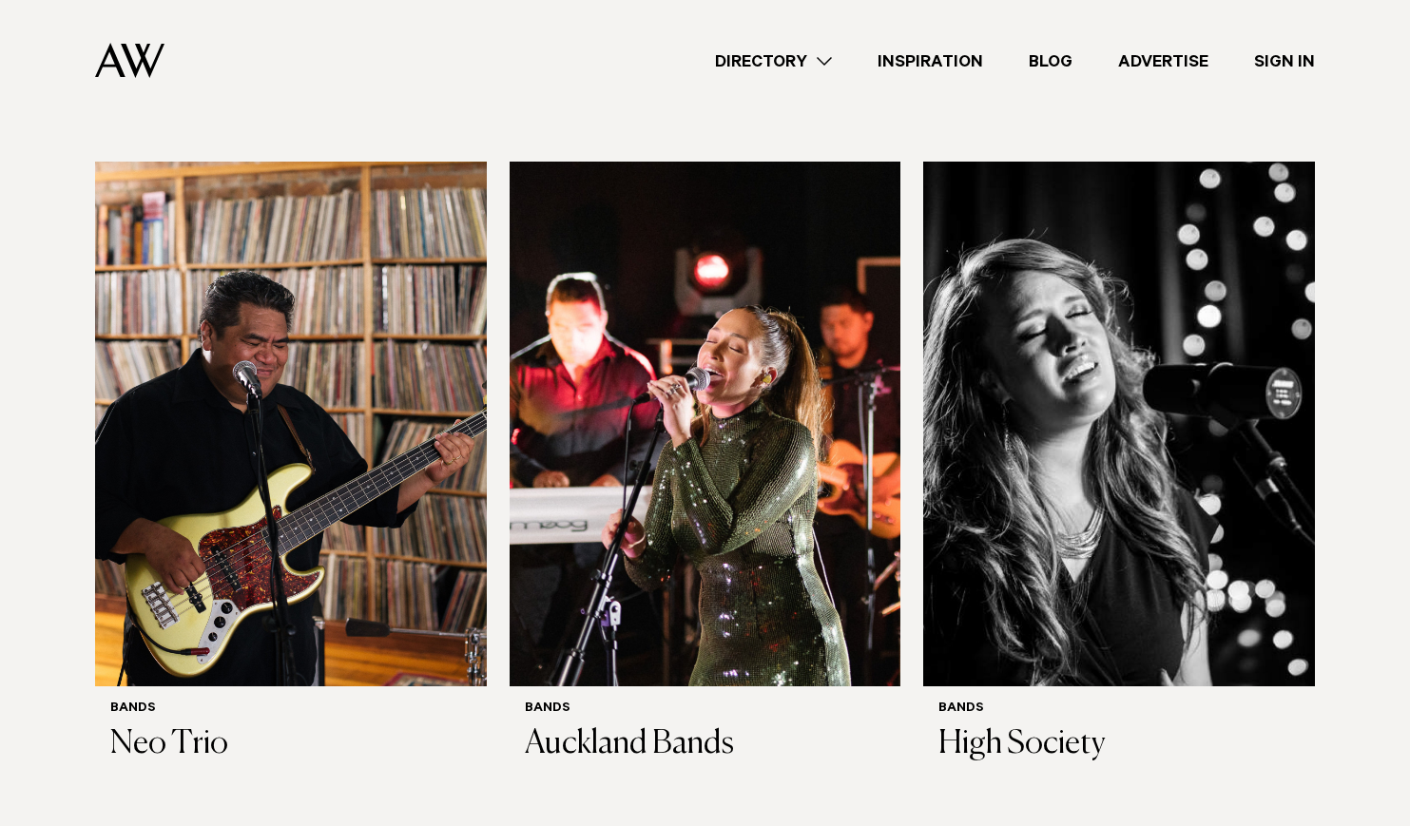
scroll to position [7265, 0]
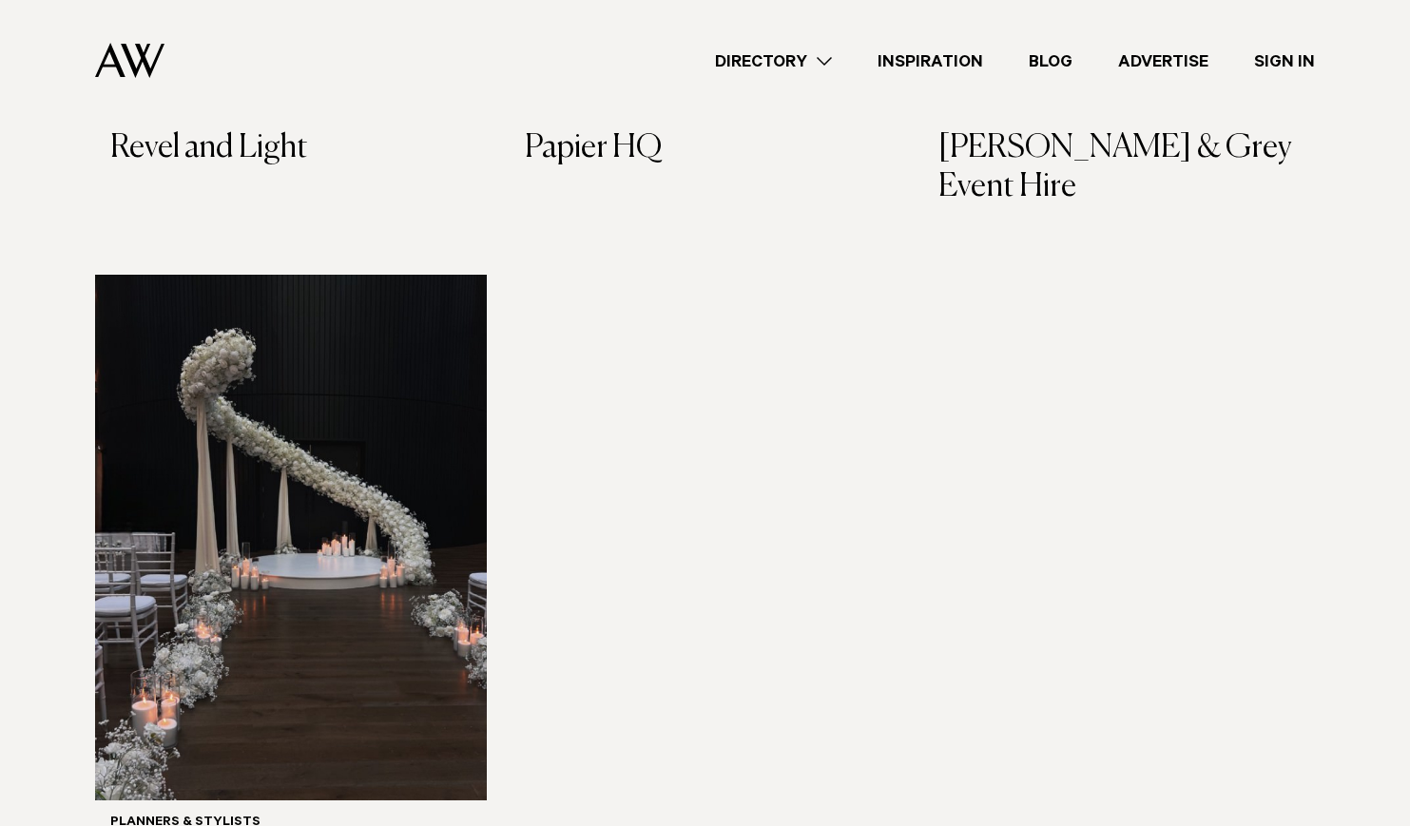
scroll to position [1776, 0]
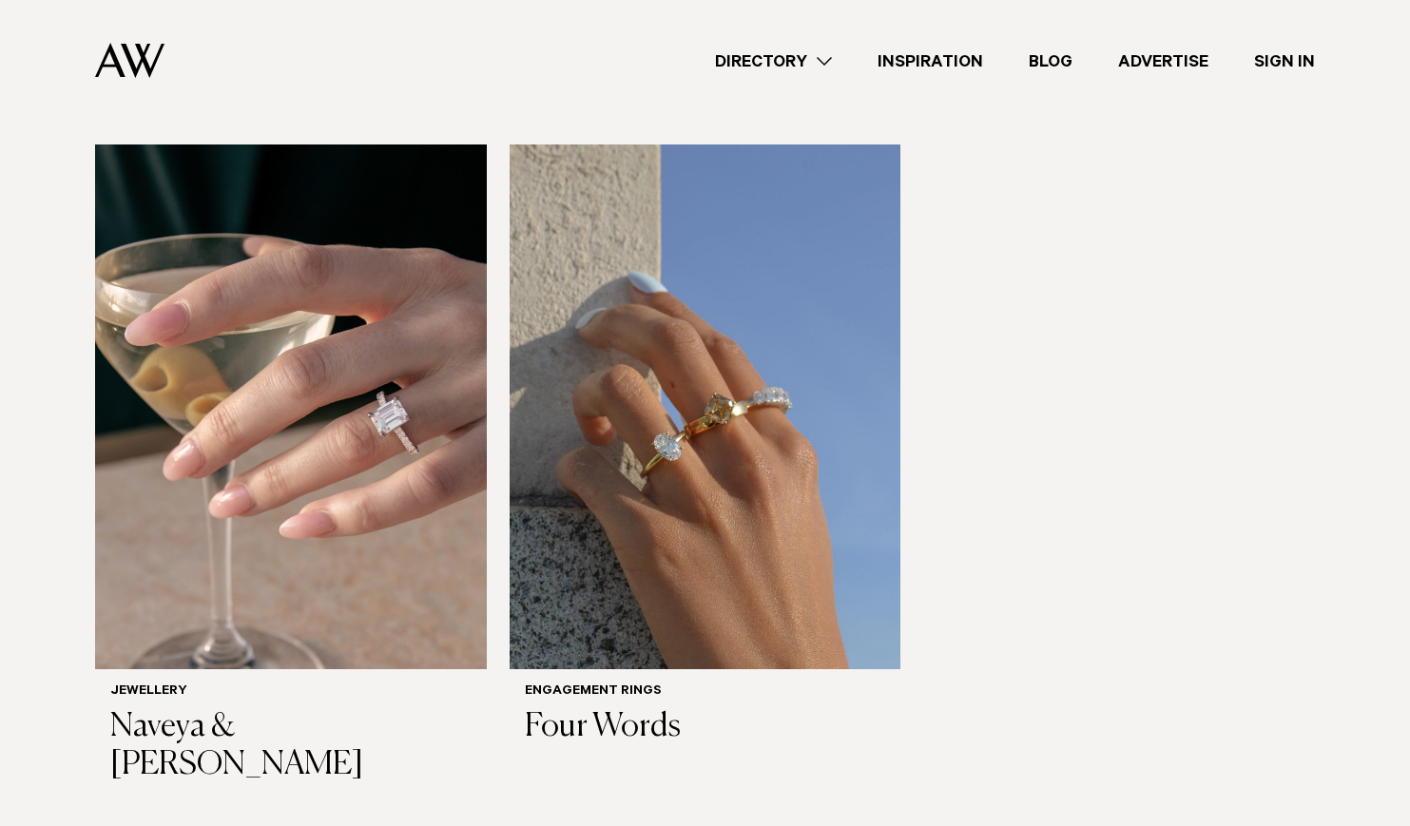
scroll to position [1235, 0]
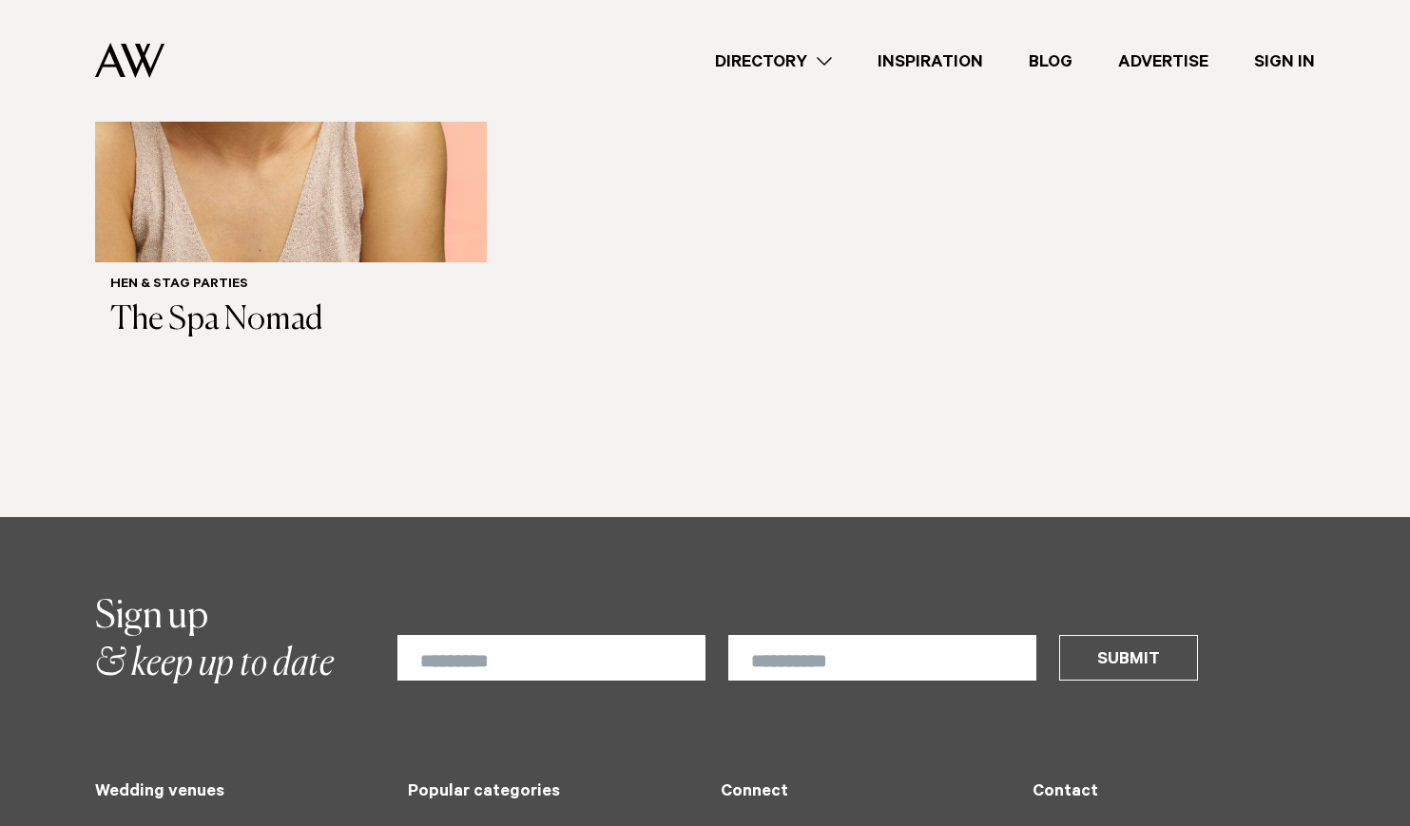
scroll to position [1036, 0]
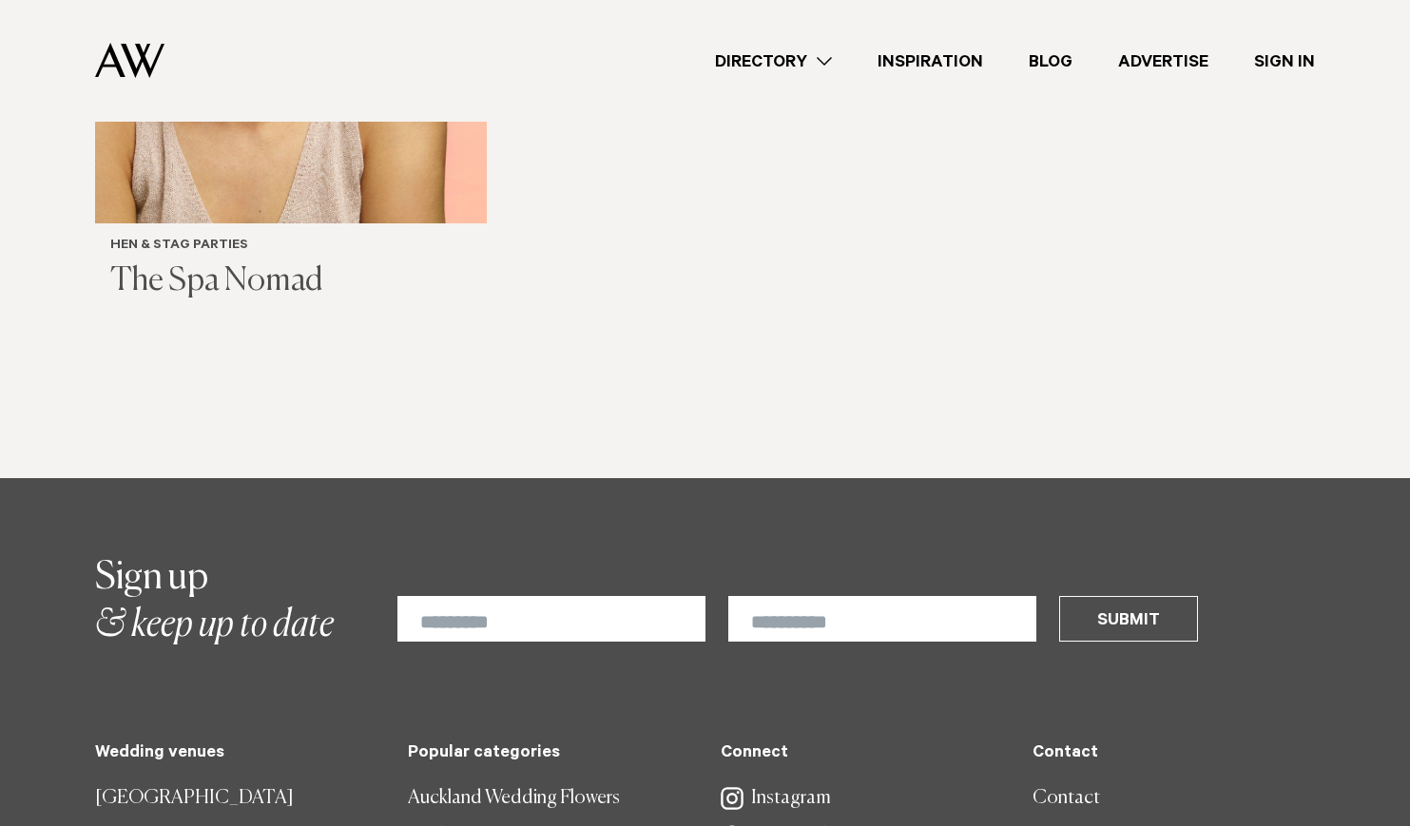
click at [246, 262] on h3 "The Spa Nomad" at bounding box center [290, 281] width 361 height 39
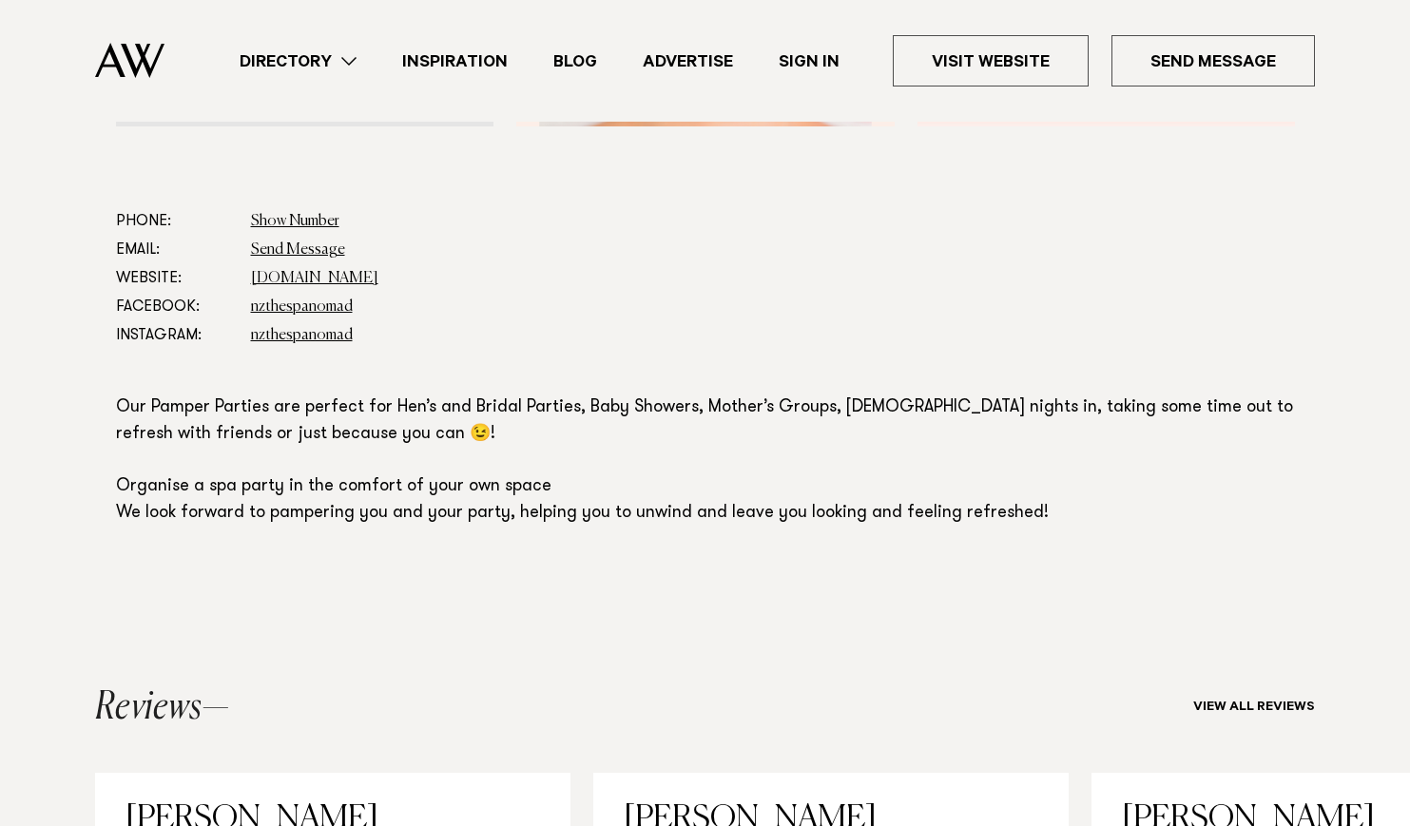
scroll to position [1099, 0]
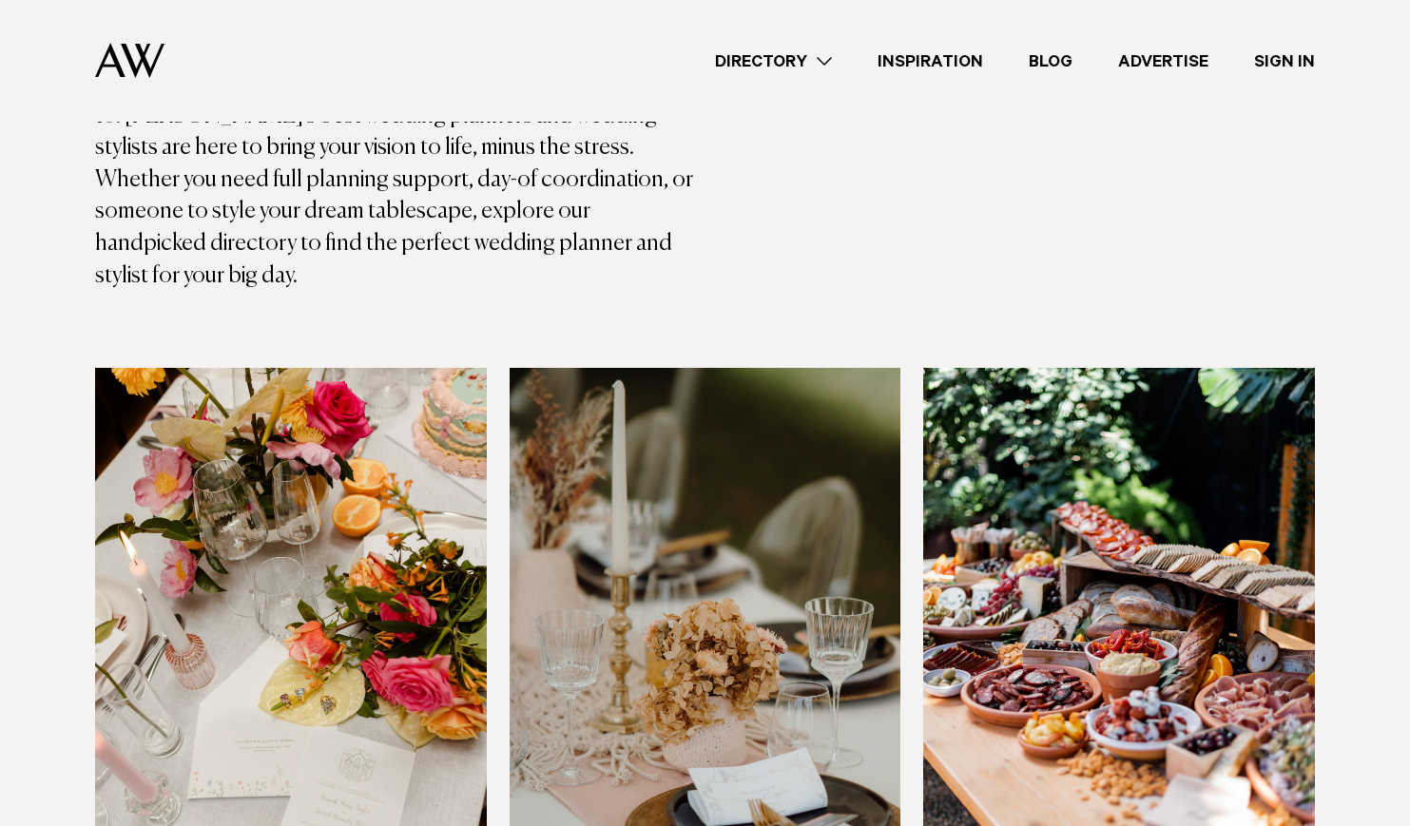
scroll to position [634, 0]
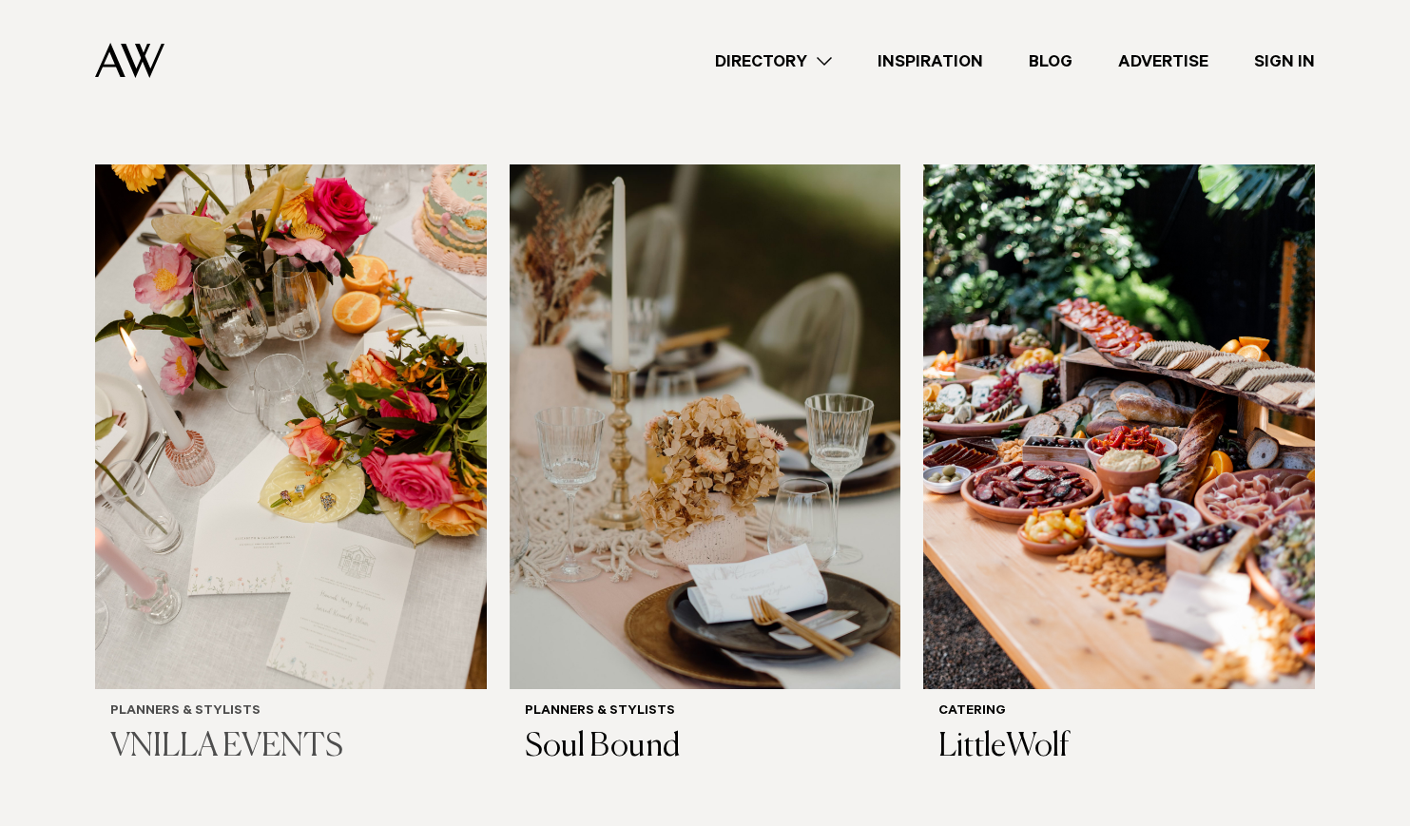
click at [222, 409] on img at bounding box center [291, 427] width 392 height 525
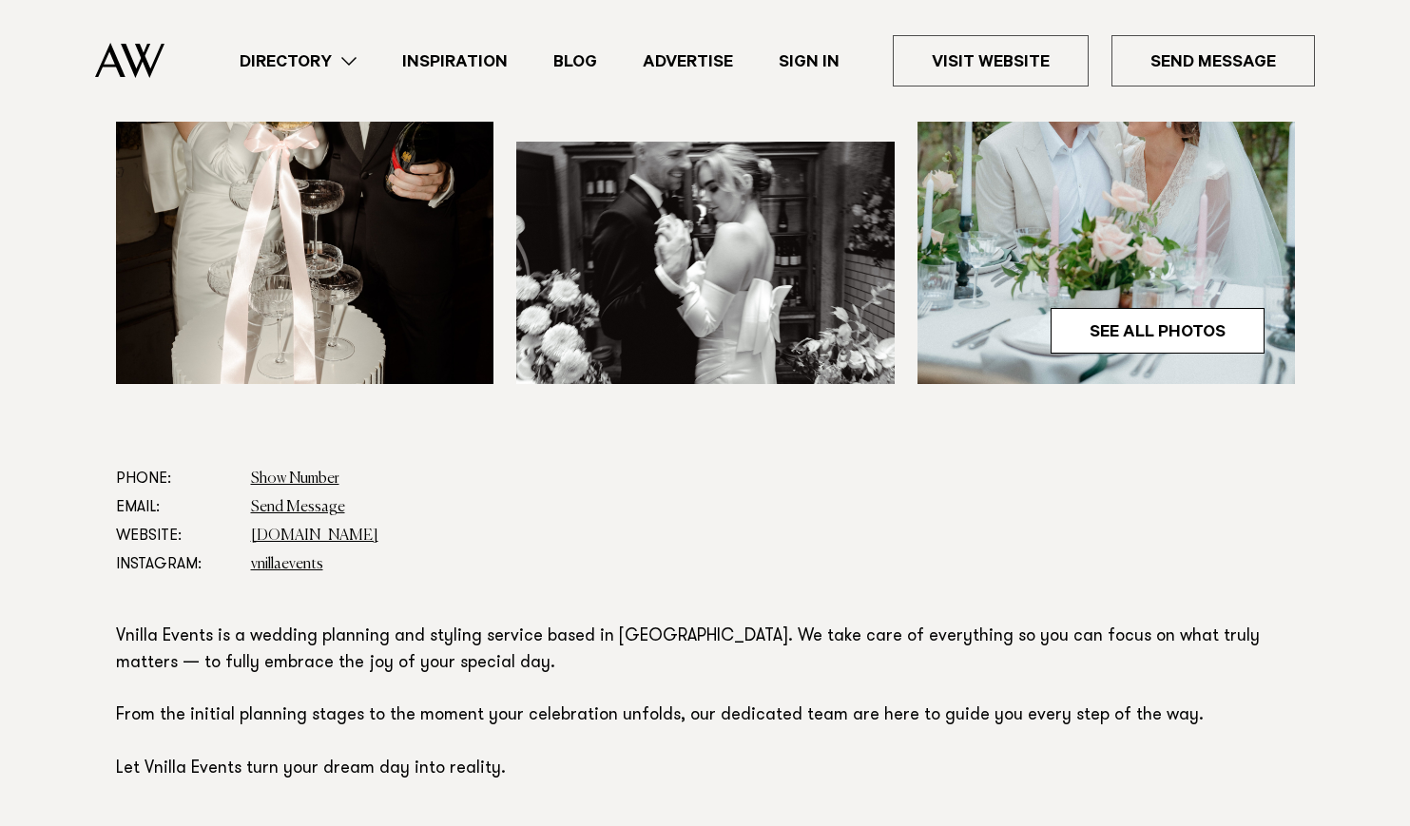
scroll to position [731, 0]
click at [302, 534] on link "www.vnillaevents.com" at bounding box center [314, 535] width 127 height 15
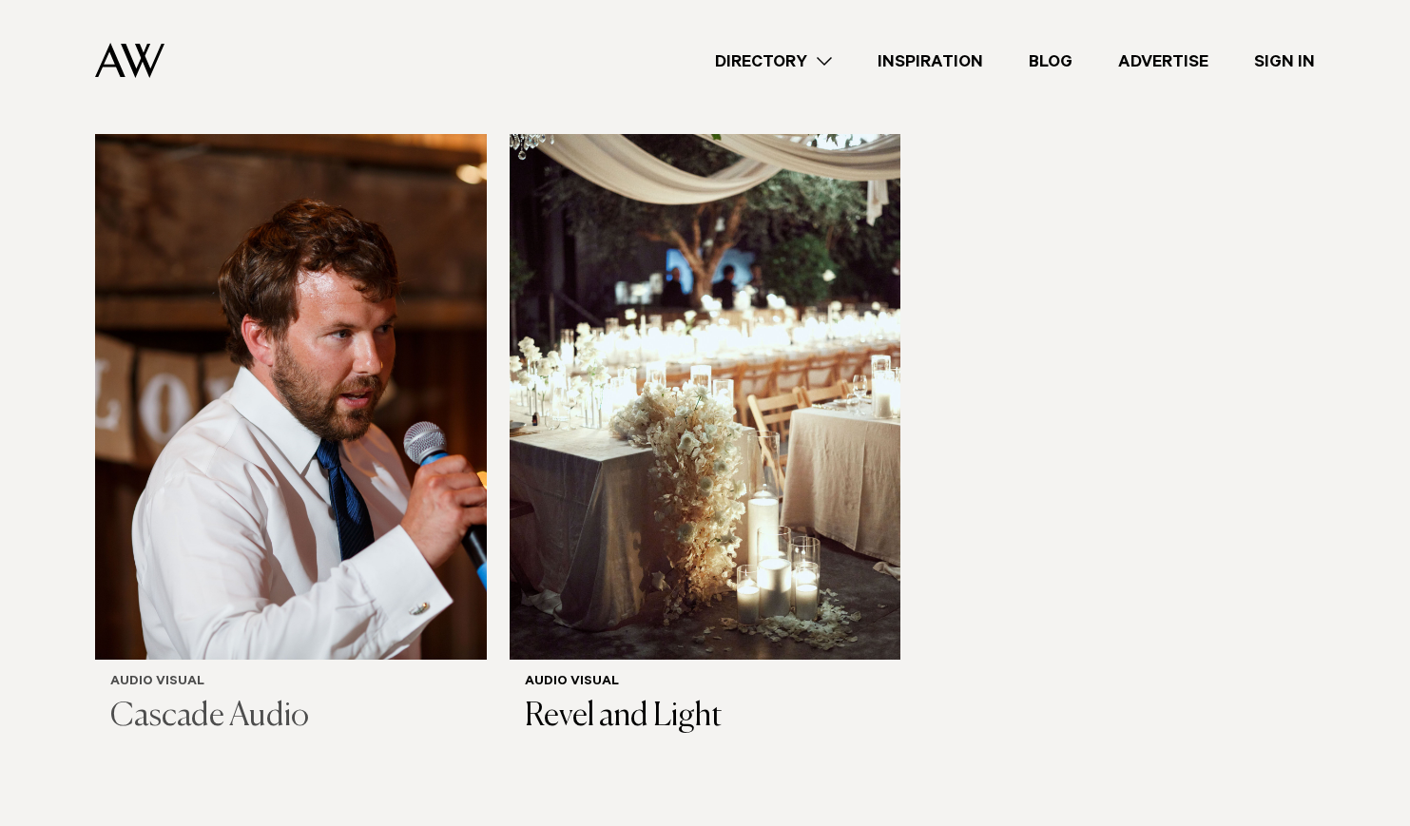
scroll to position [1173, 0]
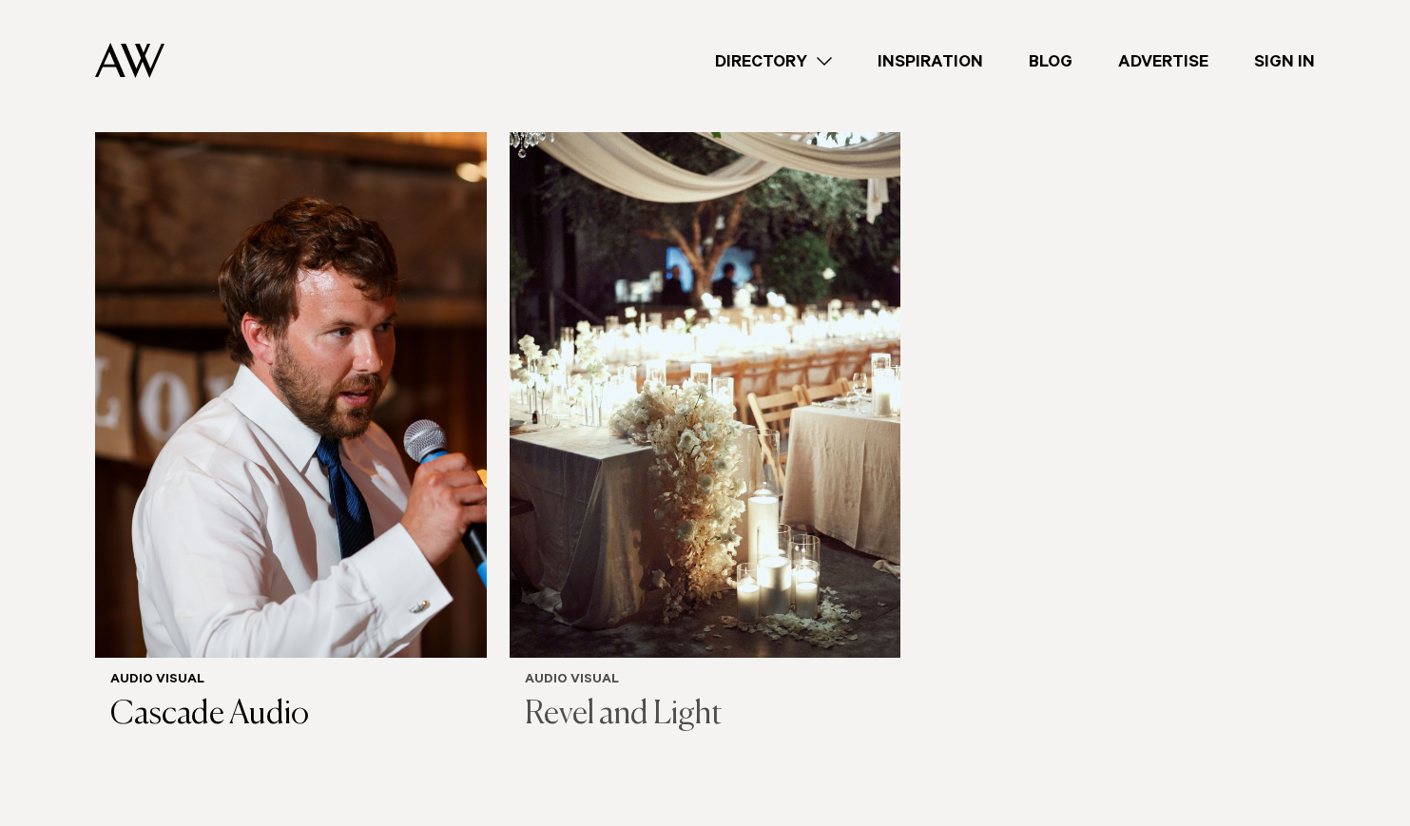
click at [613, 575] on img at bounding box center [706, 394] width 392 height 525
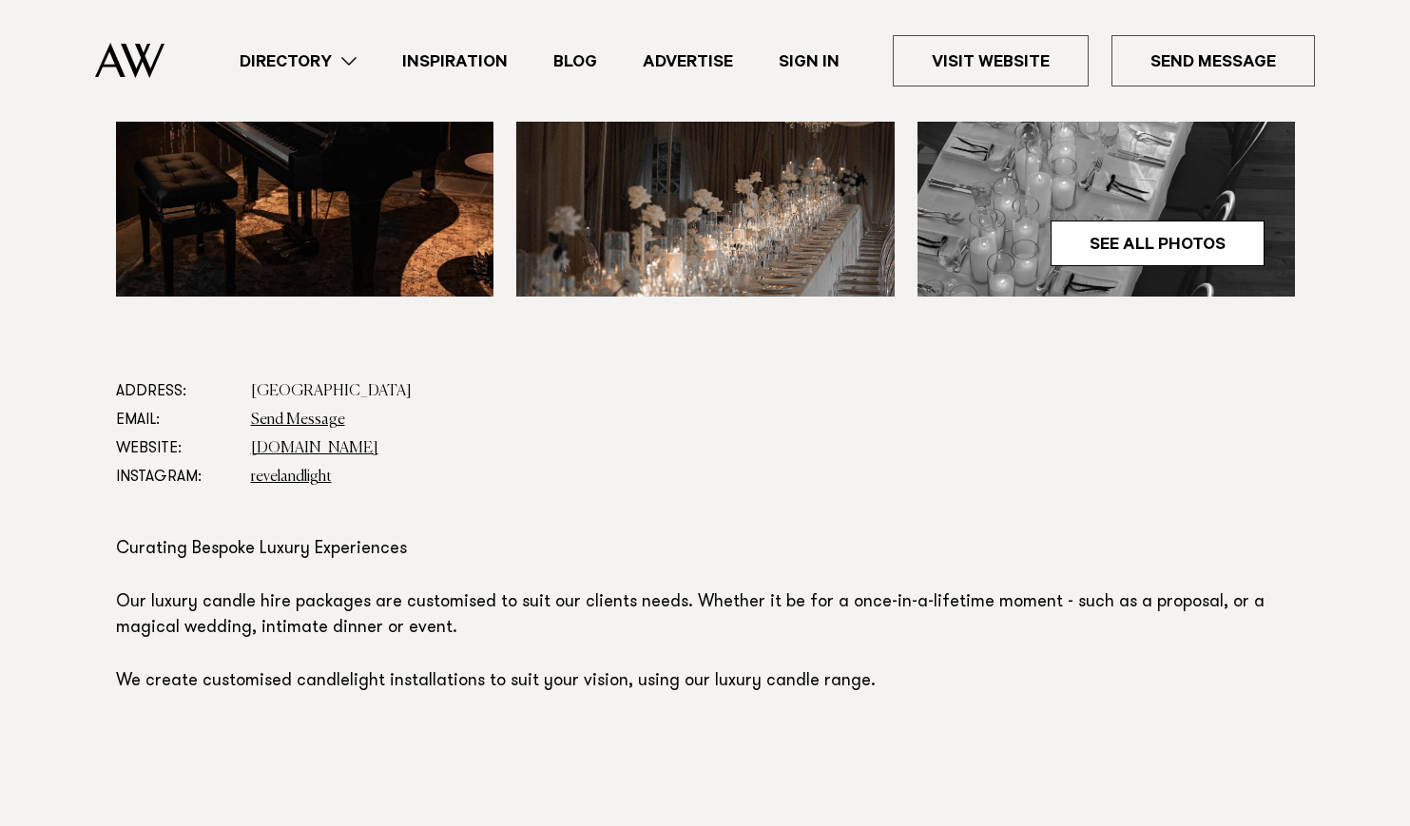
scroll to position [821, 0]
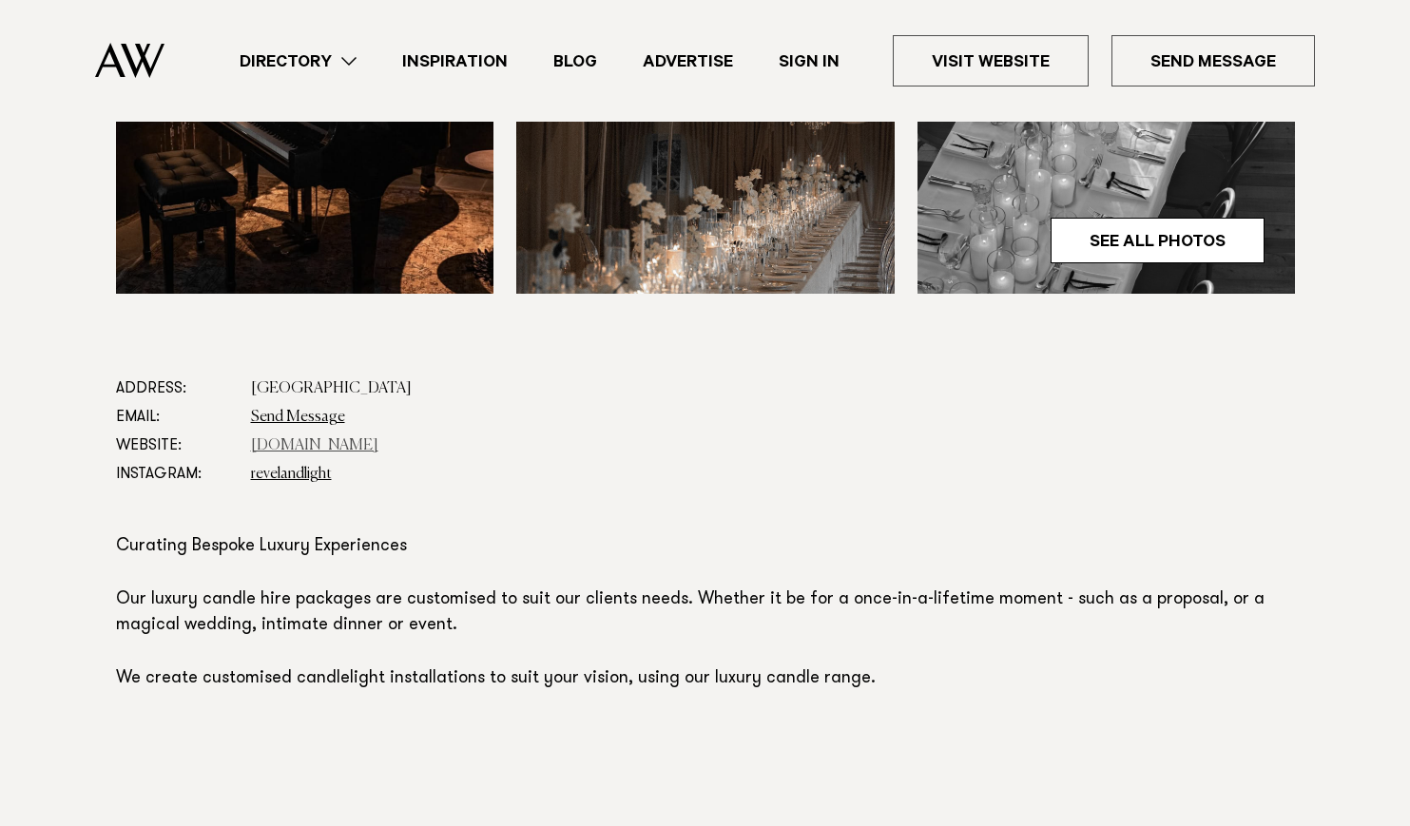
click at [347, 443] on link "[DOMAIN_NAME]" at bounding box center [314, 445] width 127 height 15
